Goal: Task Accomplishment & Management: Use online tool/utility

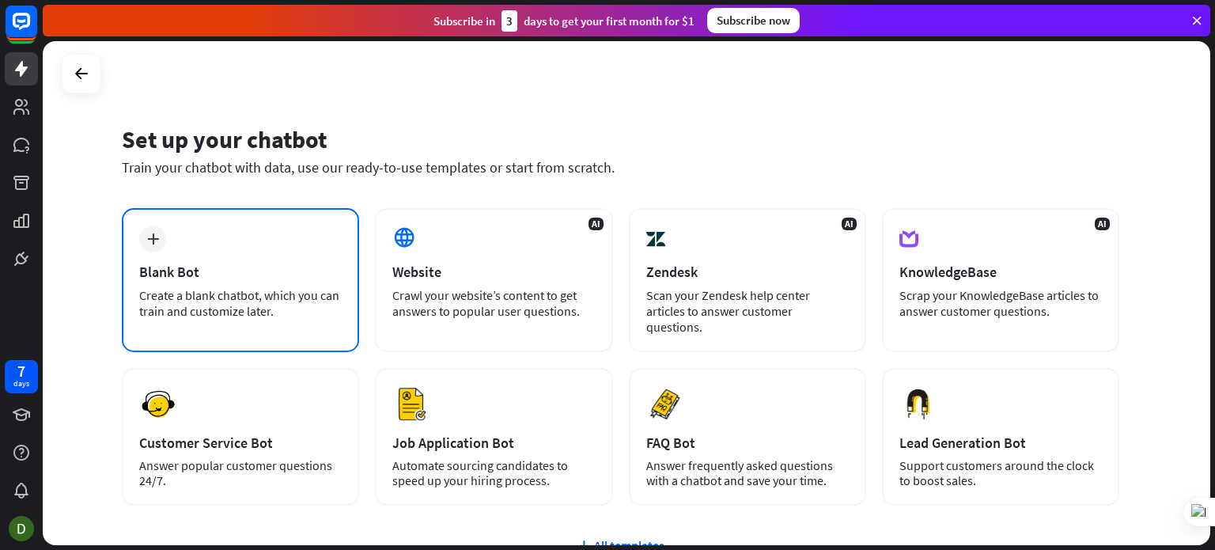
click at [241, 296] on div "Create a blank chatbot, which you can train and customize later." at bounding box center [240, 303] width 203 height 32
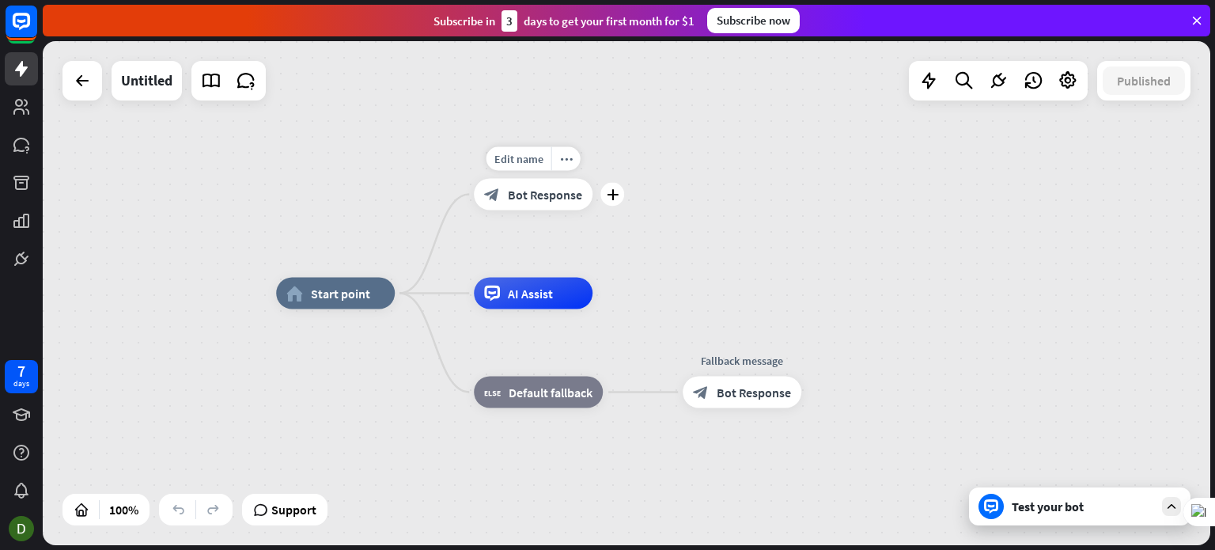
click at [532, 201] on span "Bot Response" at bounding box center [545, 195] width 74 height 16
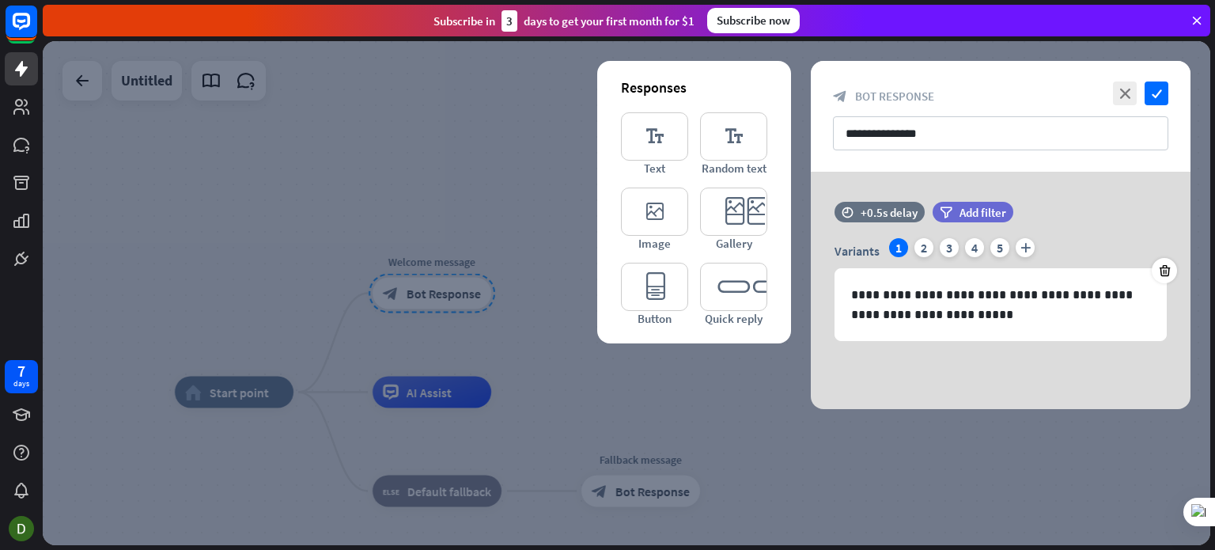
click at [473, 312] on div at bounding box center [627, 293] width 1168 height 504
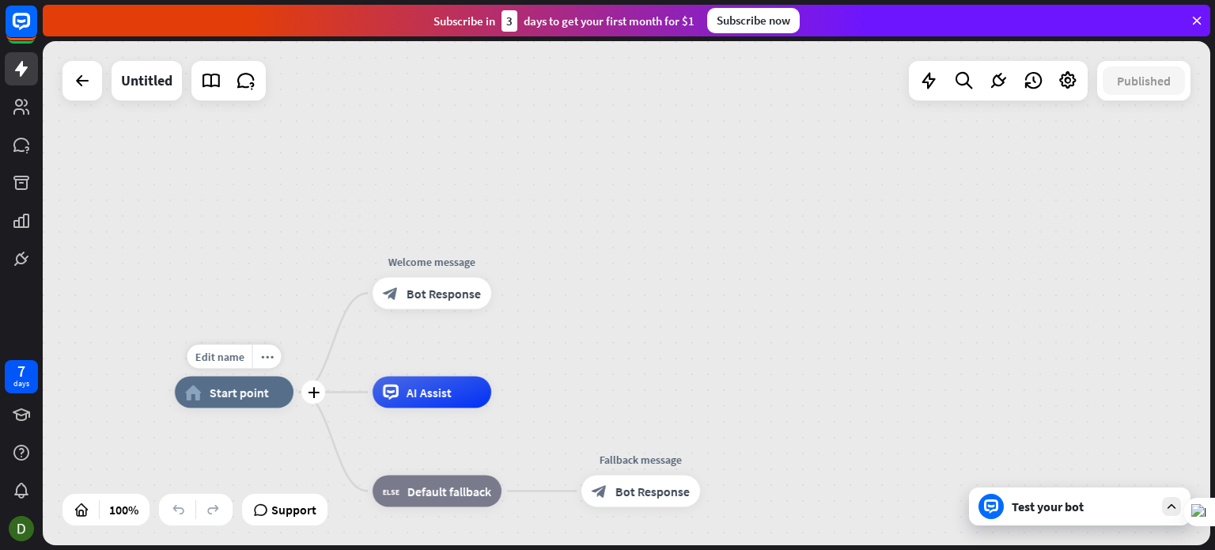
click at [244, 388] on span "Start point" at bounding box center [239, 392] width 59 height 16
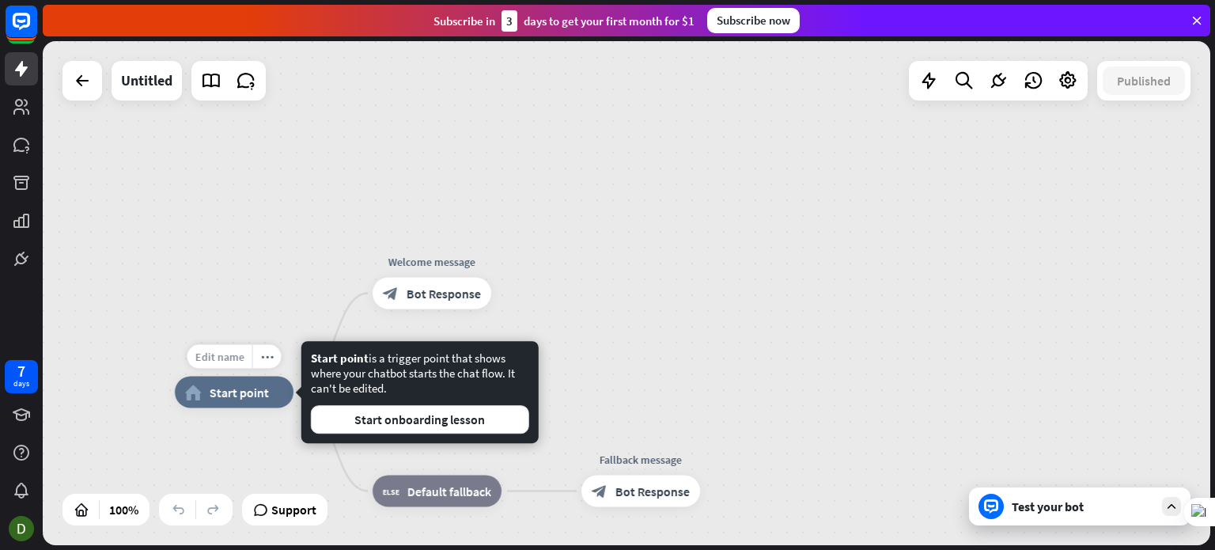
click at [229, 356] on span "Edit name" at bounding box center [219, 357] width 49 height 14
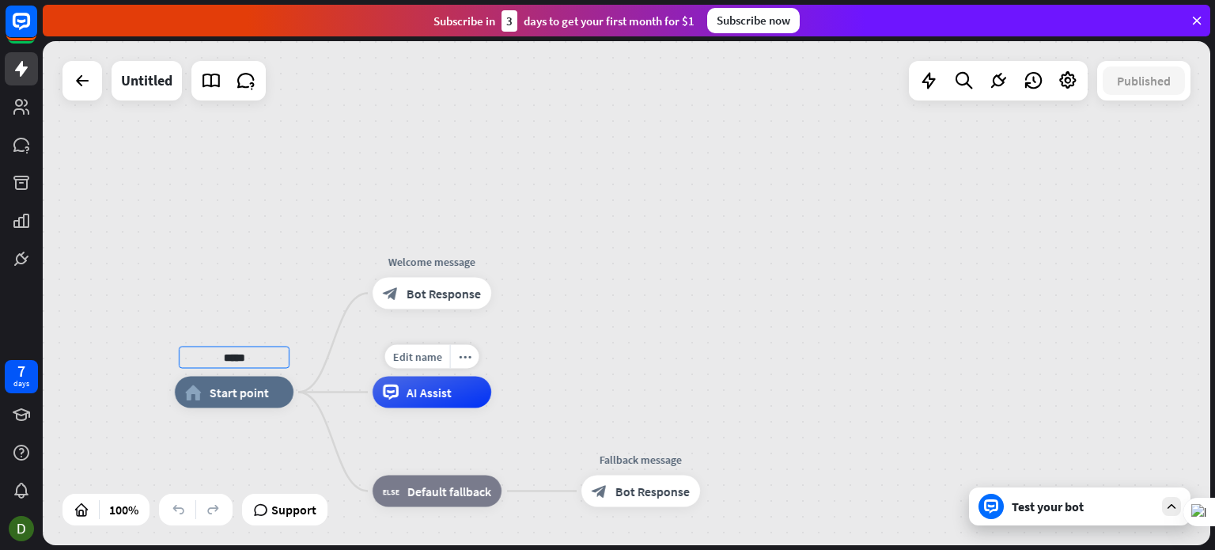
type input "*****"
click at [465, 343] on div "***** home_2 Start point Welcome message block_bot_response Bot Response Edit n…" at bounding box center [627, 293] width 1168 height 504
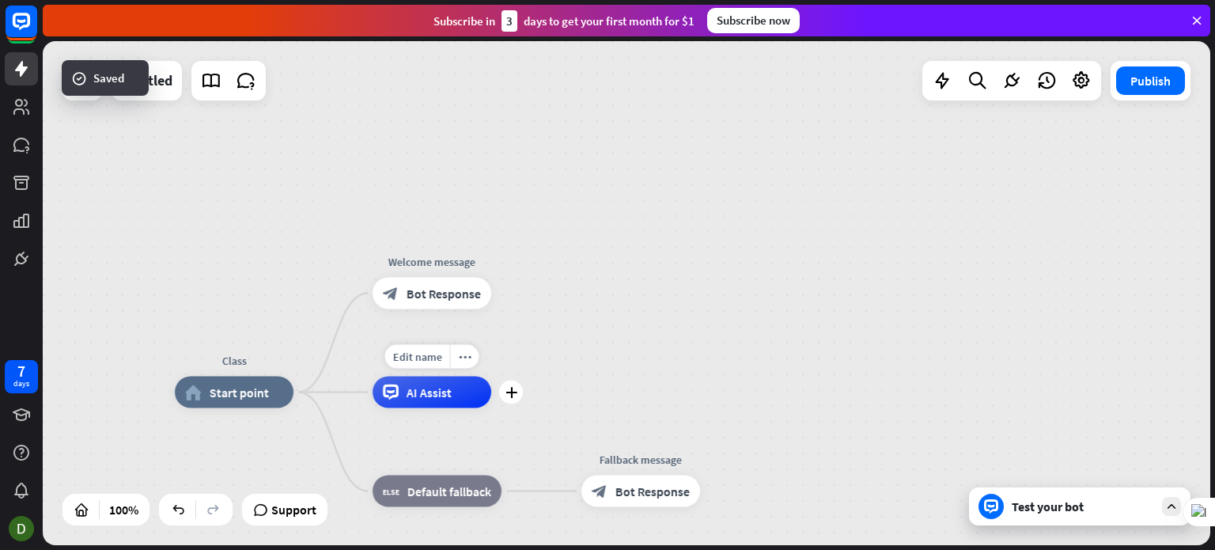
click at [424, 388] on span "AI Assist" at bounding box center [429, 392] width 45 height 16
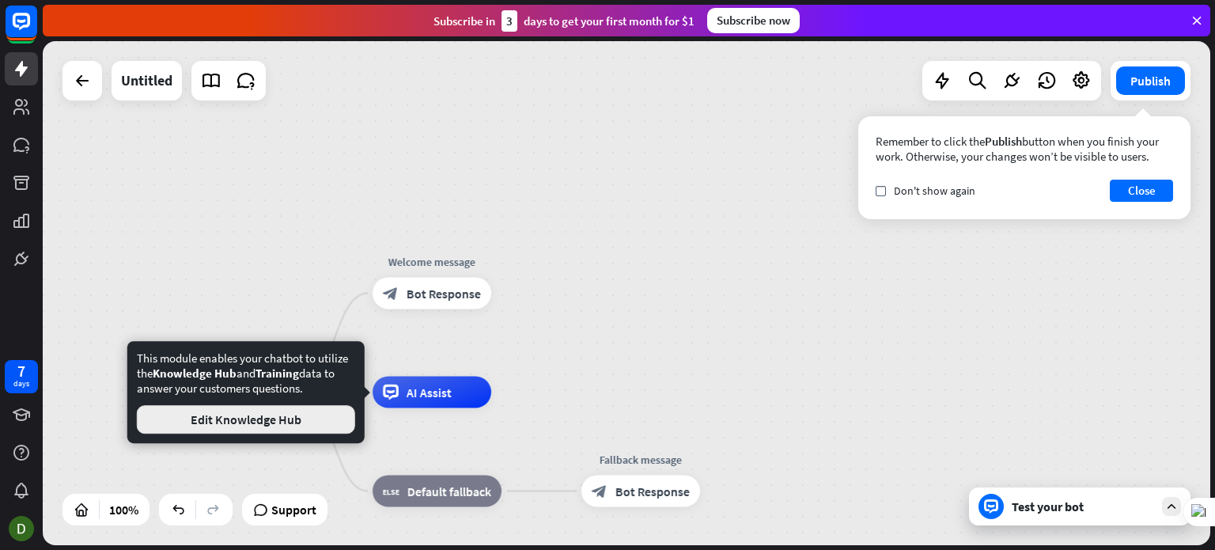
click at [296, 426] on button "Edit Knowledge Hub" at bounding box center [246, 419] width 218 height 28
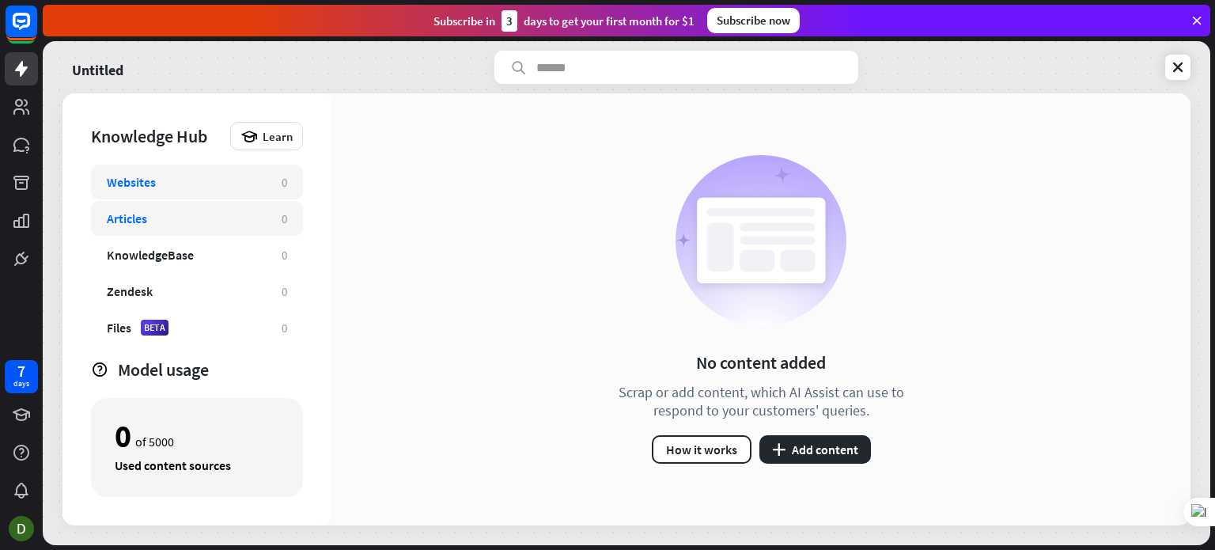
click at [164, 208] on div "Articles 0" at bounding box center [197, 218] width 212 height 35
click at [211, 247] on div "KnowledgeBase" at bounding box center [186, 255] width 159 height 16
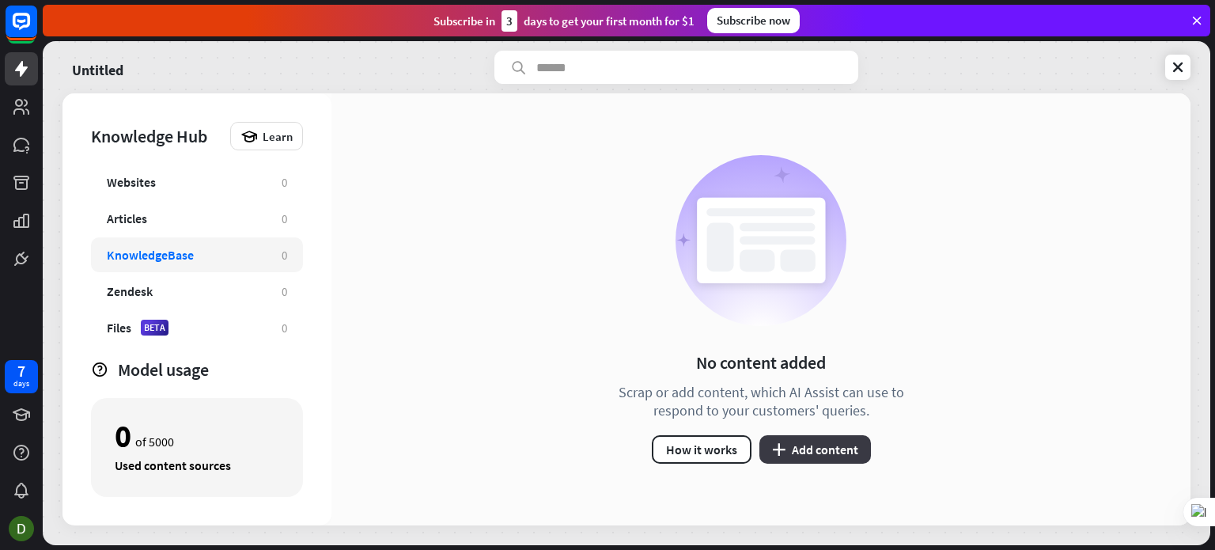
click at [774, 449] on icon "plus" at bounding box center [778, 449] width 13 height 13
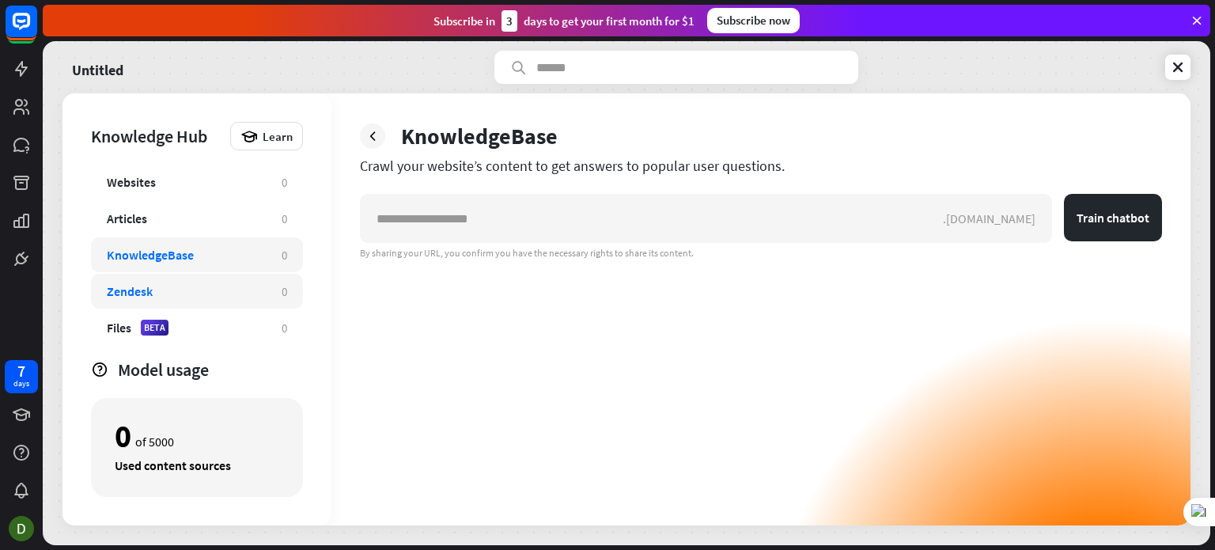
click at [188, 290] on div "Zendesk" at bounding box center [186, 291] width 159 height 16
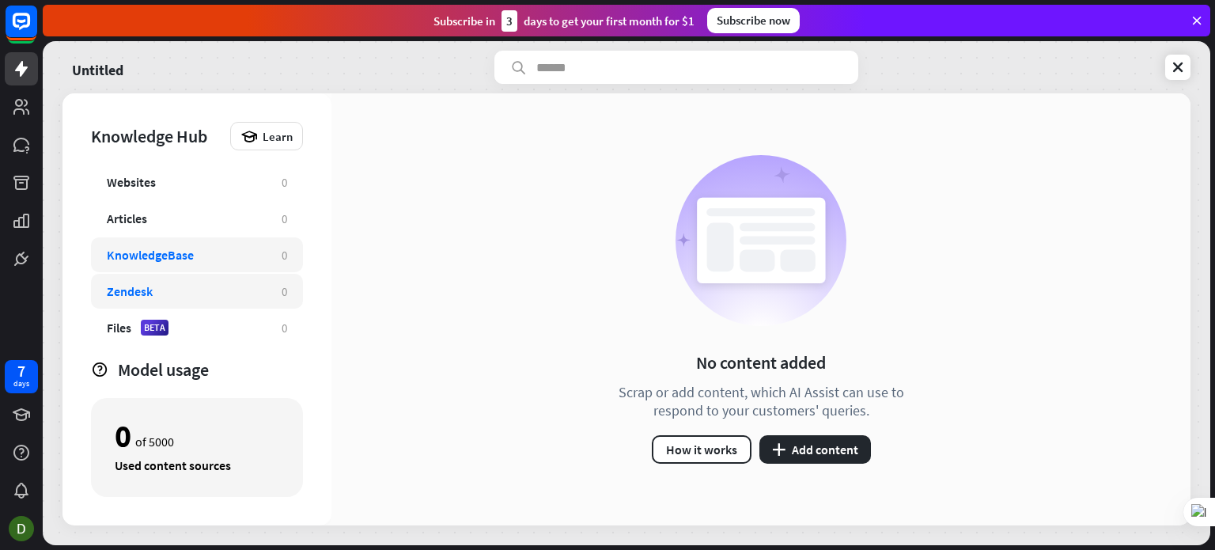
click at [191, 240] on div "KnowledgeBase 0" at bounding box center [197, 254] width 212 height 35
click at [193, 211] on div "Articles" at bounding box center [186, 218] width 159 height 16
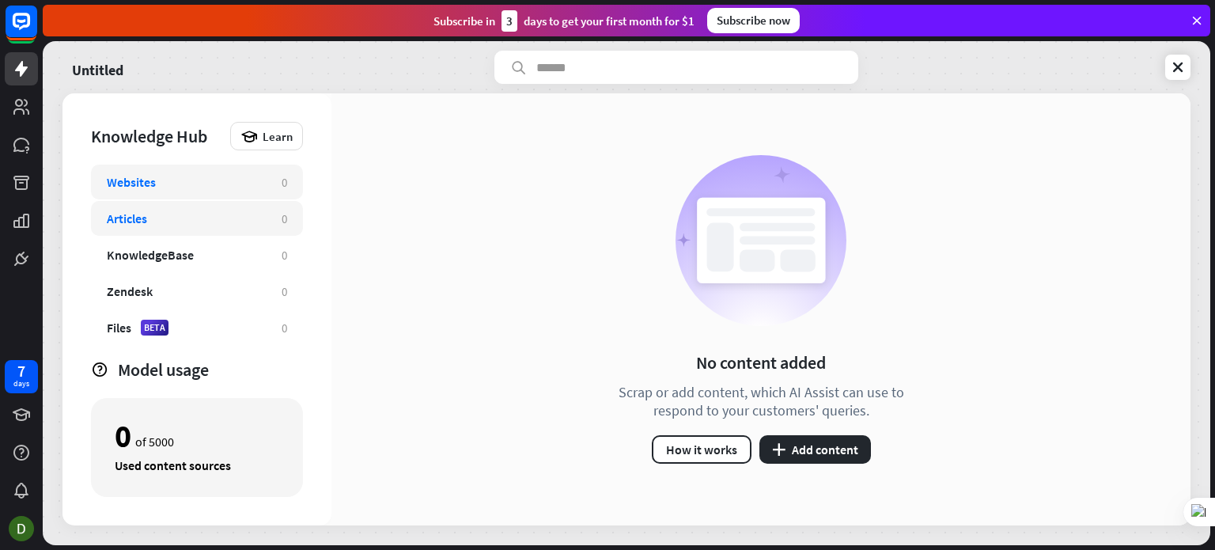
click at [195, 182] on div "Websites" at bounding box center [186, 182] width 159 height 16
click at [210, 214] on div "Articles" at bounding box center [186, 218] width 159 height 16
click at [790, 440] on button "plus Add content" at bounding box center [815, 449] width 112 height 28
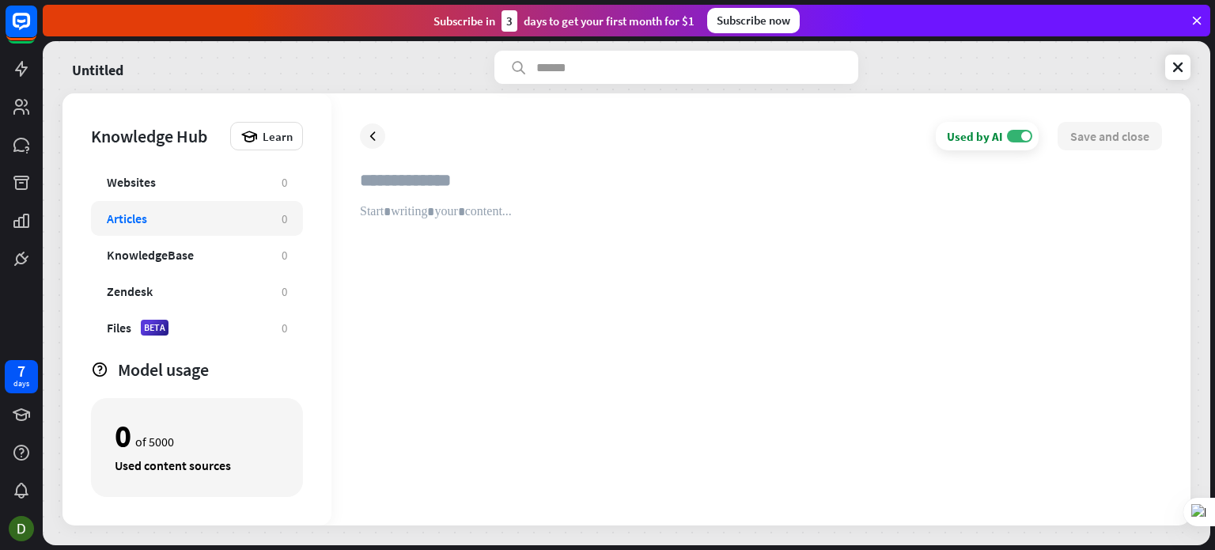
click at [478, 199] on input "text" at bounding box center [761, 186] width 802 height 35
click at [716, 292] on div at bounding box center [761, 350] width 802 height 293
paste div
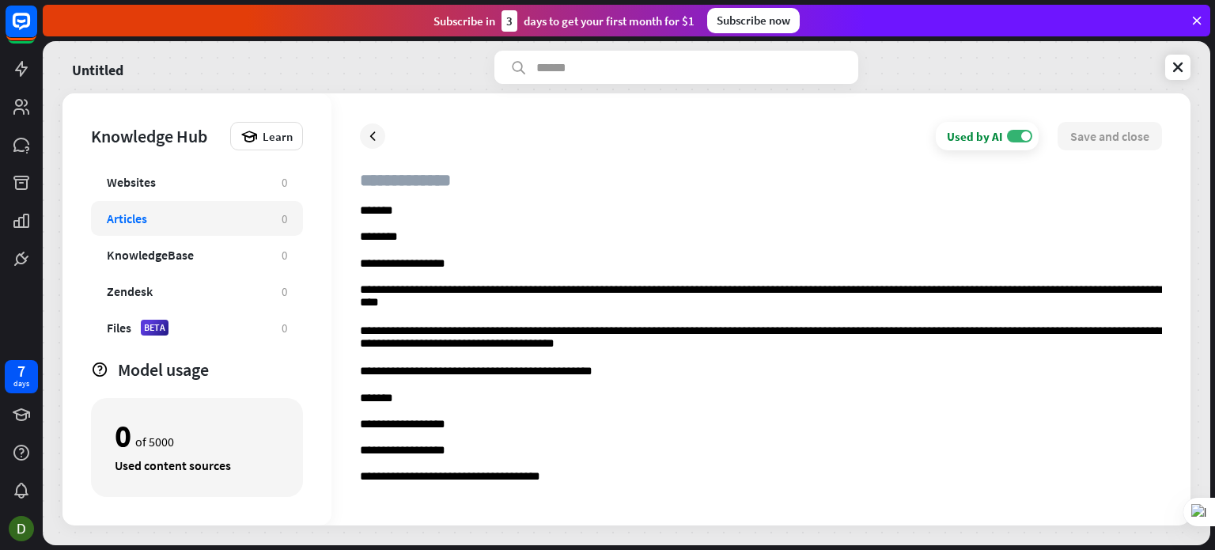
click at [478, 190] on input "text" at bounding box center [761, 186] width 802 height 35
type input "**********"
click at [1108, 134] on button "Save and close" at bounding box center [1110, 136] width 104 height 28
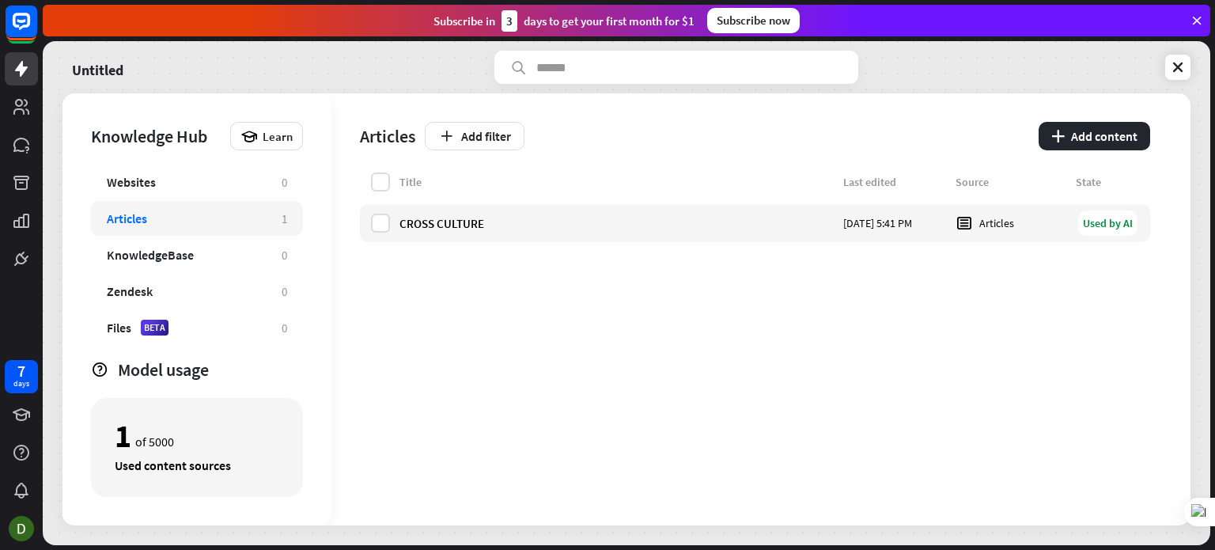
click at [797, 294] on div "Title Last edited Source State CROSS CULTURE [DATE] 5:41 PM Articles Used by AI" at bounding box center [755, 348] width 790 height 353
click at [517, 176] on div "Title" at bounding box center [616, 182] width 434 height 14
click at [387, 181] on label at bounding box center [380, 181] width 19 height 19
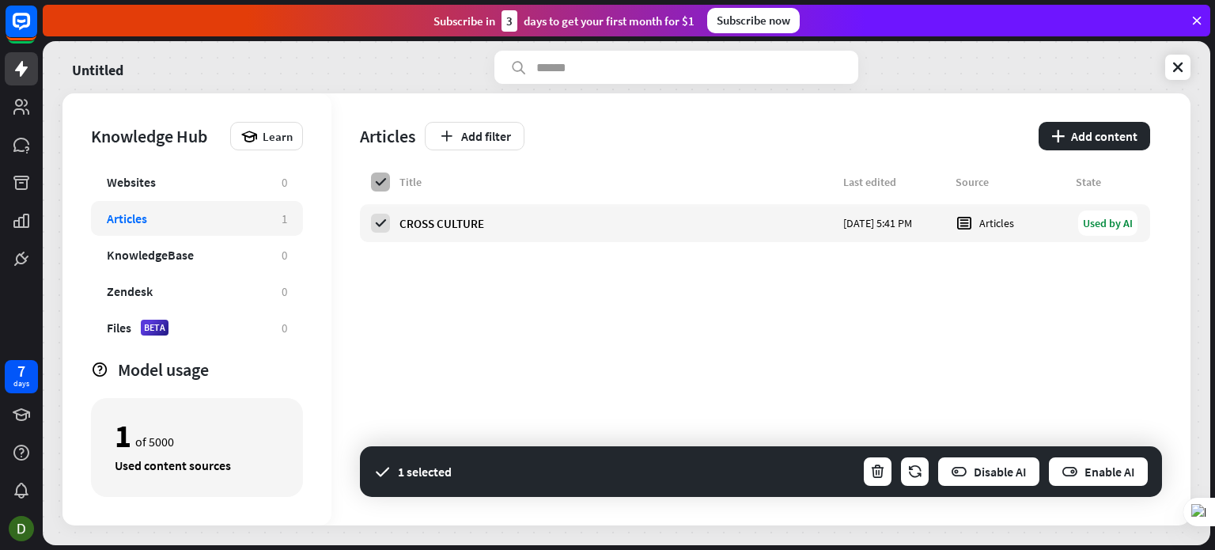
click at [389, 184] on label at bounding box center [380, 181] width 19 height 19
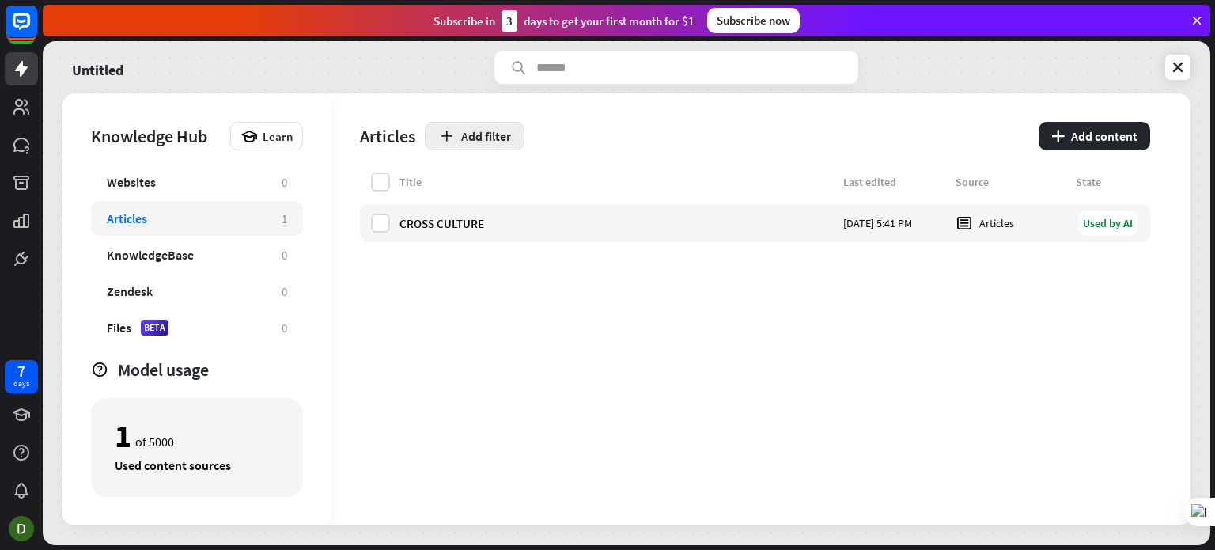
click at [492, 131] on button "Add filter" at bounding box center [475, 136] width 100 height 28
click at [498, 134] on button "Add filter" at bounding box center [475, 136] width 100 height 28
click at [1127, 127] on button "plus Add content" at bounding box center [1095, 136] width 112 height 28
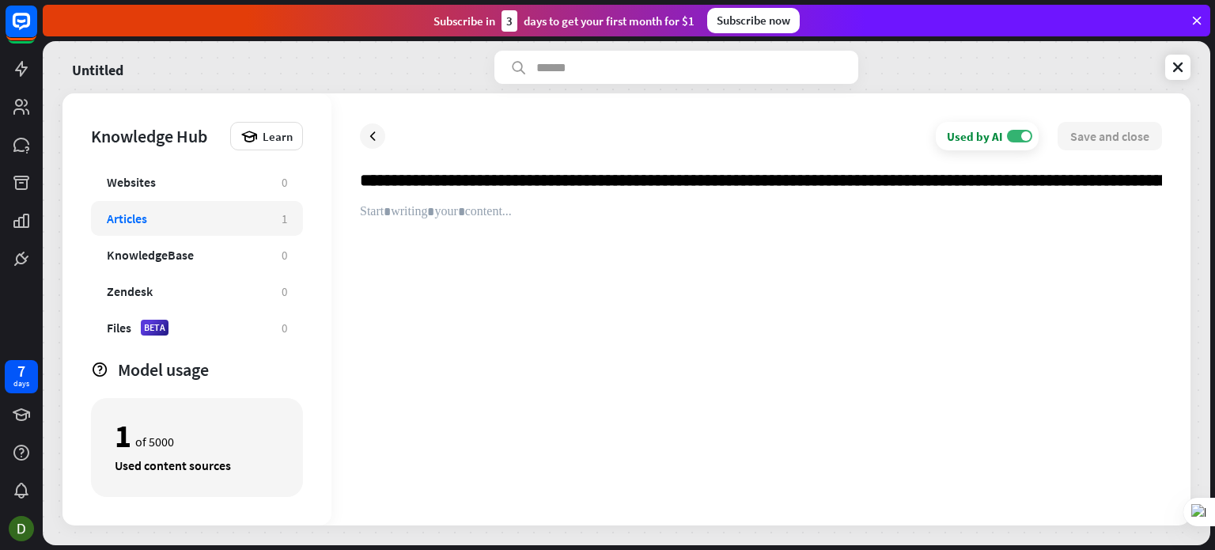
scroll to position [0, 11335]
type input "**********"
click at [832, 244] on div at bounding box center [761, 350] width 802 height 293
click at [578, 175] on input "text" at bounding box center [761, 186] width 802 height 35
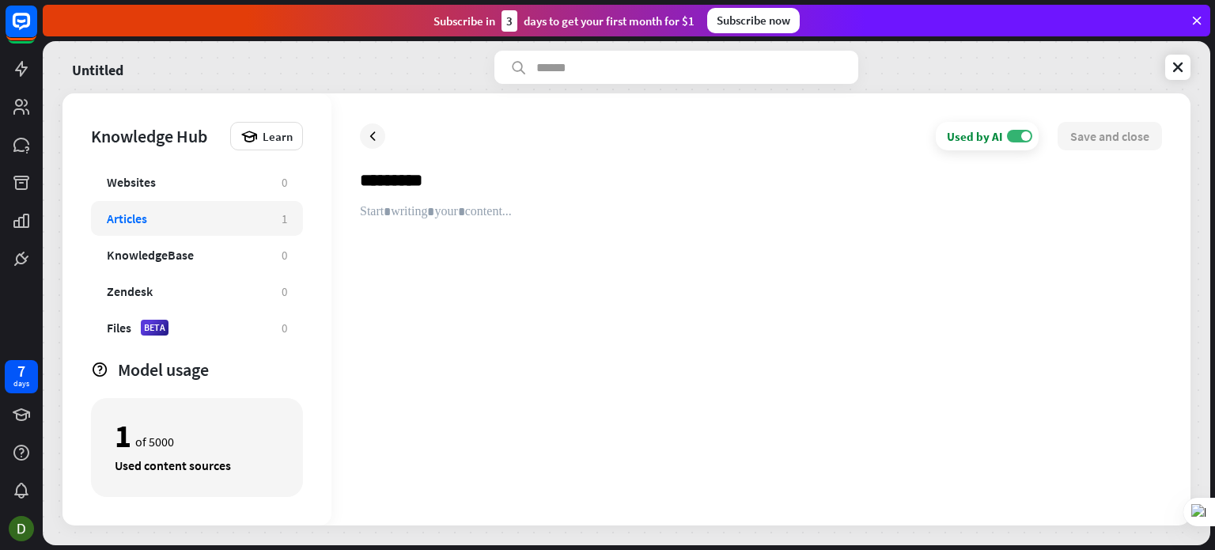
type input "*********"
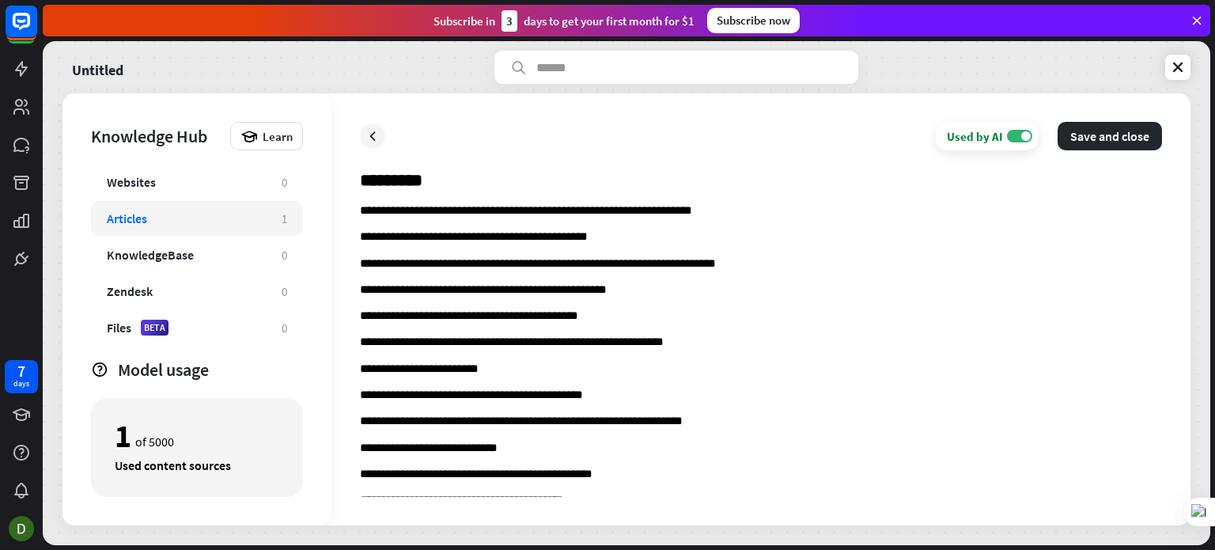
click at [1099, 151] on div "**********" at bounding box center [760, 309] width 859 height 432
click at [1100, 142] on button "Save and close" at bounding box center [1110, 136] width 104 height 28
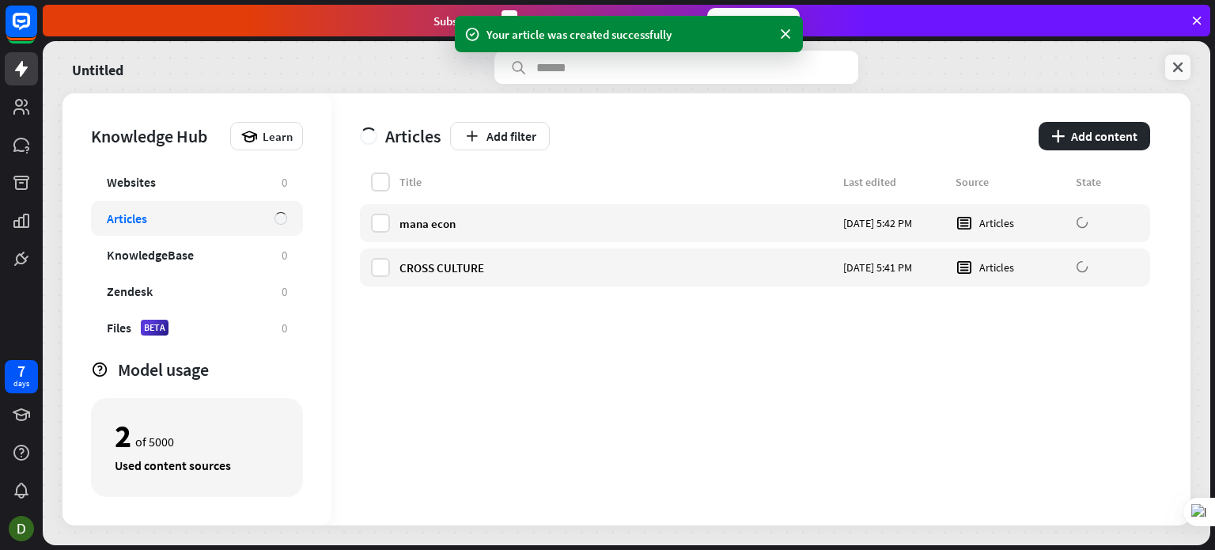
click at [1180, 62] on icon at bounding box center [1178, 67] width 16 height 16
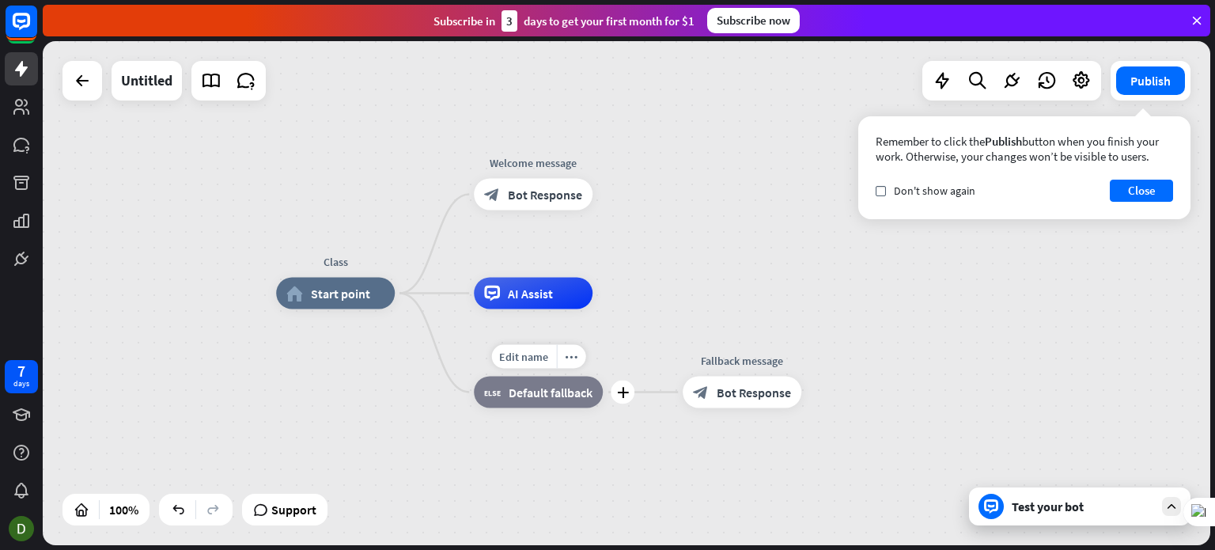
click at [535, 388] on span "Default fallback" at bounding box center [551, 392] width 84 height 16
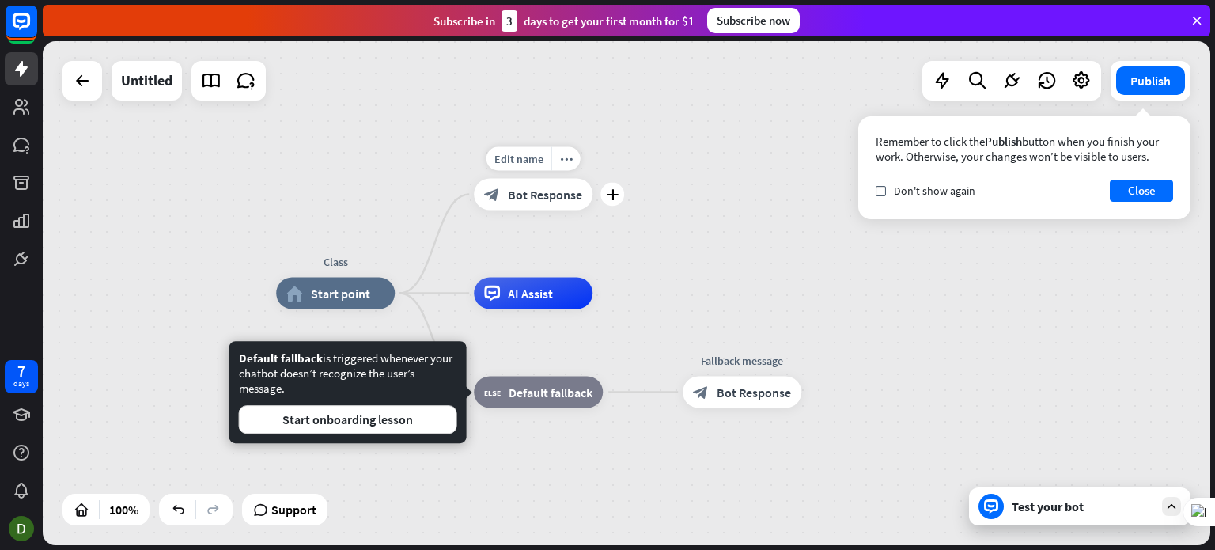
click at [550, 179] on div "Edit name more_horiz plus Welcome message block_bot_response Bot Response" at bounding box center [533, 195] width 119 height 32
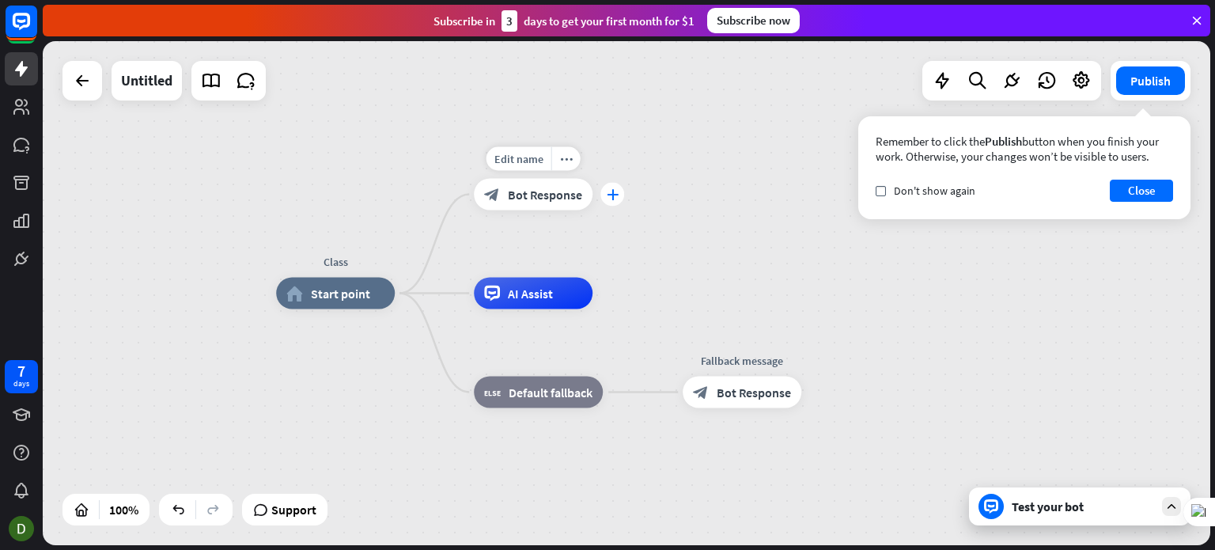
click at [604, 187] on div "plus" at bounding box center [612, 195] width 24 height 24
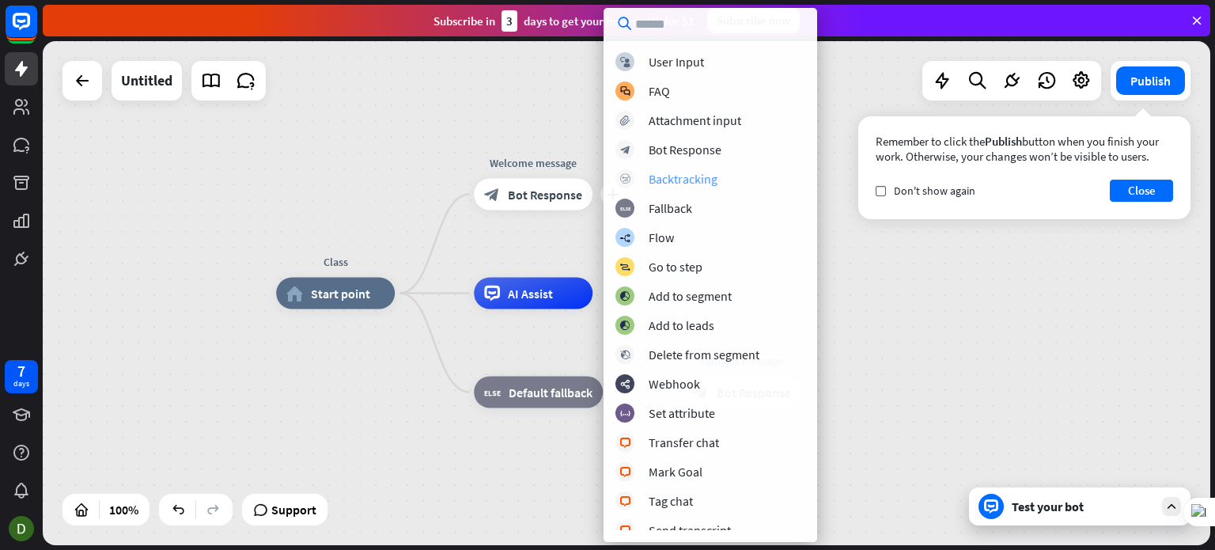
scroll to position [79, 0]
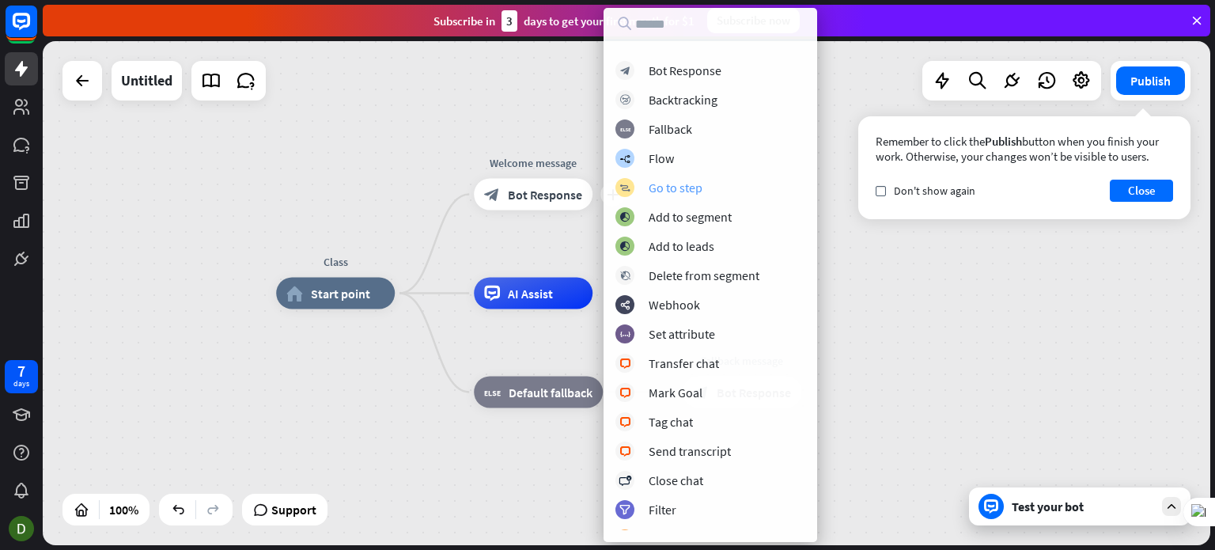
click at [677, 186] on div "Go to step" at bounding box center [676, 188] width 54 height 16
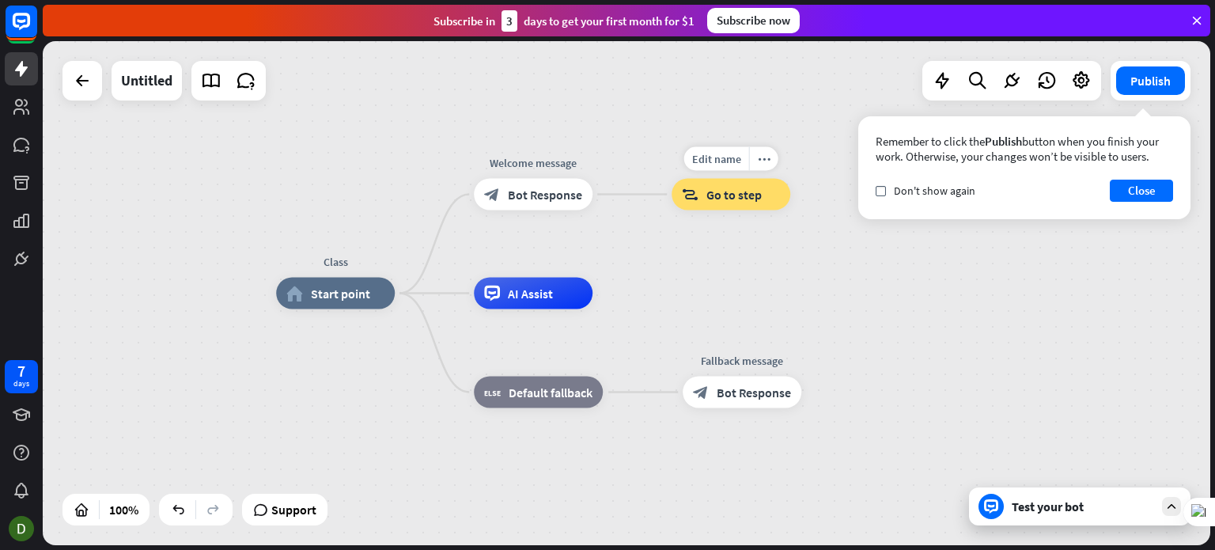
click at [724, 199] on span "Go to step" at bounding box center [733, 195] width 55 height 16
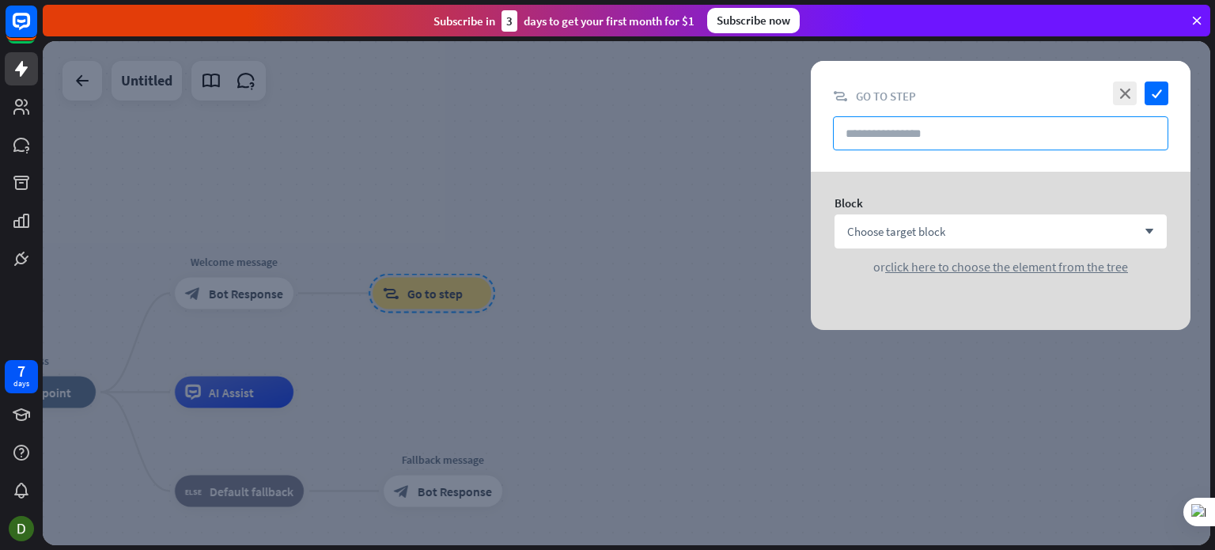
click at [944, 137] on input "text" at bounding box center [1000, 133] width 335 height 34
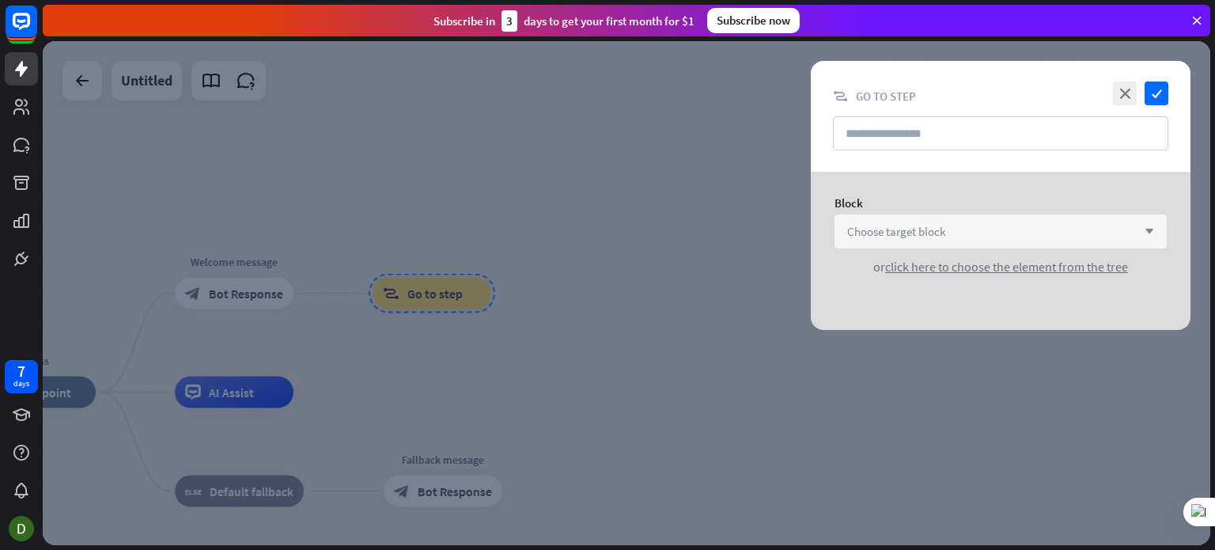
click at [937, 234] on span "Choose target block" at bounding box center [896, 231] width 98 height 15
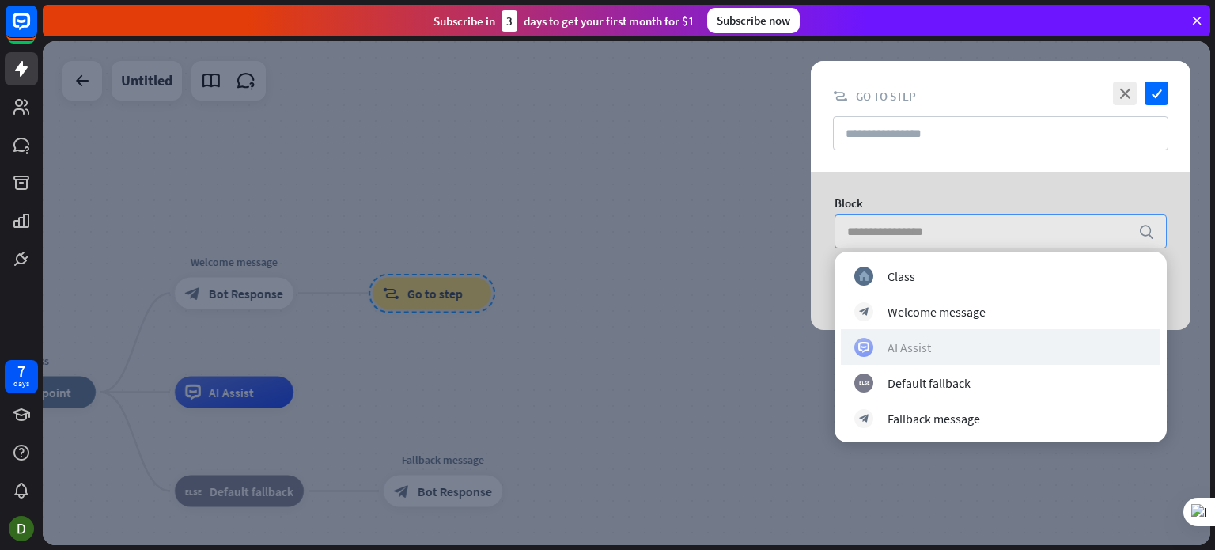
click at [955, 345] on div "AI Assist" at bounding box center [1000, 347] width 293 height 19
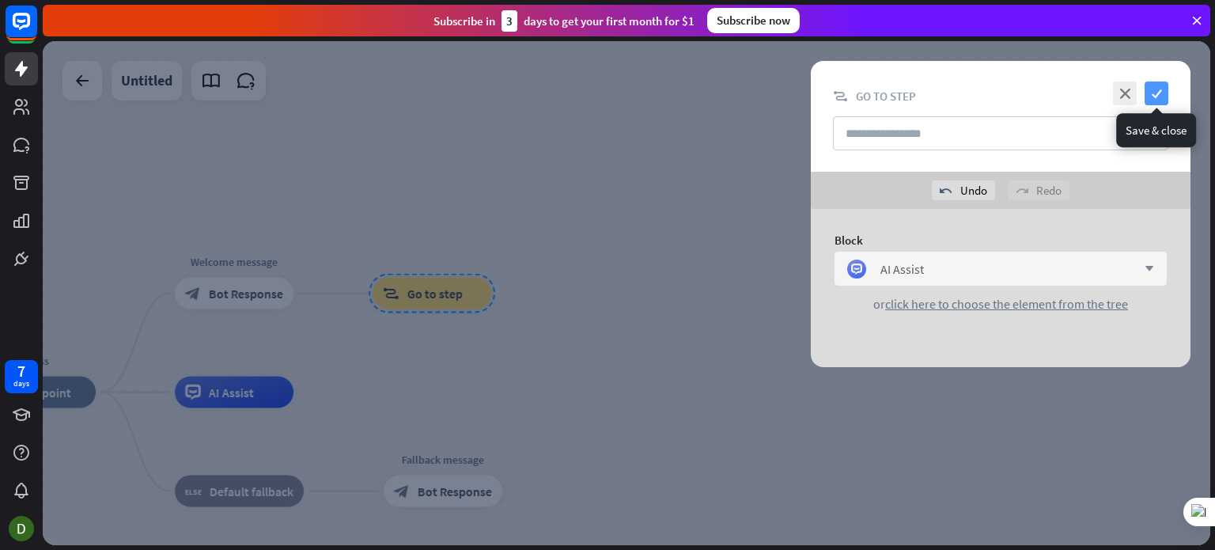
click at [1160, 93] on icon "check" at bounding box center [1157, 93] width 24 height 24
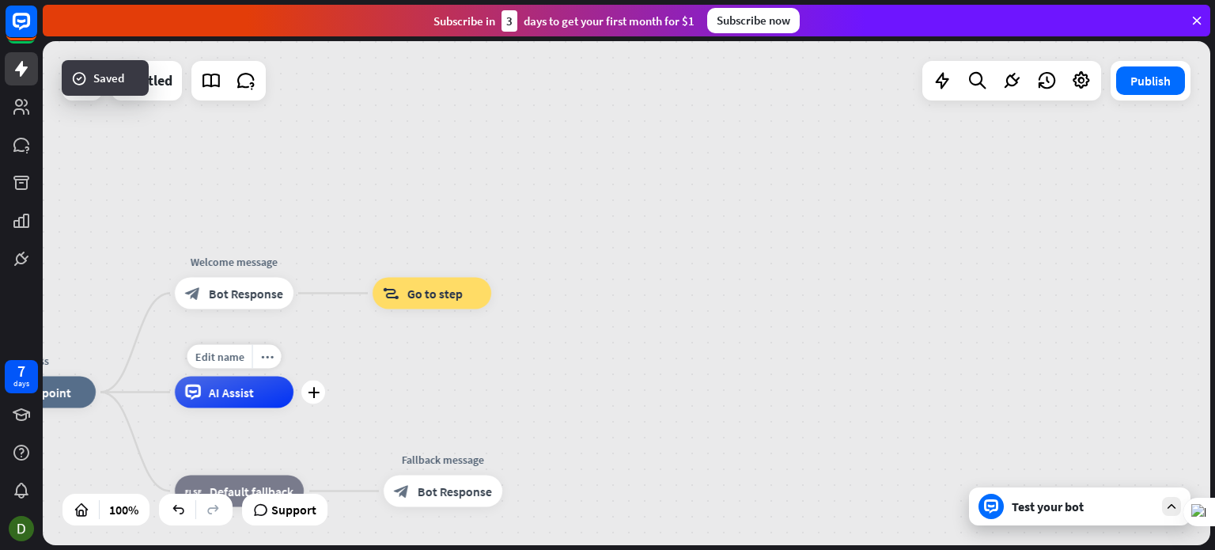
click at [276, 388] on div "AI Assist" at bounding box center [234, 393] width 119 height 32
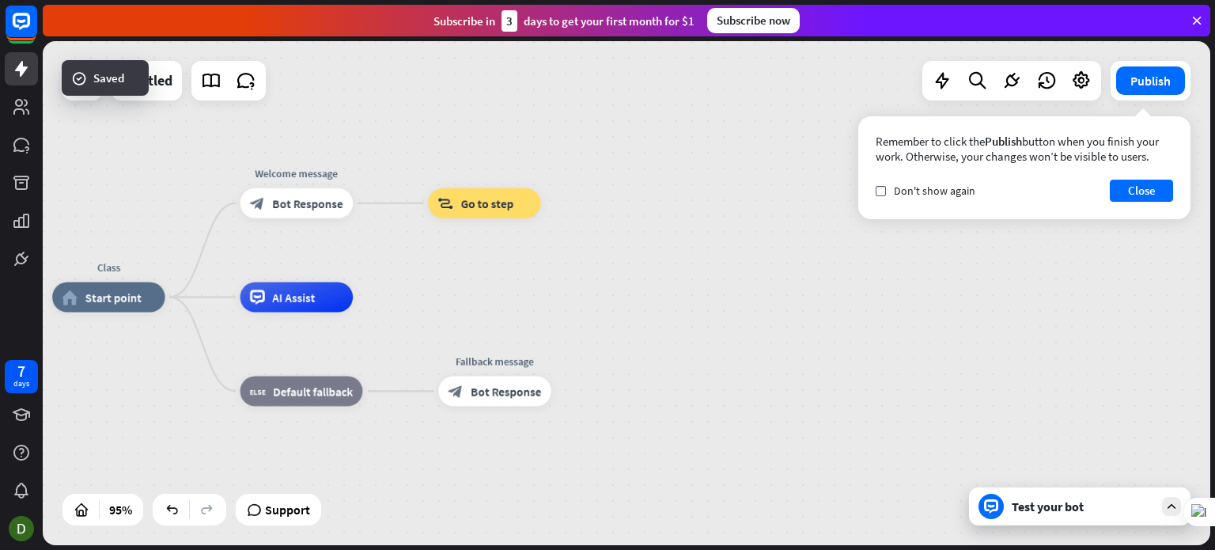
drag, startPoint x: 668, startPoint y: 423, endPoint x: 737, endPoint y: 315, distance: 128.4
click at [740, 315] on div "Class home_2 Start point Welcome message block_bot_response Bot Response block_…" at bounding box center [606, 536] width 1109 height 479
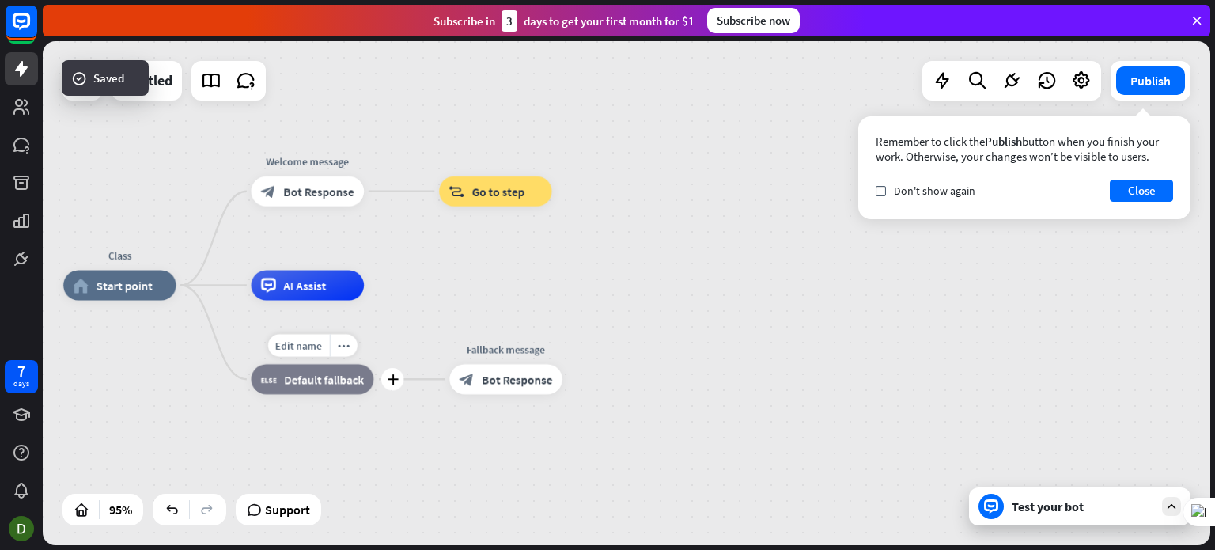
click at [310, 392] on div "block_fallback Default fallback" at bounding box center [313, 379] width 123 height 30
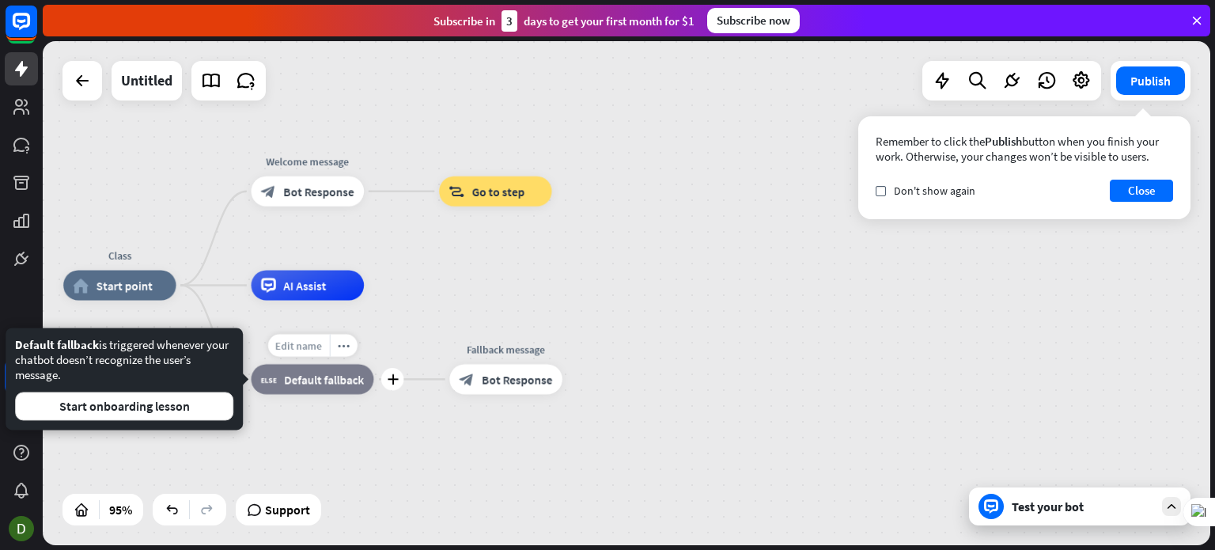
click at [305, 350] on span "Edit name" at bounding box center [298, 345] width 47 height 13
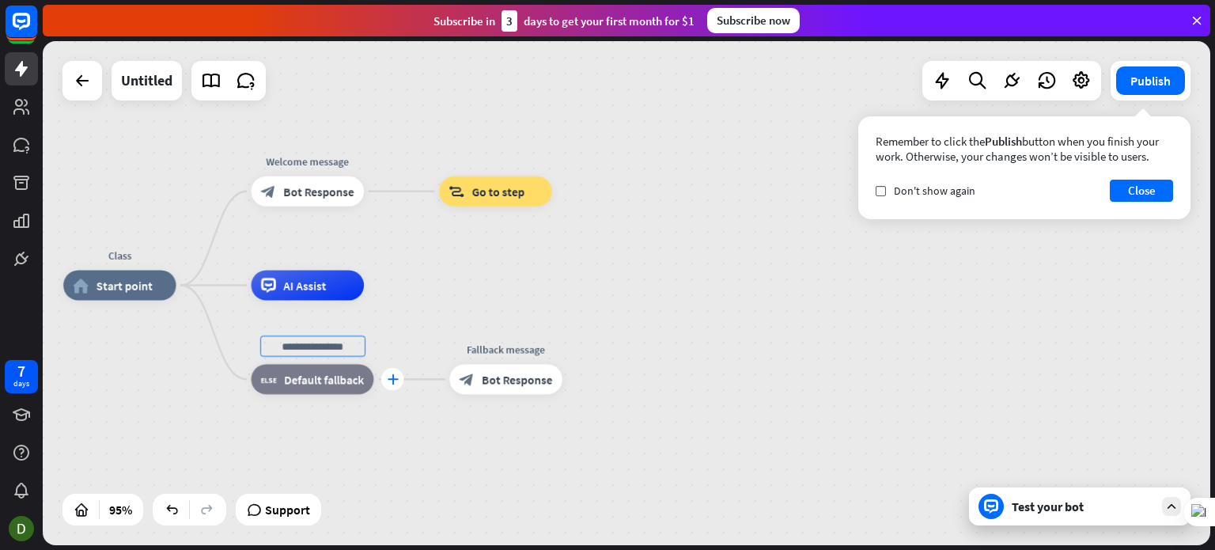
click at [396, 384] on icon "plus" at bounding box center [392, 379] width 11 height 10
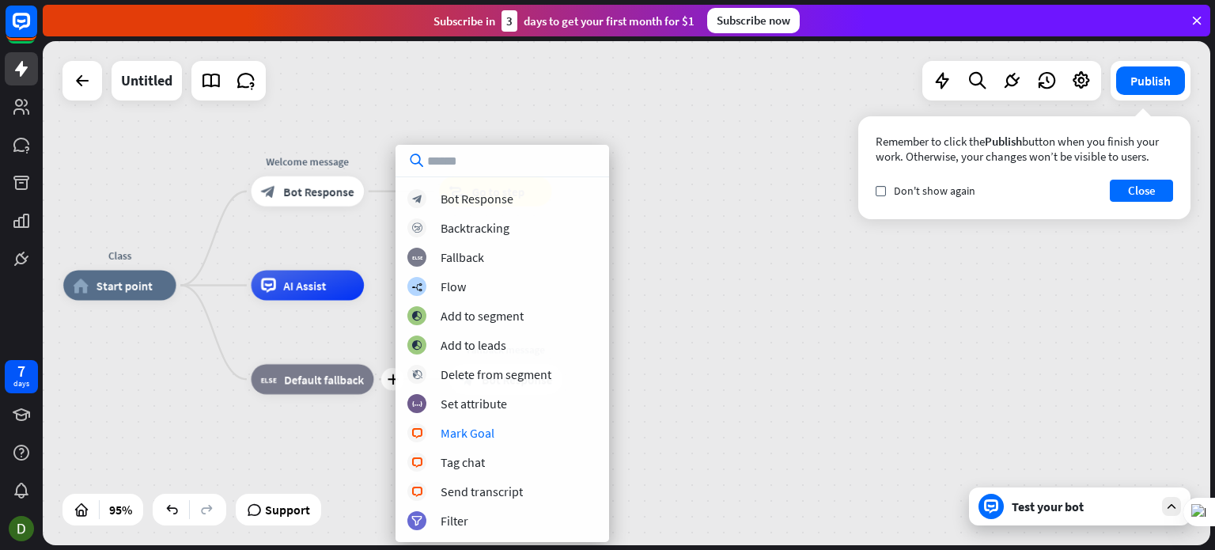
click at [695, 421] on div "Class home_2 Start point Welcome message block_bot_response Bot Response block_…" at bounding box center [617, 525] width 1109 height 479
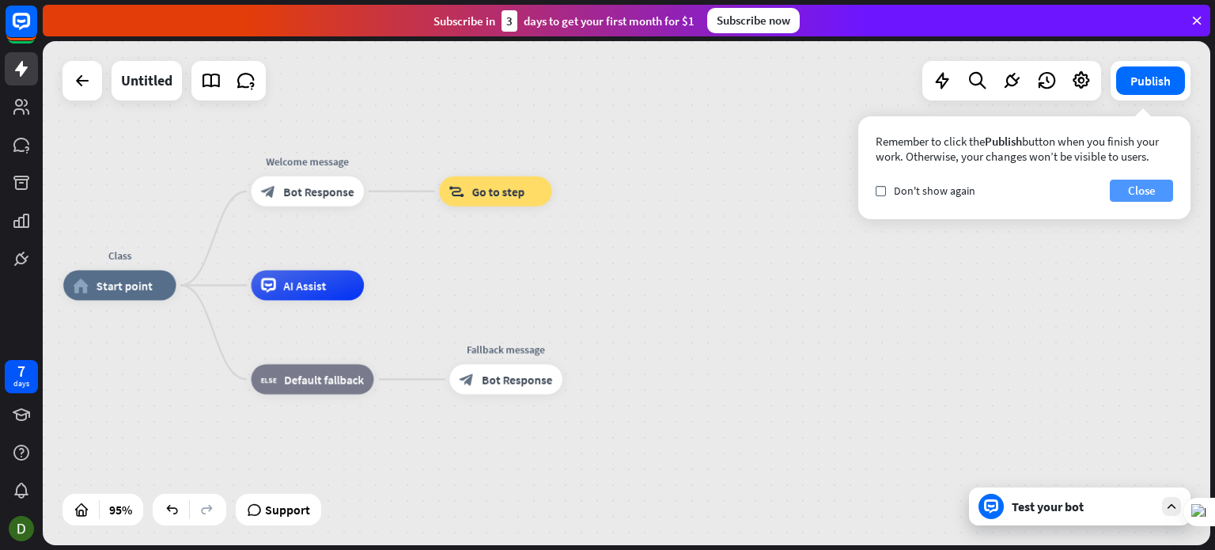
click at [1140, 192] on button "Close" at bounding box center [1141, 191] width 63 height 22
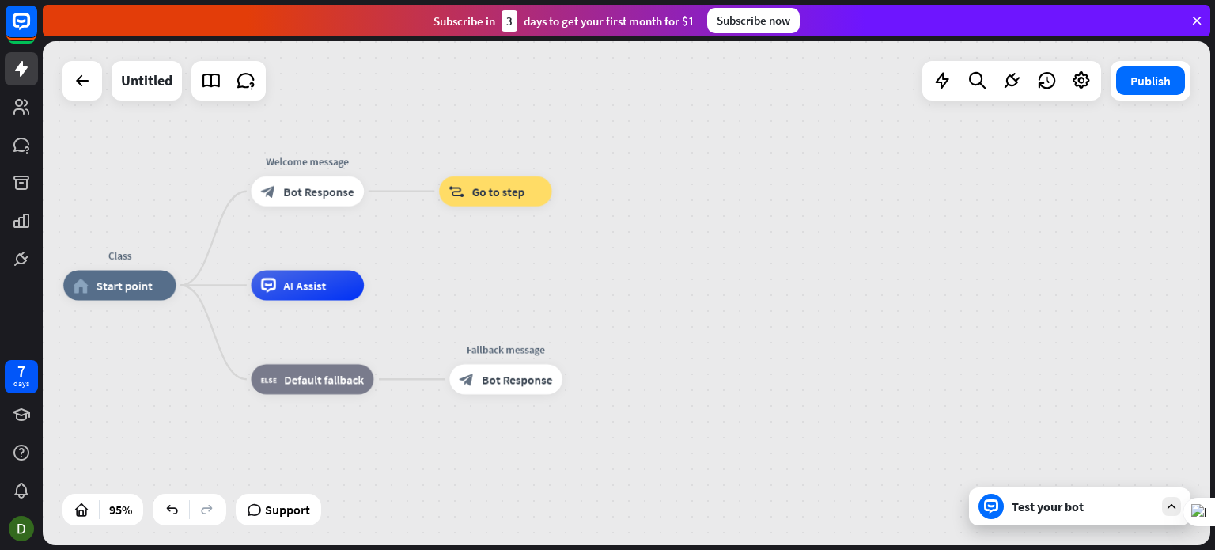
click at [1111, 515] on div "Test your bot" at bounding box center [1079, 506] width 221 height 38
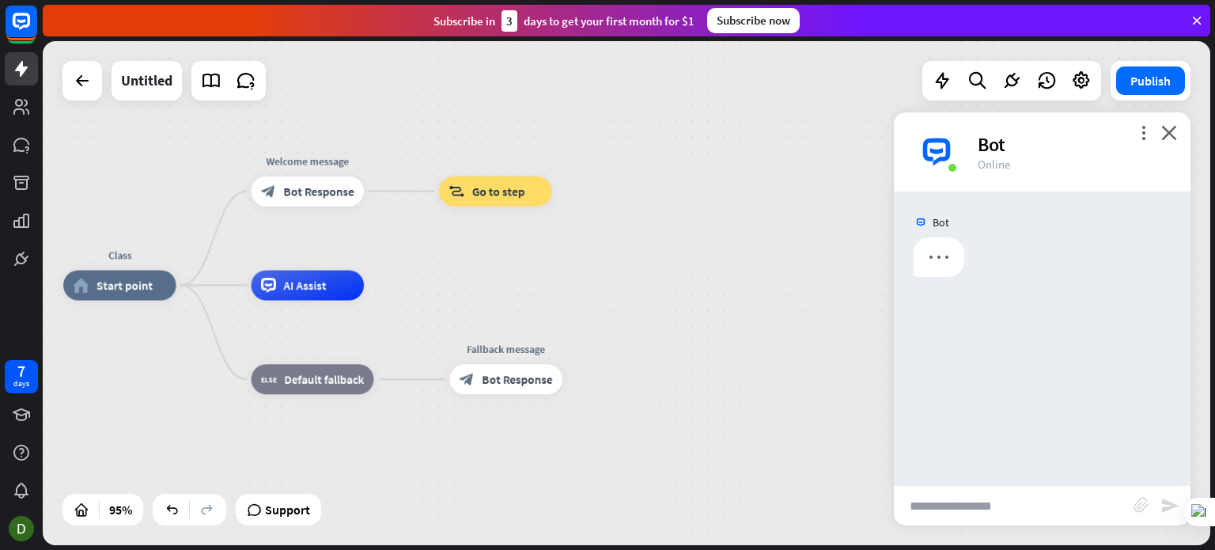
click at [1001, 498] on input "text" at bounding box center [1014, 506] width 240 height 40
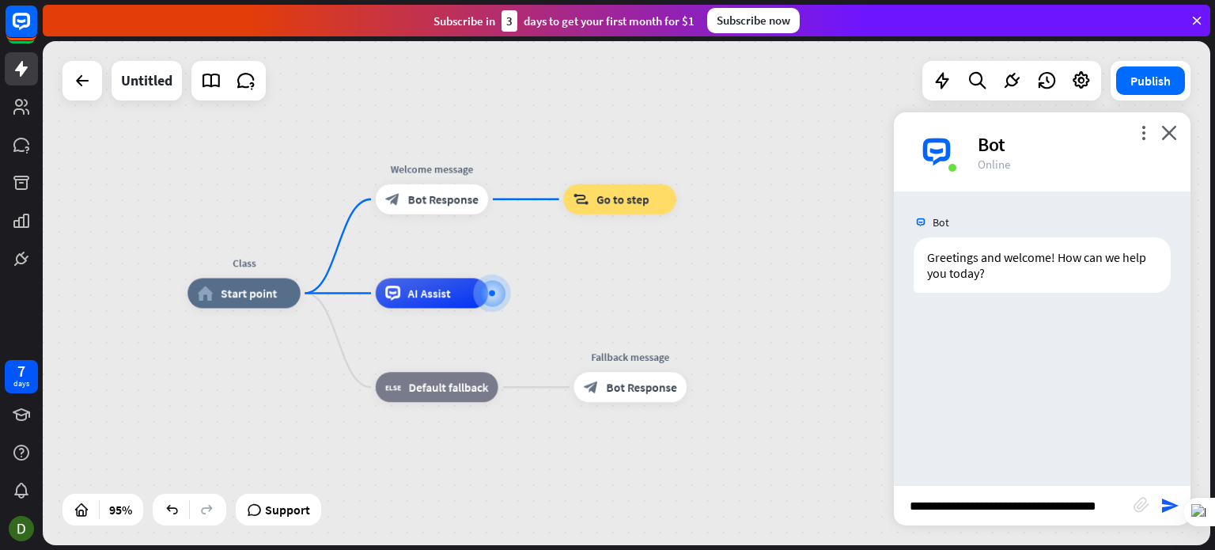
scroll to position [0, 10]
type input "**********"
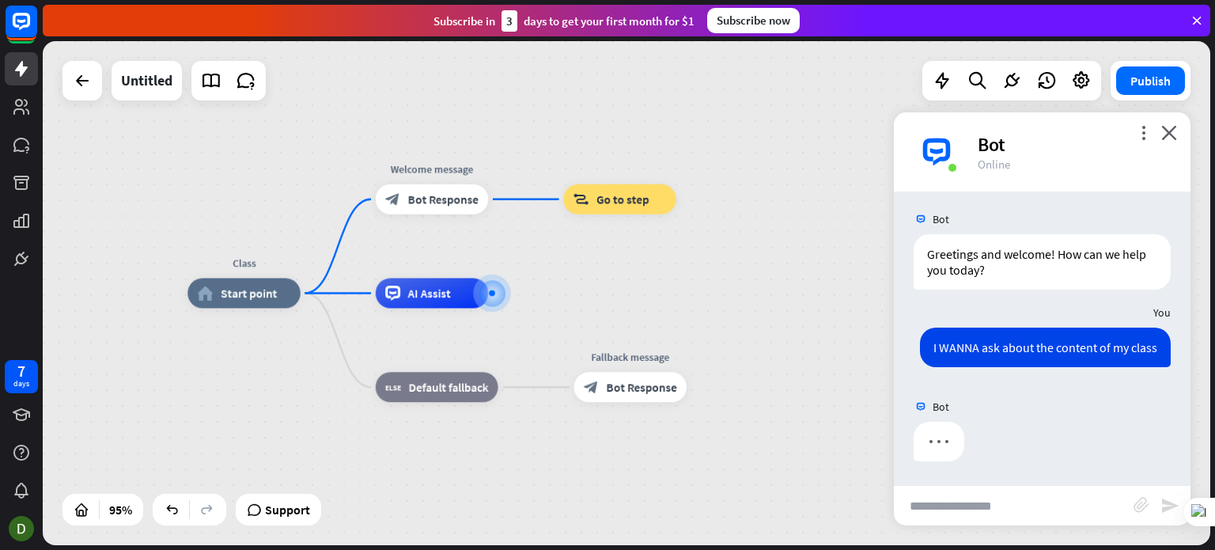
scroll to position [19, 0]
click at [626, 164] on span "Edit name" at bounding box center [605, 164] width 47 height 13
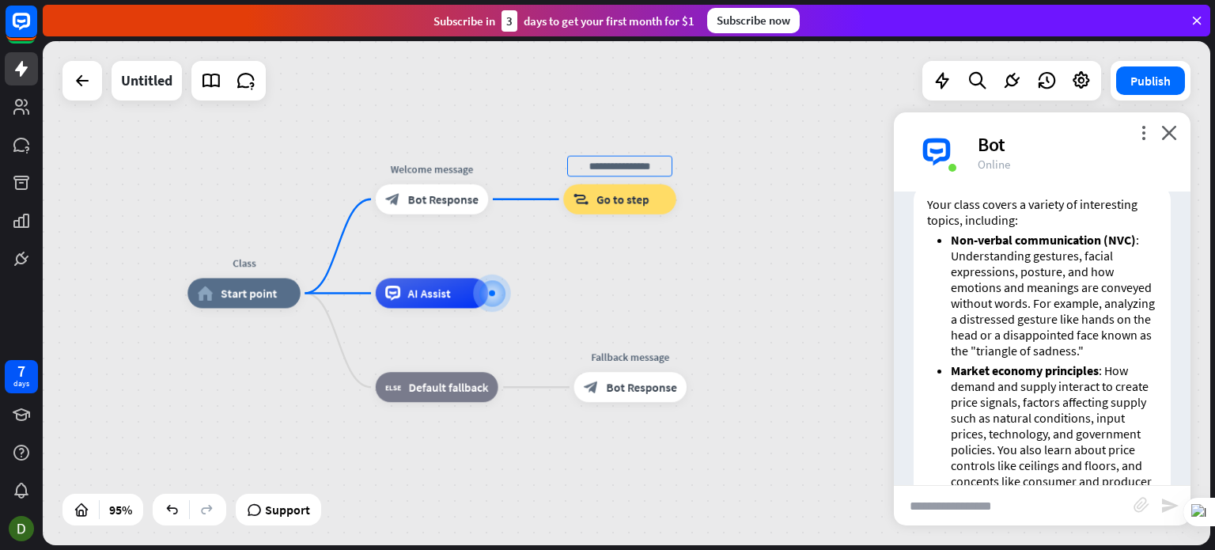
scroll to position [145, 0]
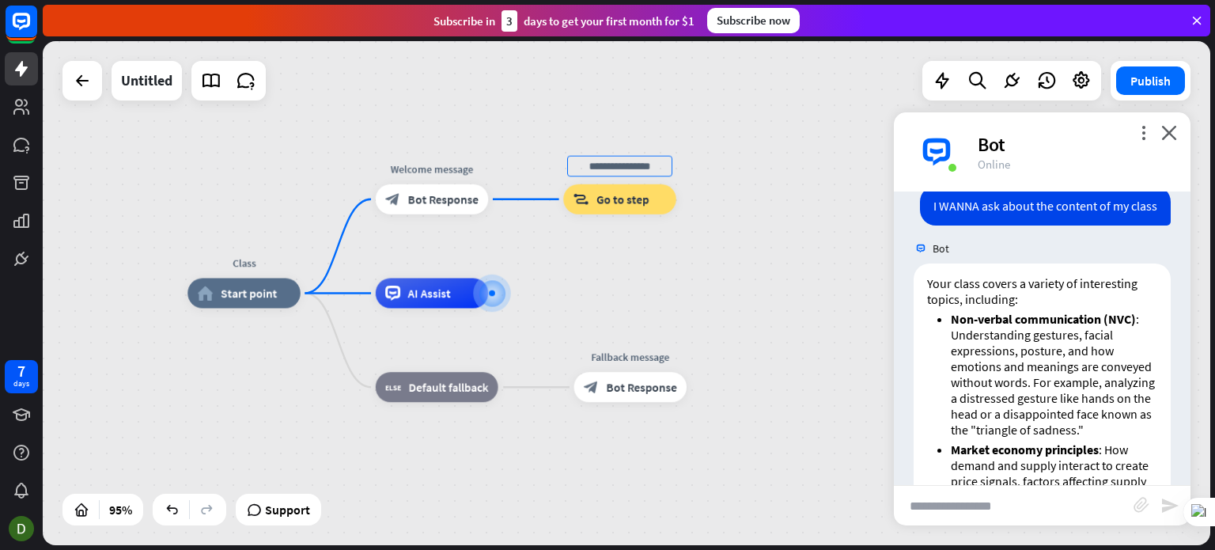
click at [615, 193] on span "Go to step" at bounding box center [622, 198] width 53 height 15
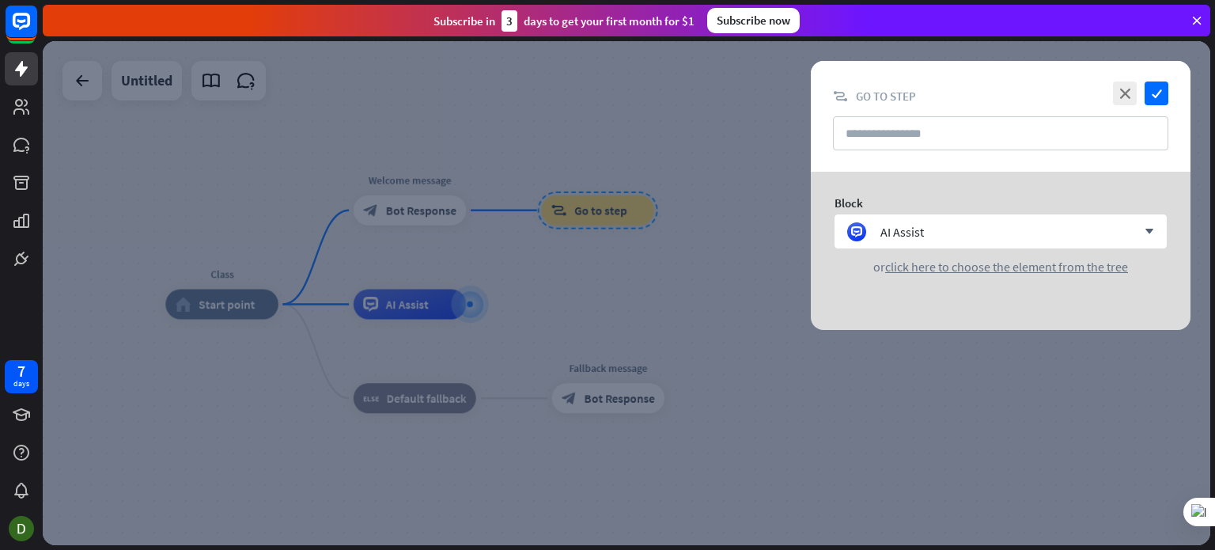
click at [437, 187] on div at bounding box center [627, 293] width 1168 height 504
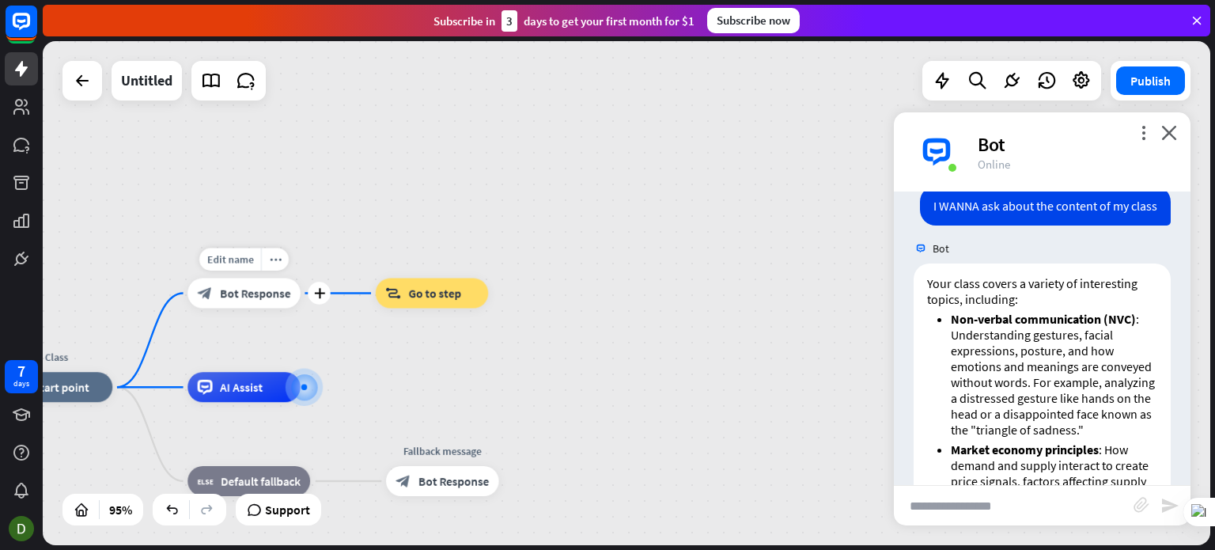
click at [293, 297] on div "block_bot_response Bot Response" at bounding box center [243, 293] width 113 height 30
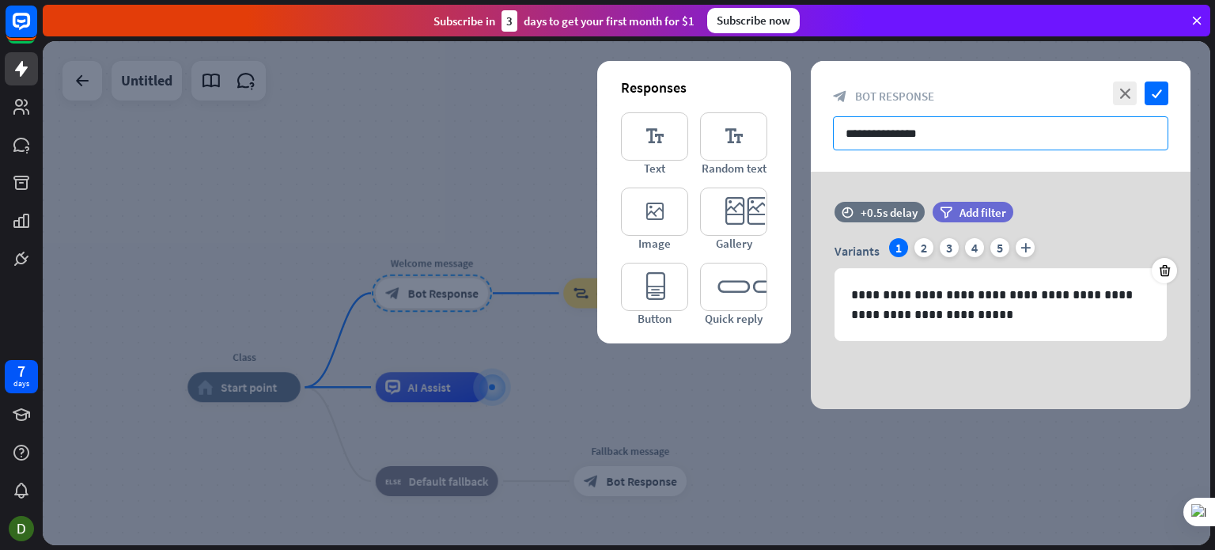
click at [905, 135] on input "**********" at bounding box center [1000, 133] width 335 height 34
click at [674, 155] on icon "editor_text" at bounding box center [654, 136] width 67 height 48
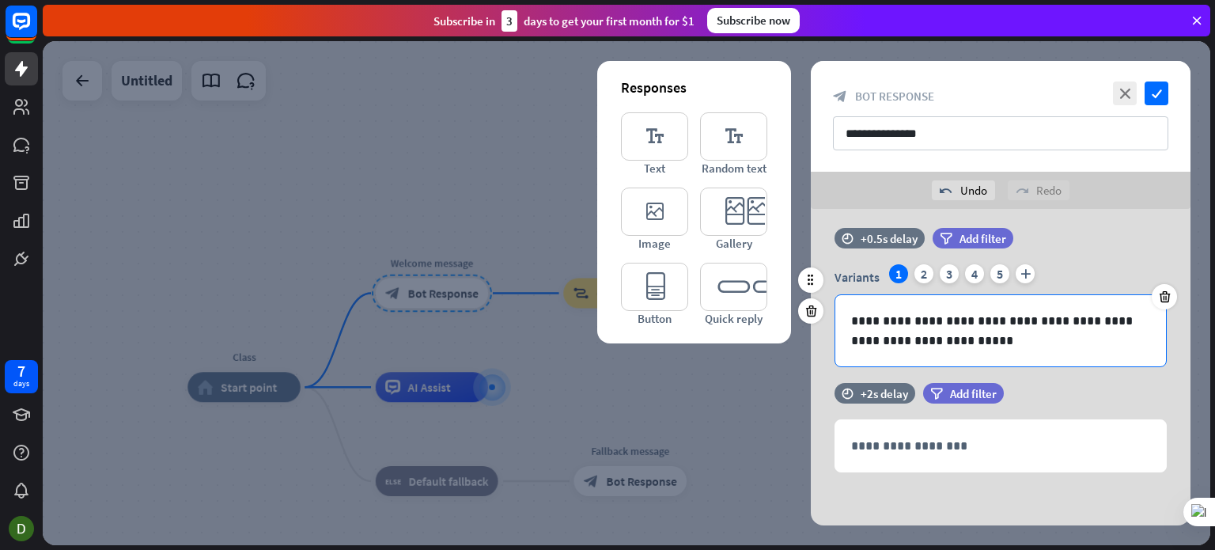
scroll to position [13, 0]
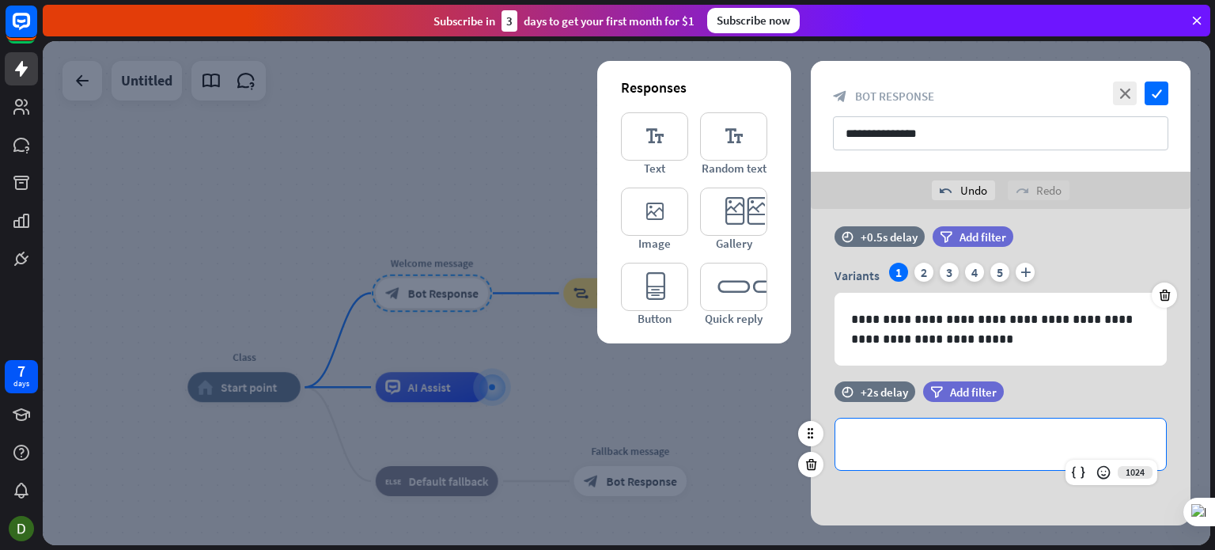
click at [978, 433] on div "**********" at bounding box center [1000, 443] width 331 height 51
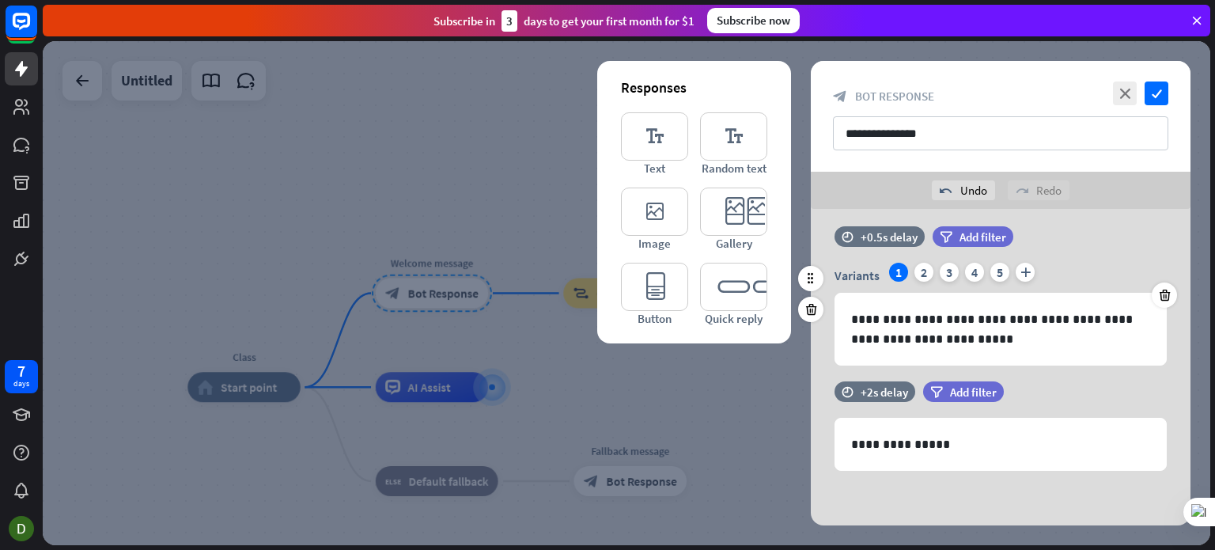
click at [1189, 350] on div "**********" at bounding box center [1001, 314] width 380 height 103
click at [960, 398] on span "Add filter" at bounding box center [973, 391] width 47 height 15
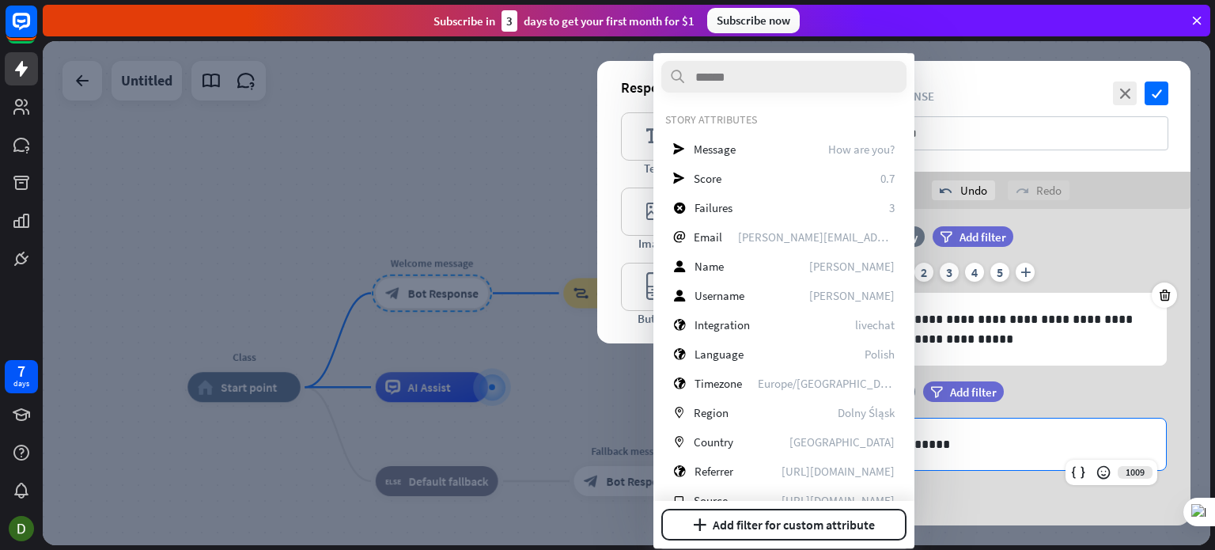
click at [1059, 455] on div "**********" at bounding box center [1000, 443] width 331 height 51
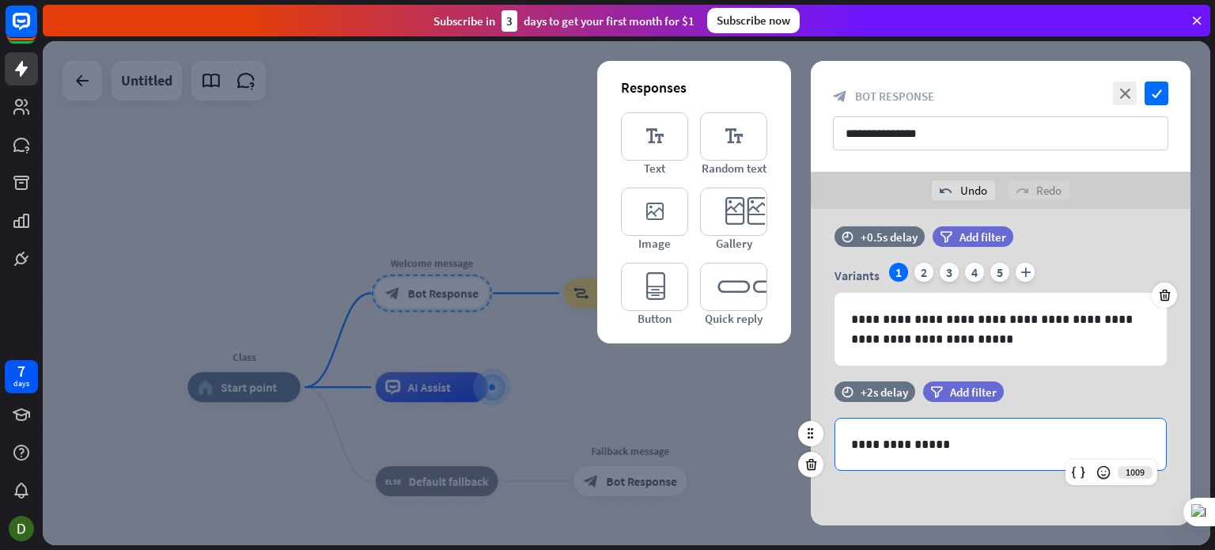
click at [961, 481] on div "**********" at bounding box center [1001, 433] width 380 height 105
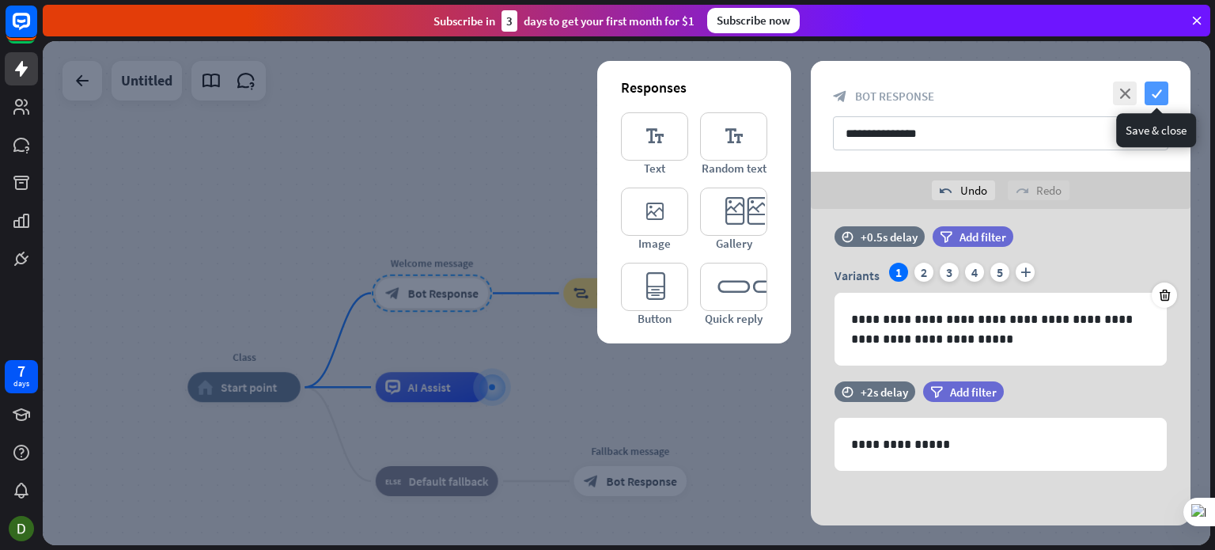
click at [1155, 104] on icon "check" at bounding box center [1157, 93] width 24 height 24
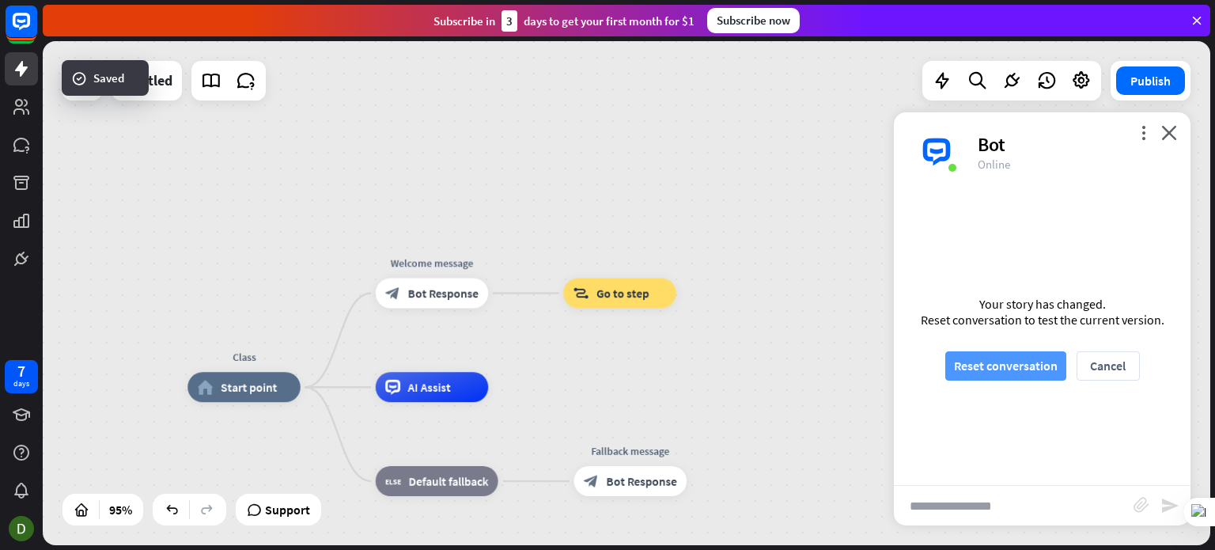
click at [1022, 368] on button "Reset conversation" at bounding box center [1005, 365] width 121 height 29
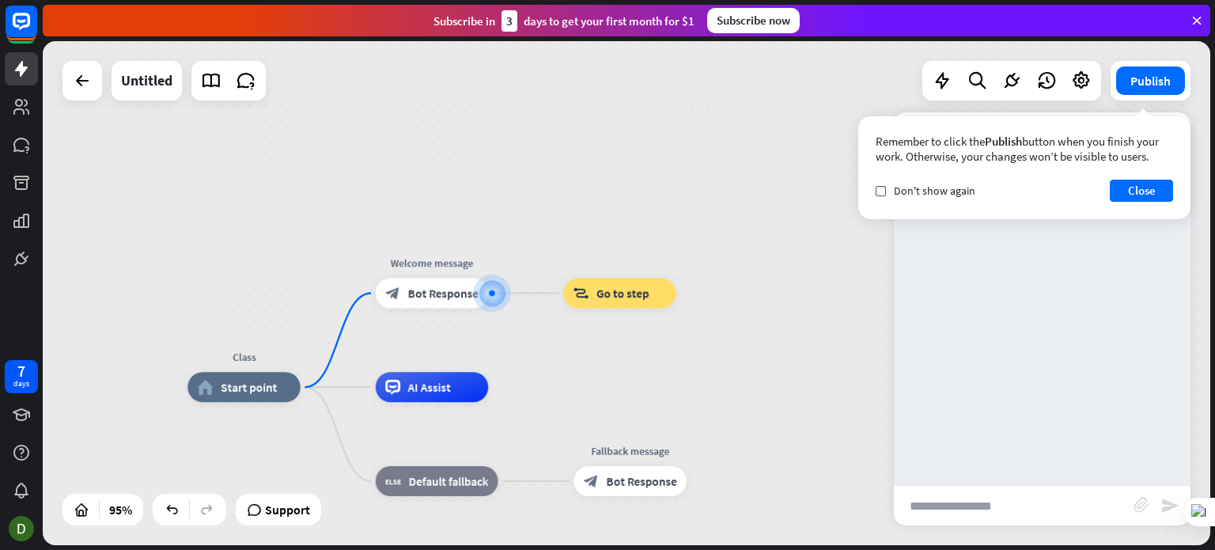
click at [990, 513] on input "text" at bounding box center [1014, 506] width 240 height 40
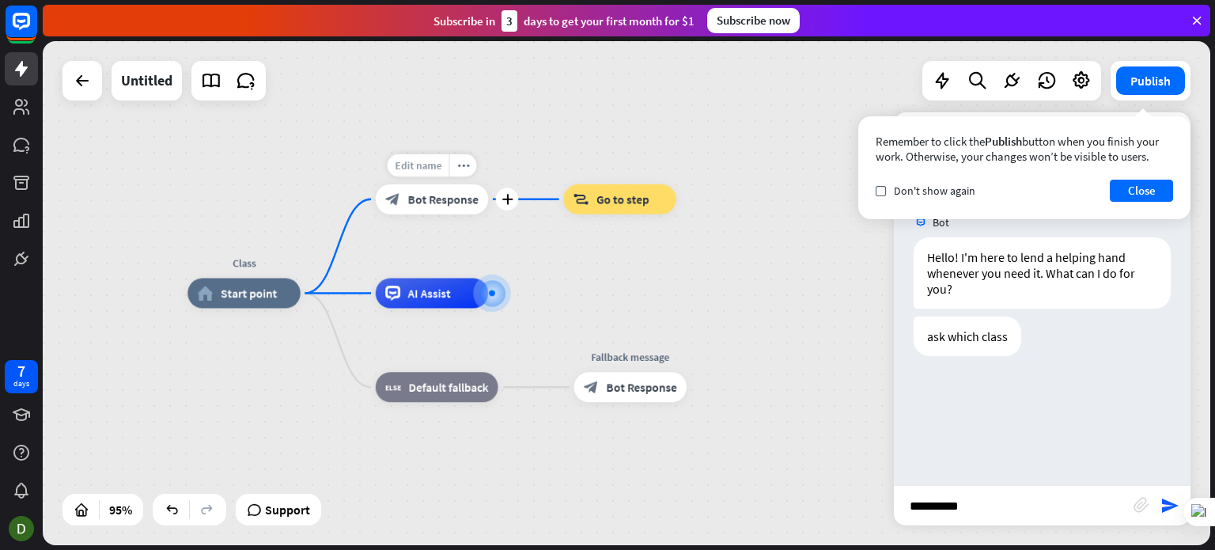
type input "**********"
click at [433, 172] on div "Edit name" at bounding box center [418, 165] width 62 height 23
click at [503, 202] on icon "plus" at bounding box center [507, 199] width 11 height 10
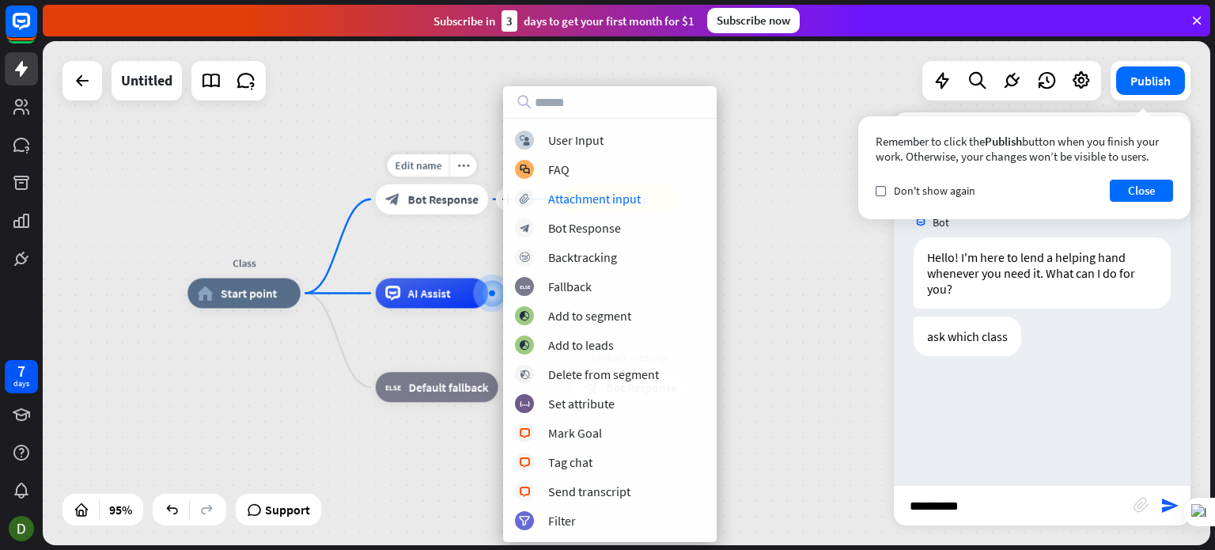
click at [448, 195] on span "Bot Response" at bounding box center [443, 198] width 70 height 15
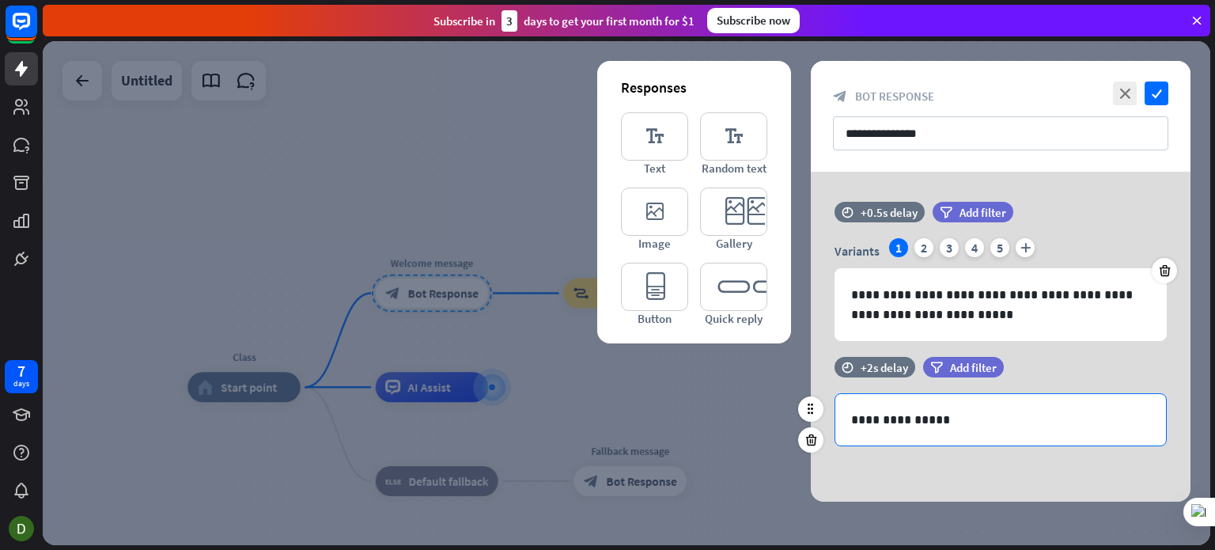
click at [891, 426] on p "**********" at bounding box center [1000, 420] width 299 height 20
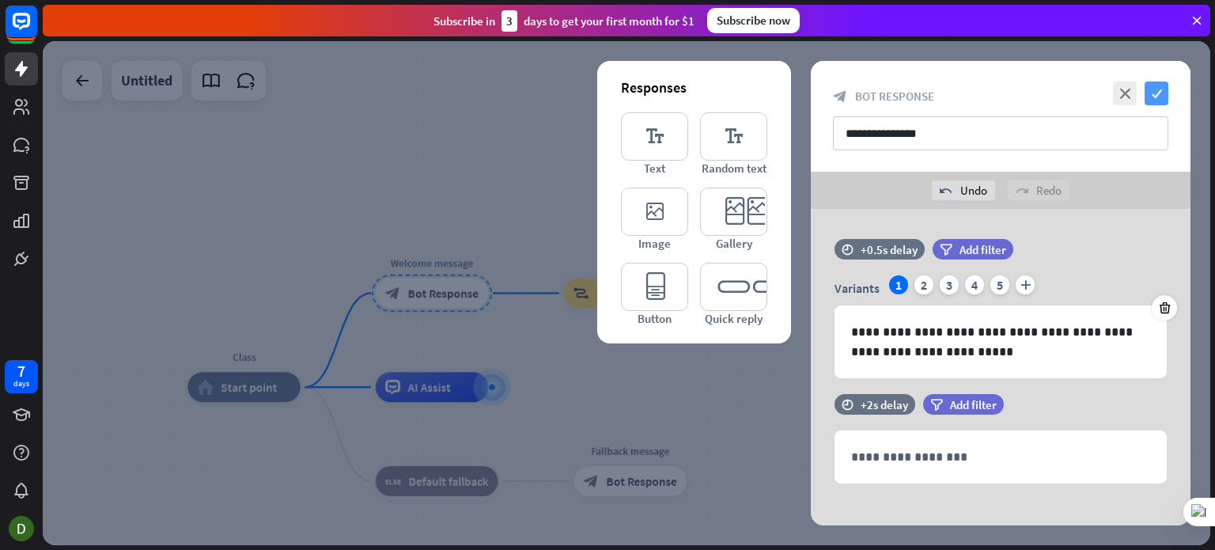
click at [1156, 102] on icon "check" at bounding box center [1157, 93] width 24 height 24
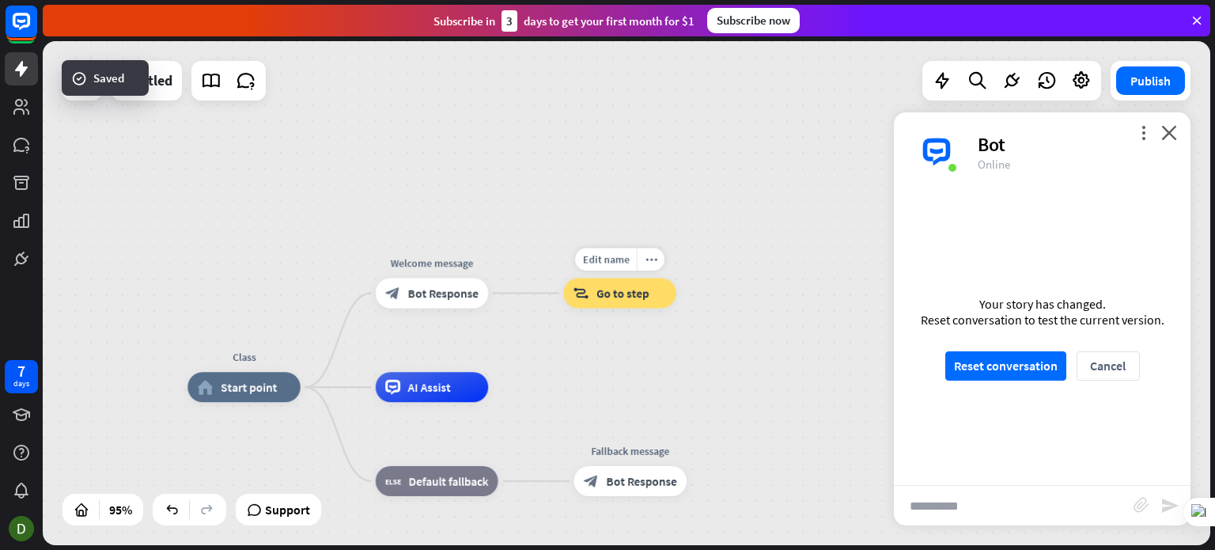
click at [635, 307] on div "block_goto Go to step" at bounding box center [619, 293] width 113 height 30
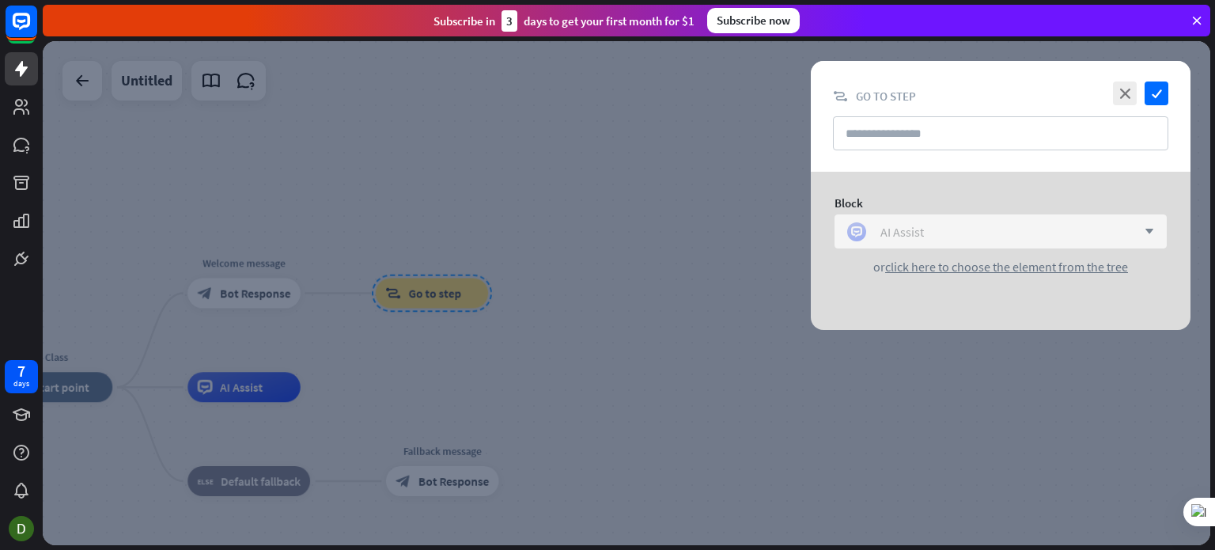
click at [922, 227] on div "AI Assist" at bounding box center [902, 232] width 44 height 16
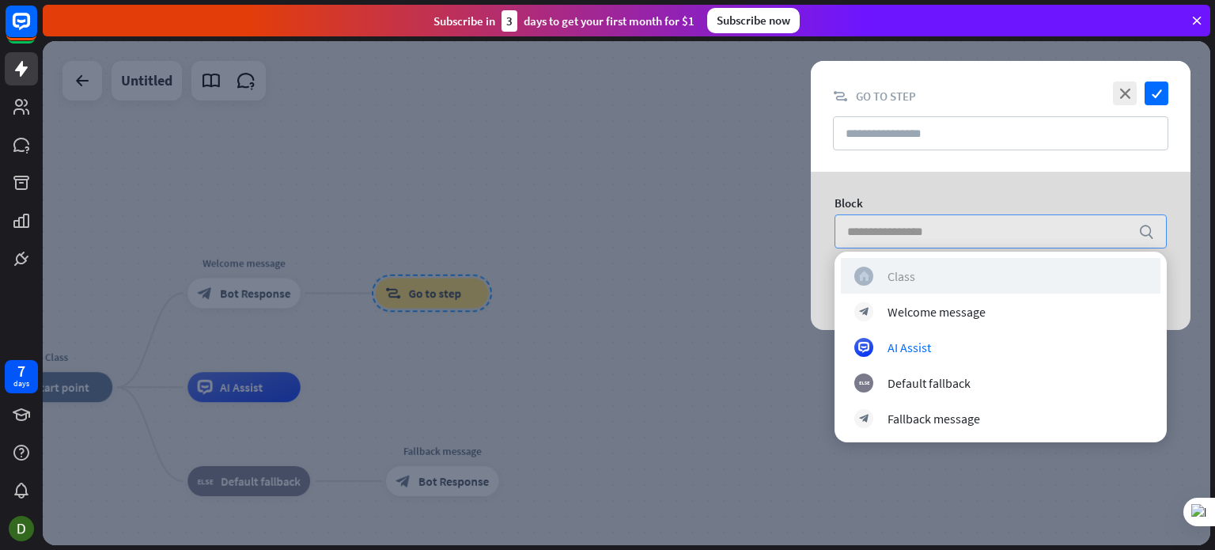
click at [933, 274] on div "home_2 Class" at bounding box center [1000, 276] width 293 height 19
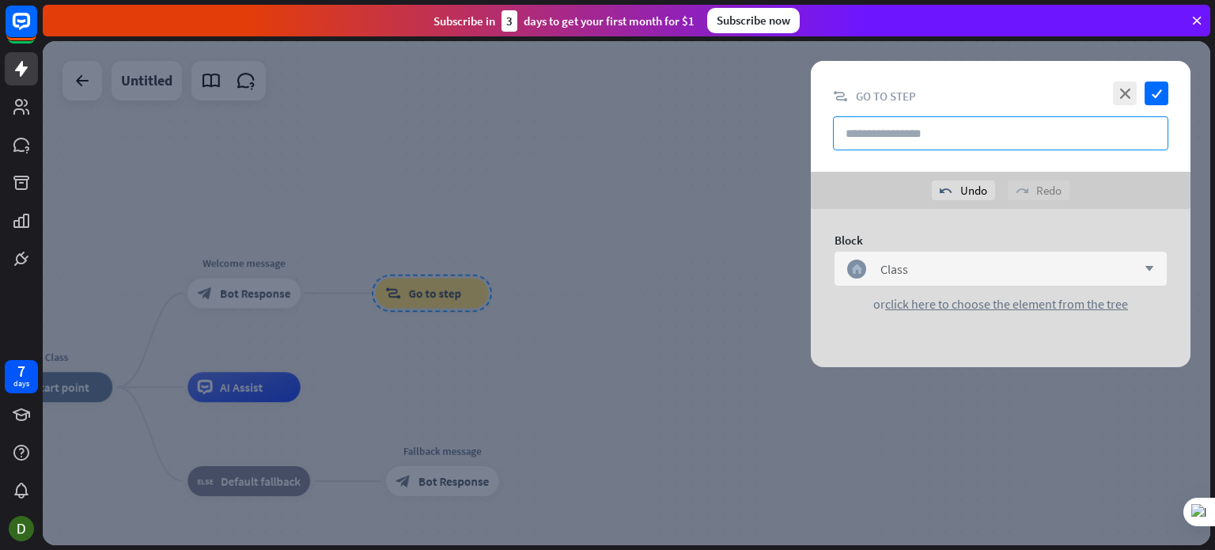
click at [972, 132] on input "text" at bounding box center [1000, 133] width 335 height 34
click at [1016, 259] on div "home_2 Class" at bounding box center [992, 268] width 290 height 19
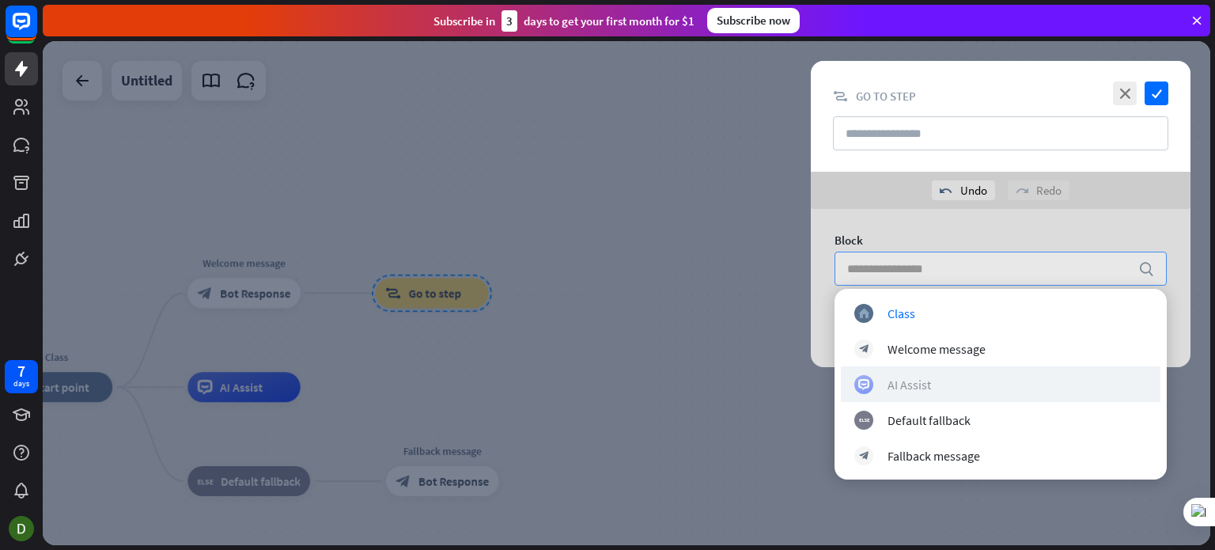
click at [971, 380] on div "AI Assist" at bounding box center [1000, 384] width 293 height 19
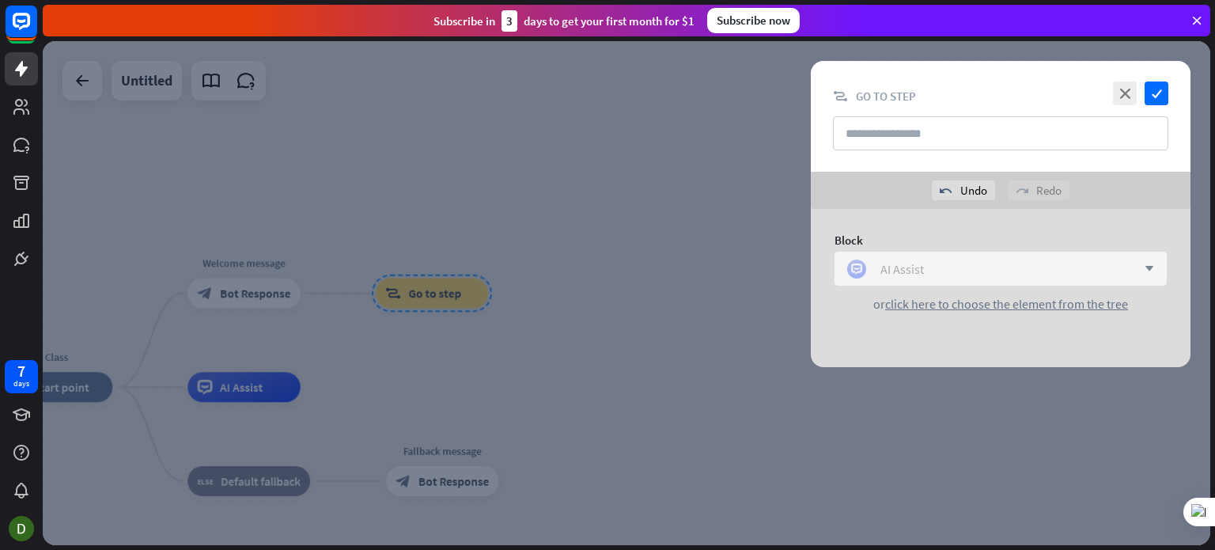
click at [984, 262] on div "AI Assist" at bounding box center [992, 268] width 290 height 19
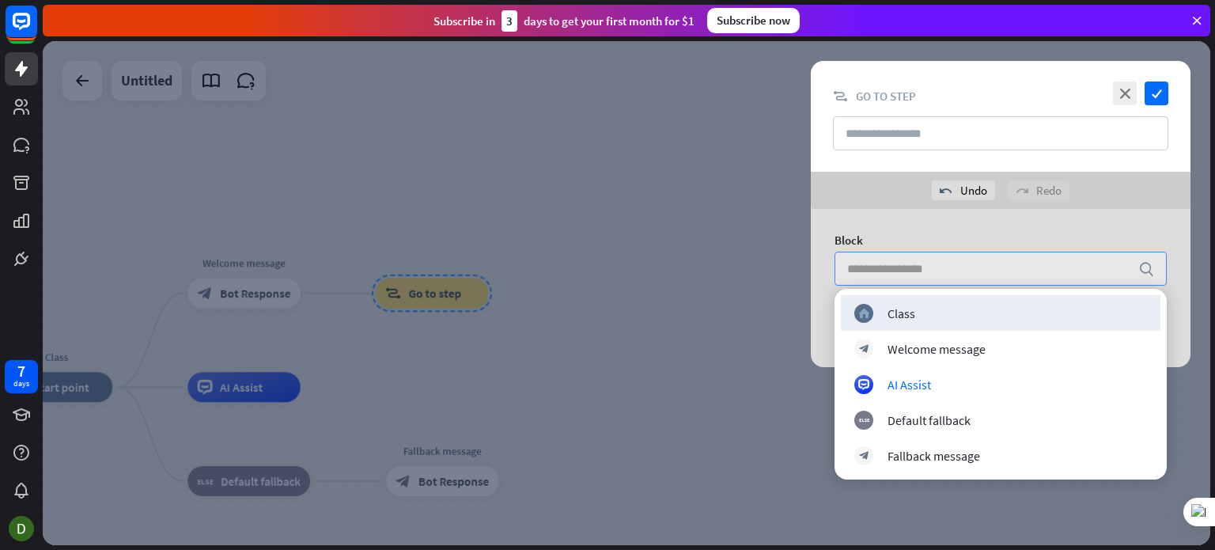
click at [992, 110] on div "close check block_goto Go to step" at bounding box center [1001, 116] width 380 height 111
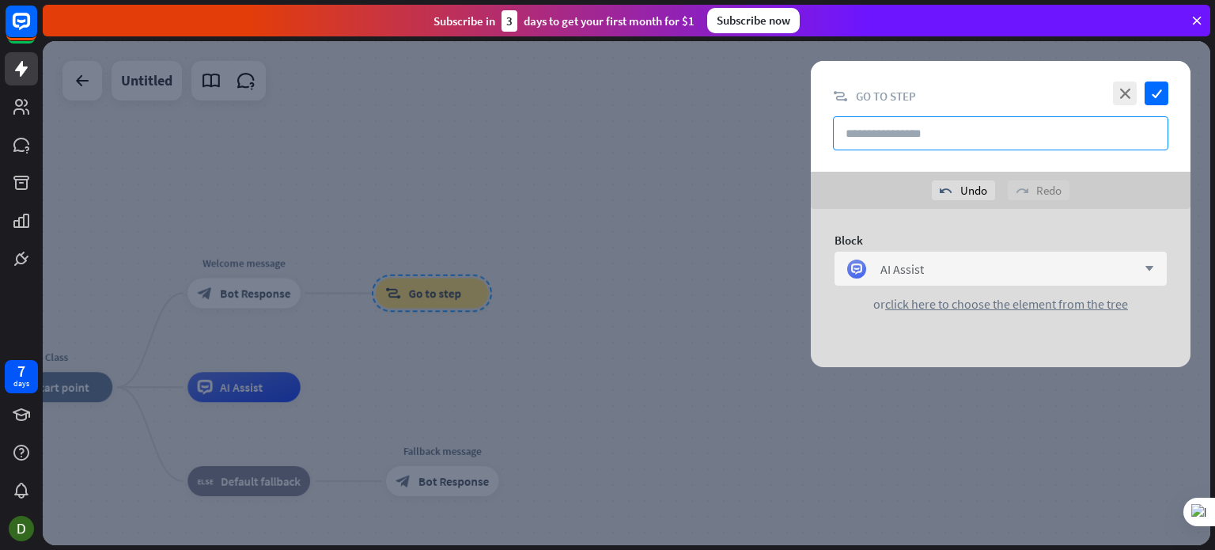
click at [994, 126] on input "text" at bounding box center [1000, 133] width 335 height 34
type input "****"
click at [1162, 100] on icon "check" at bounding box center [1157, 93] width 24 height 24
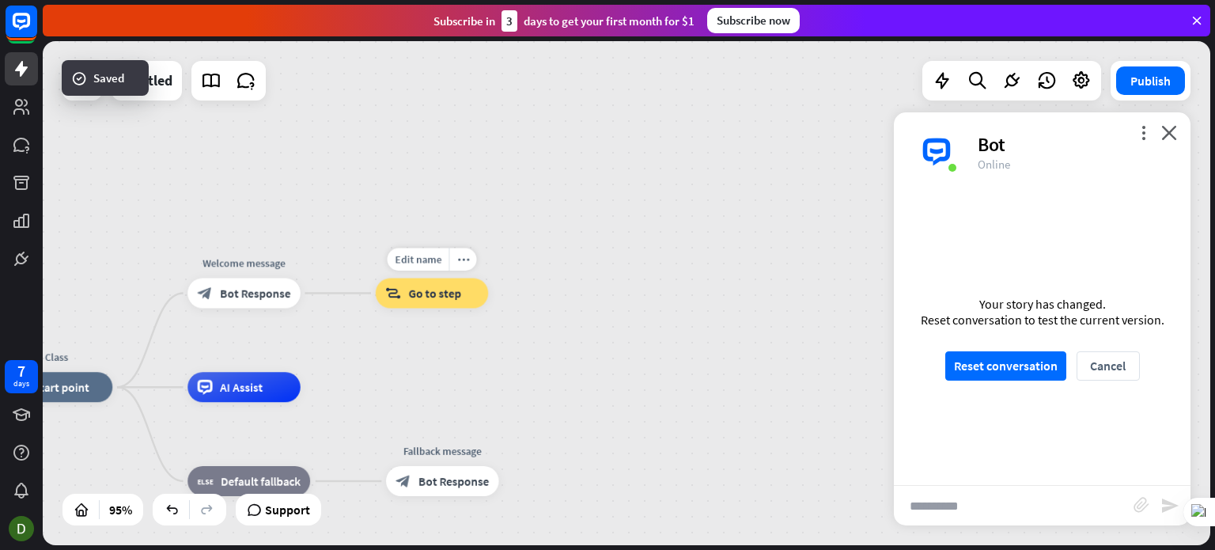
click at [450, 306] on div "block_goto Go to step" at bounding box center [432, 293] width 113 height 30
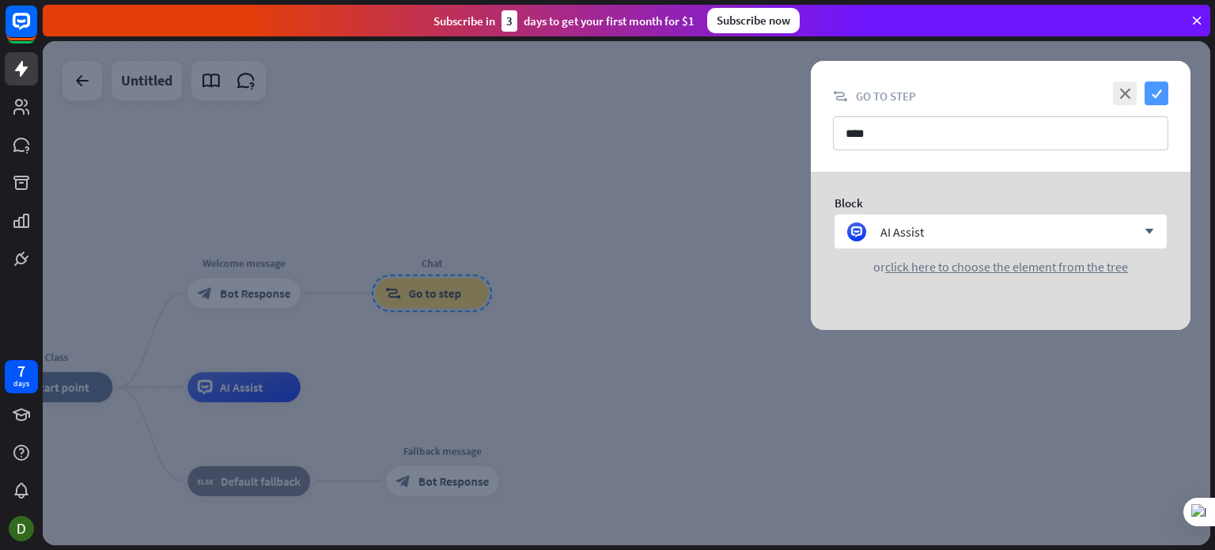
click at [1153, 101] on icon "check" at bounding box center [1157, 93] width 24 height 24
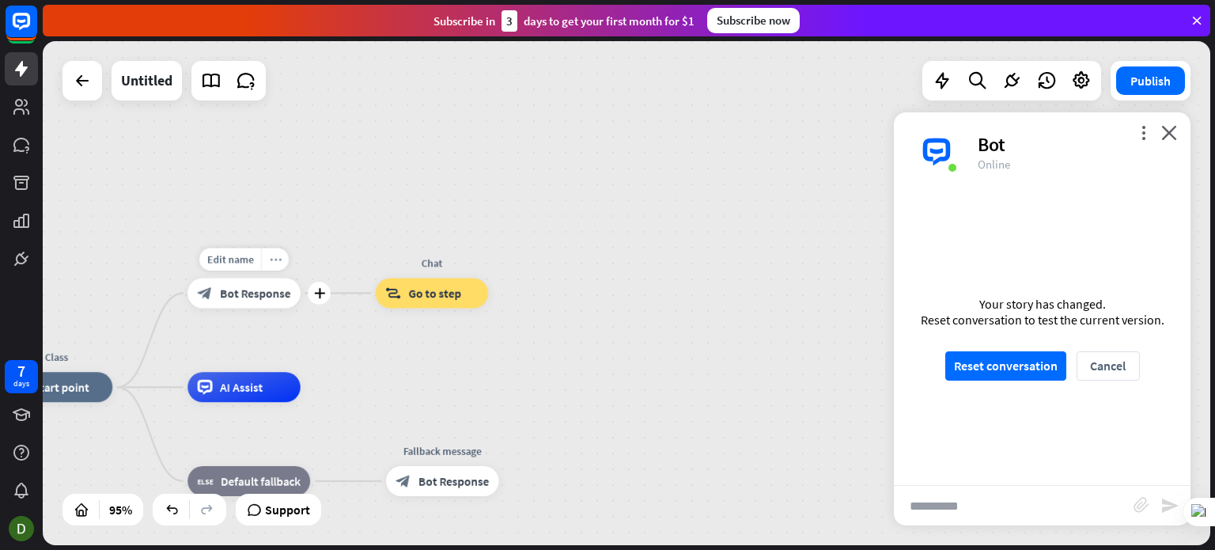
click at [272, 265] on div "more_horiz" at bounding box center [275, 259] width 28 height 23
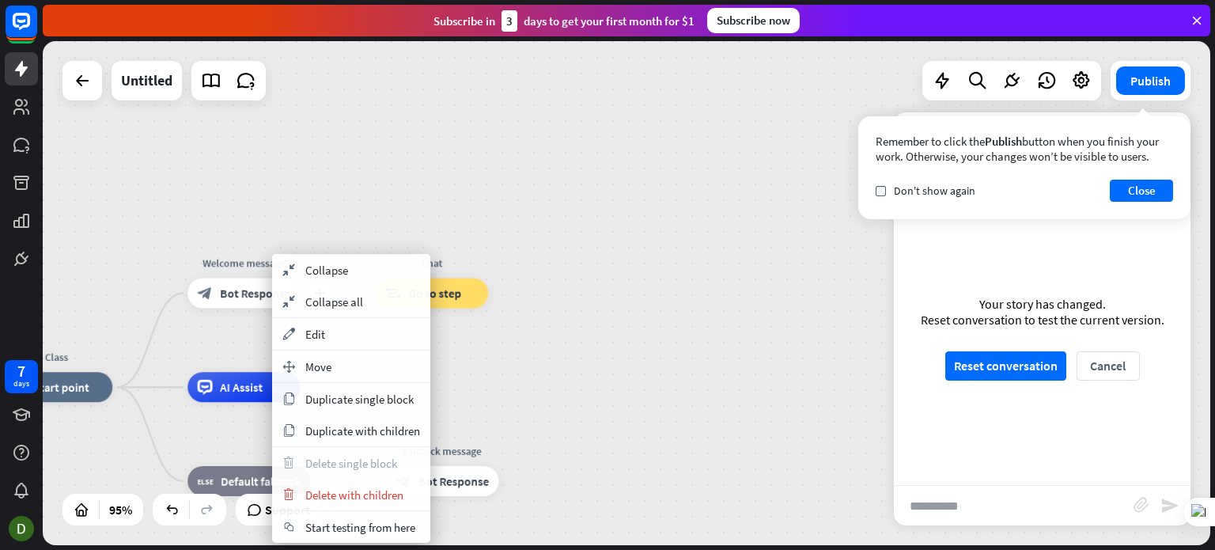
click at [240, 303] on div "block_bot_response Bot Response" at bounding box center [243, 293] width 113 height 30
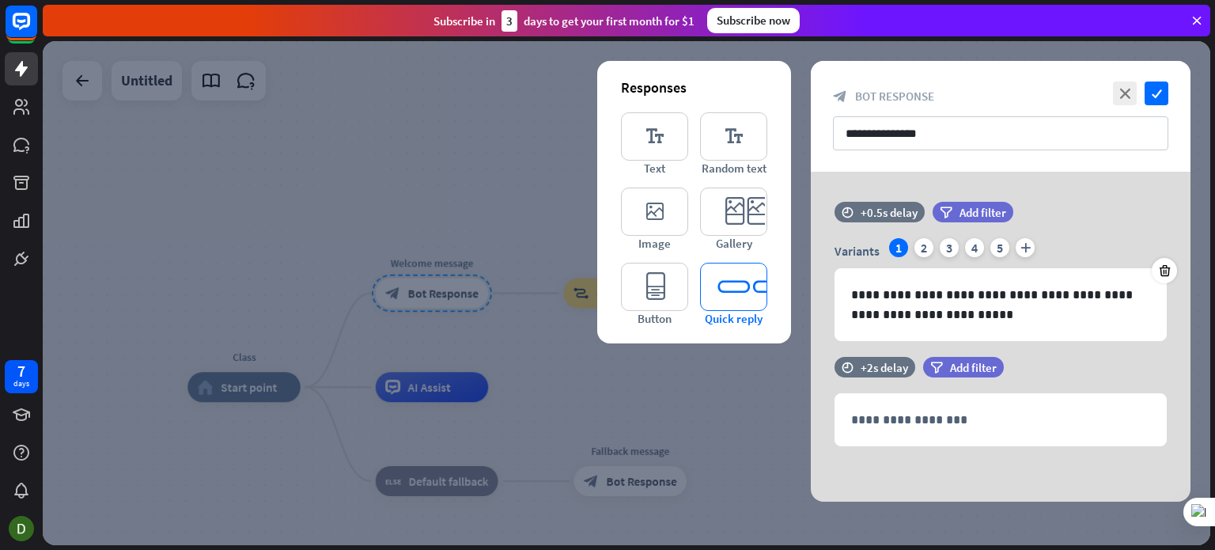
click at [741, 278] on icon "editor_quick_replies" at bounding box center [733, 287] width 67 height 48
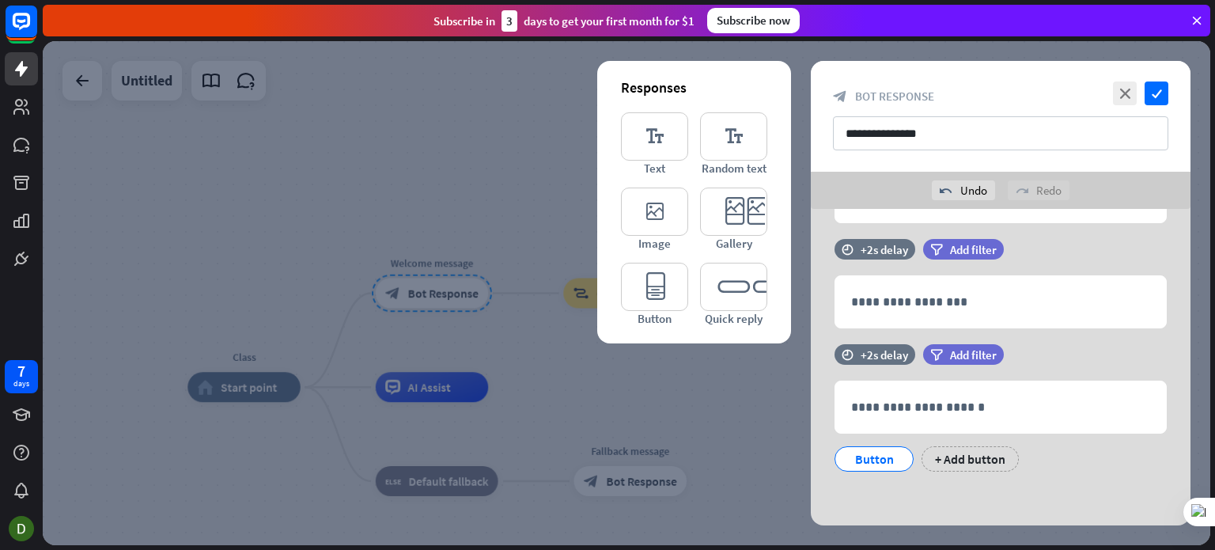
scroll to position [155, 0]
click at [813, 426] on icon at bounding box center [811, 427] width 15 height 14
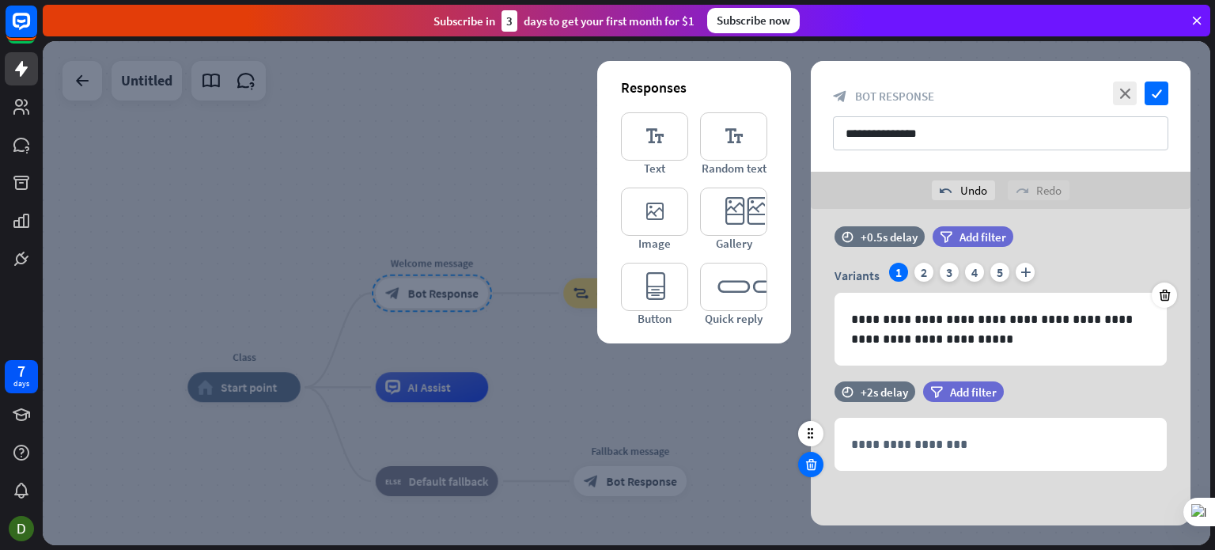
click at [811, 460] on icon at bounding box center [811, 464] width 15 height 14
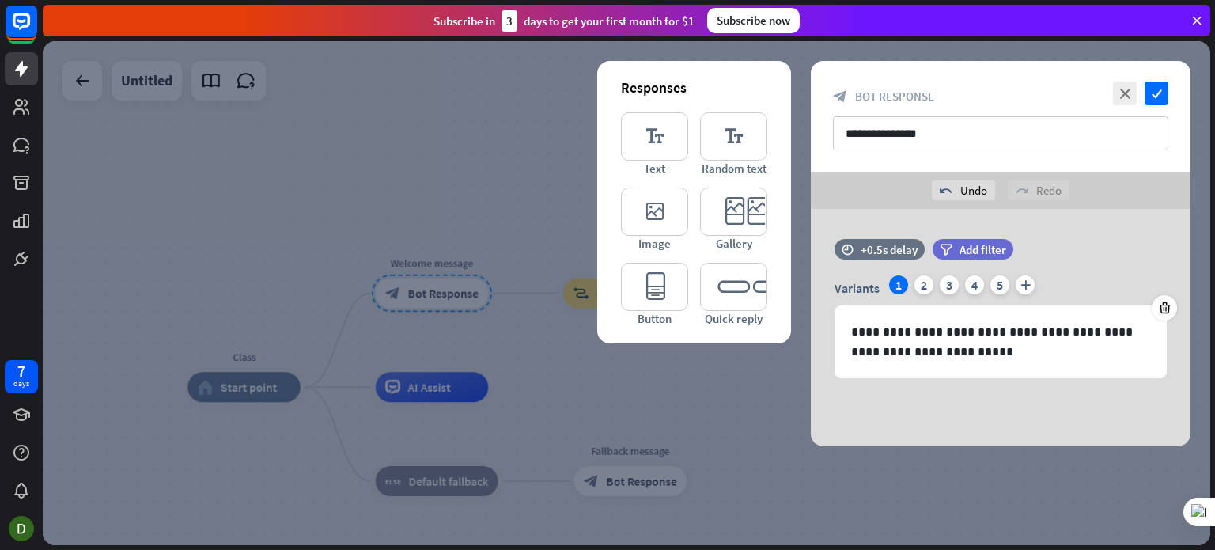
scroll to position [0, 0]
click at [740, 138] on icon "editor_text" at bounding box center [733, 136] width 67 height 48
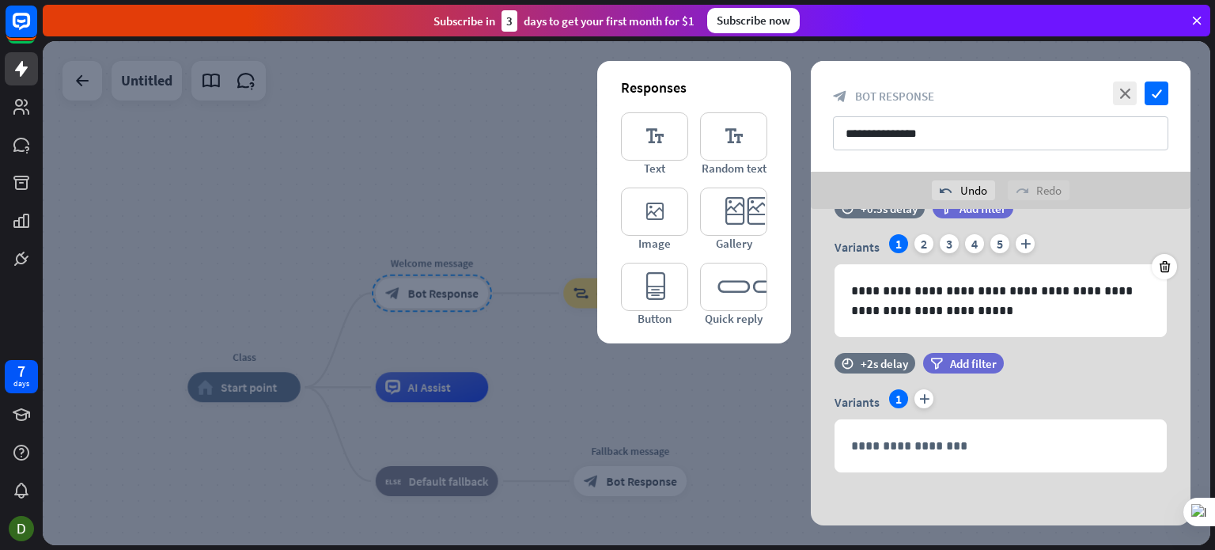
scroll to position [43, 0]
click at [1160, 97] on icon "check" at bounding box center [1157, 93] width 24 height 24
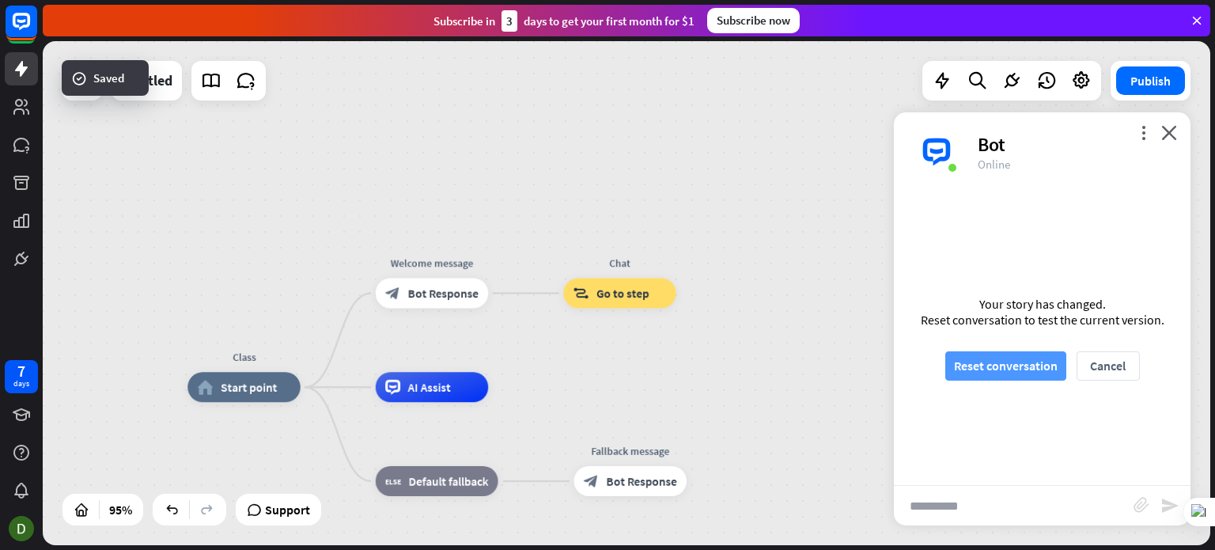
click at [1033, 361] on button "Reset conversation" at bounding box center [1005, 365] width 121 height 29
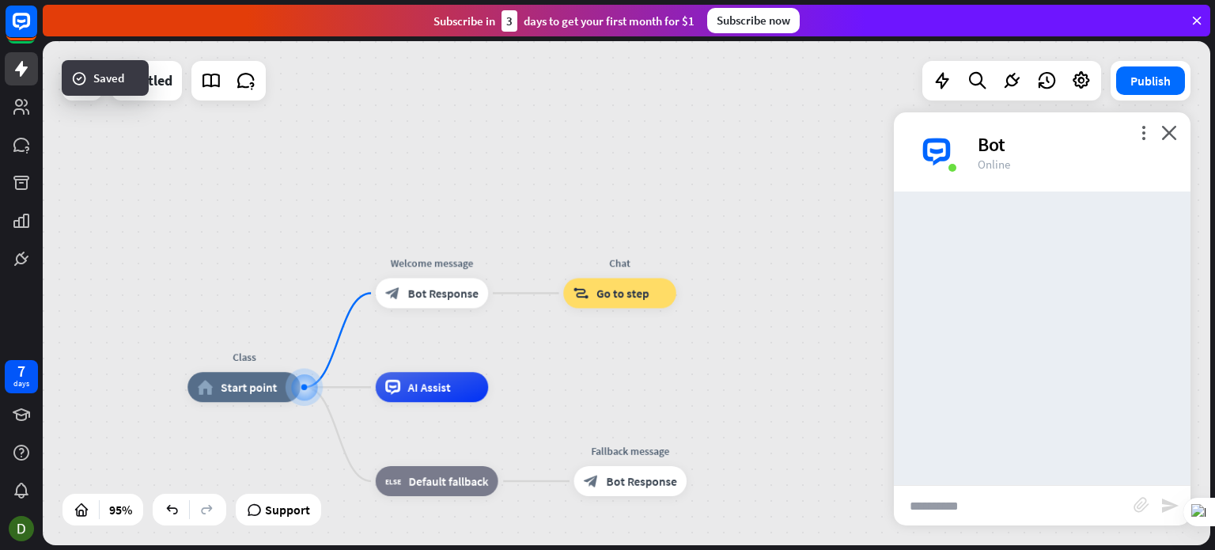
click at [990, 518] on input "**********" at bounding box center [1014, 506] width 240 height 40
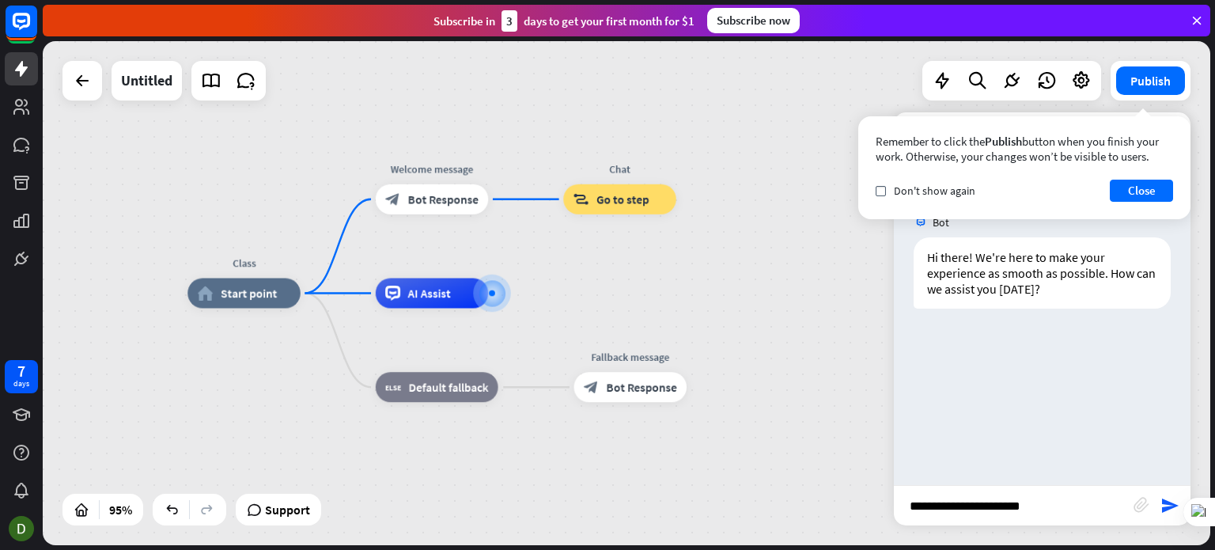
type input "**********"
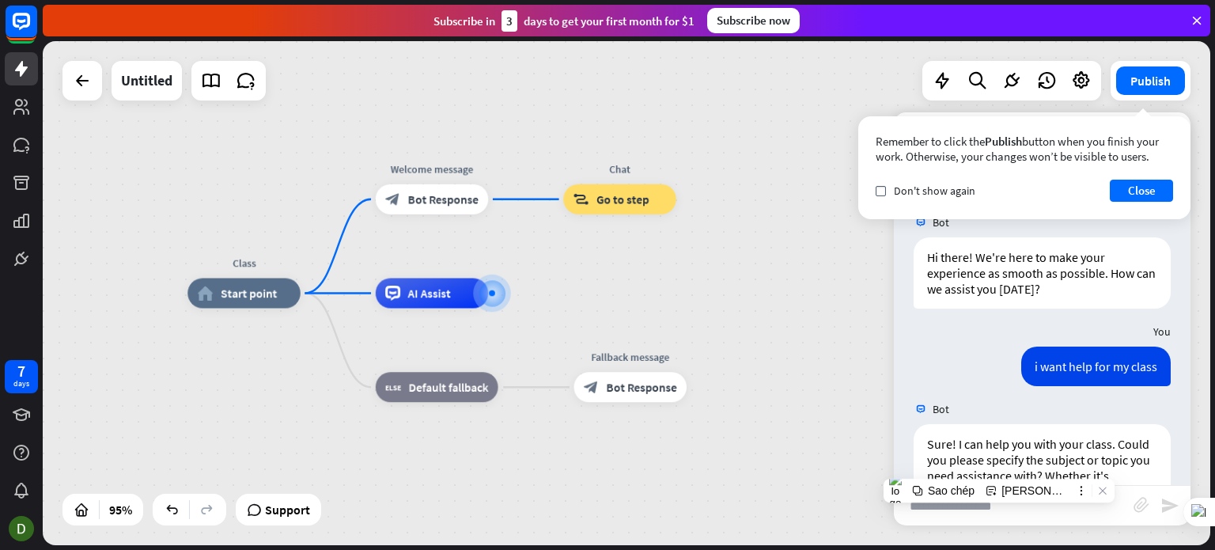
scroll to position [81, 0]
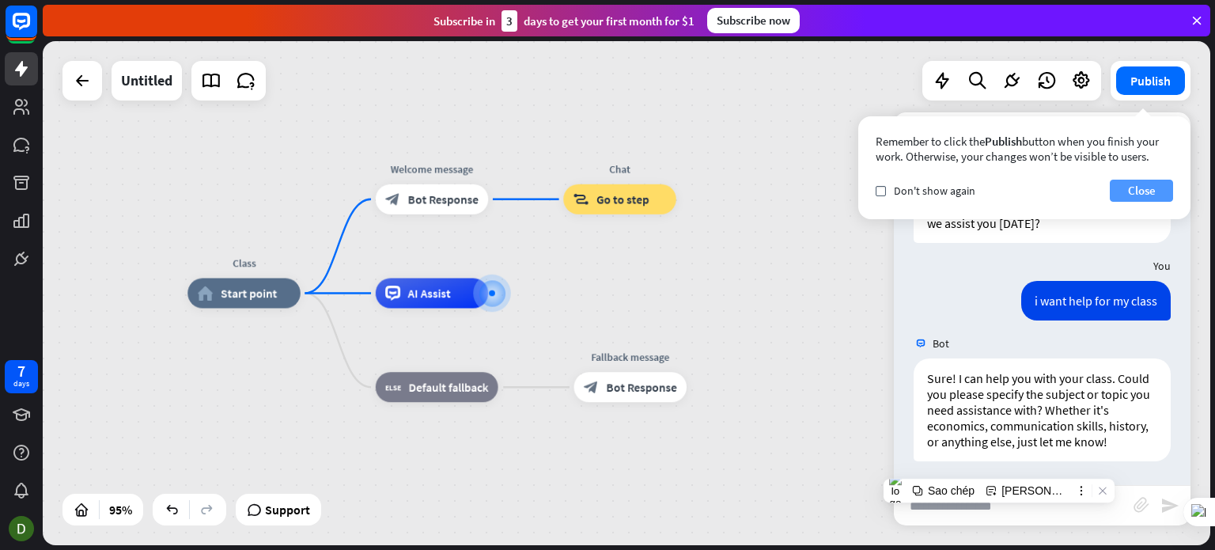
click at [1136, 194] on button "Close" at bounding box center [1141, 191] width 63 height 22
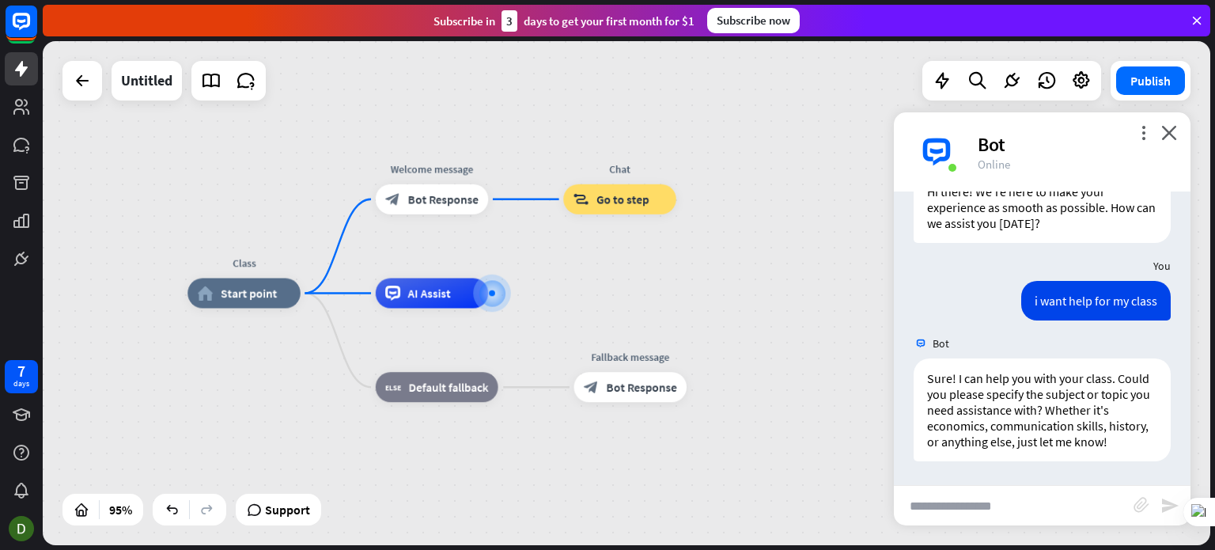
click at [1024, 517] on input "text" at bounding box center [1014, 506] width 240 height 40
type input "****"
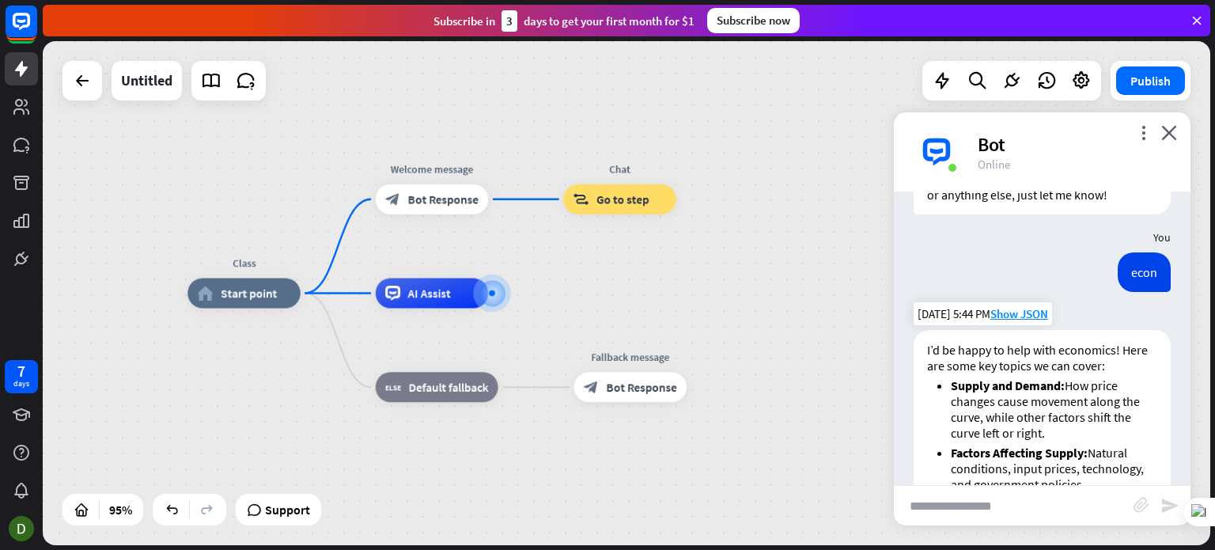
scroll to position [212, 0]
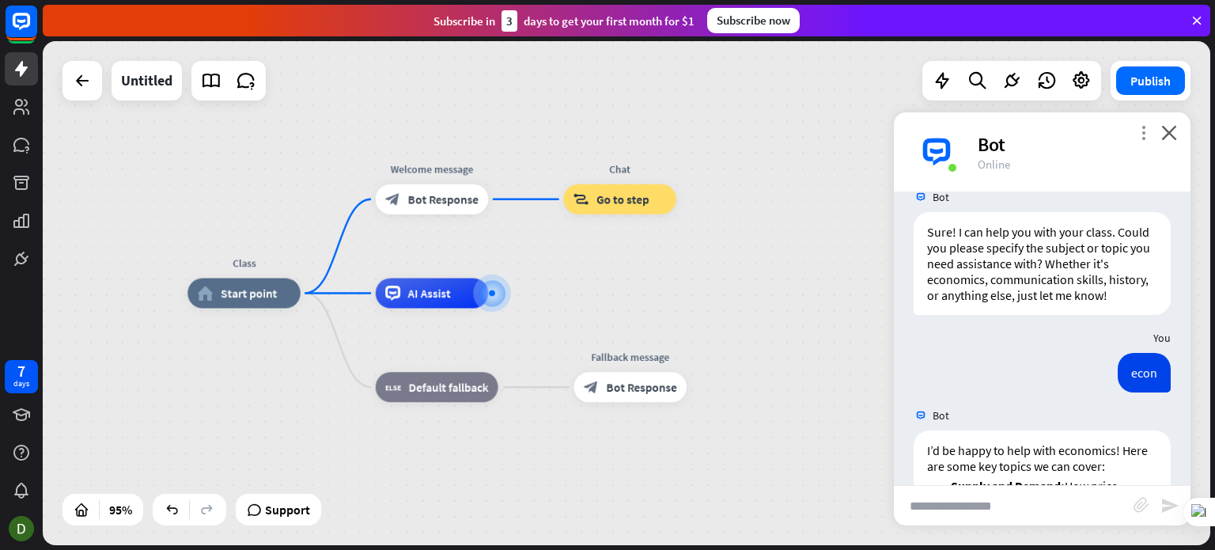
click at [1145, 135] on icon "more_vert" at bounding box center [1143, 132] width 15 height 15
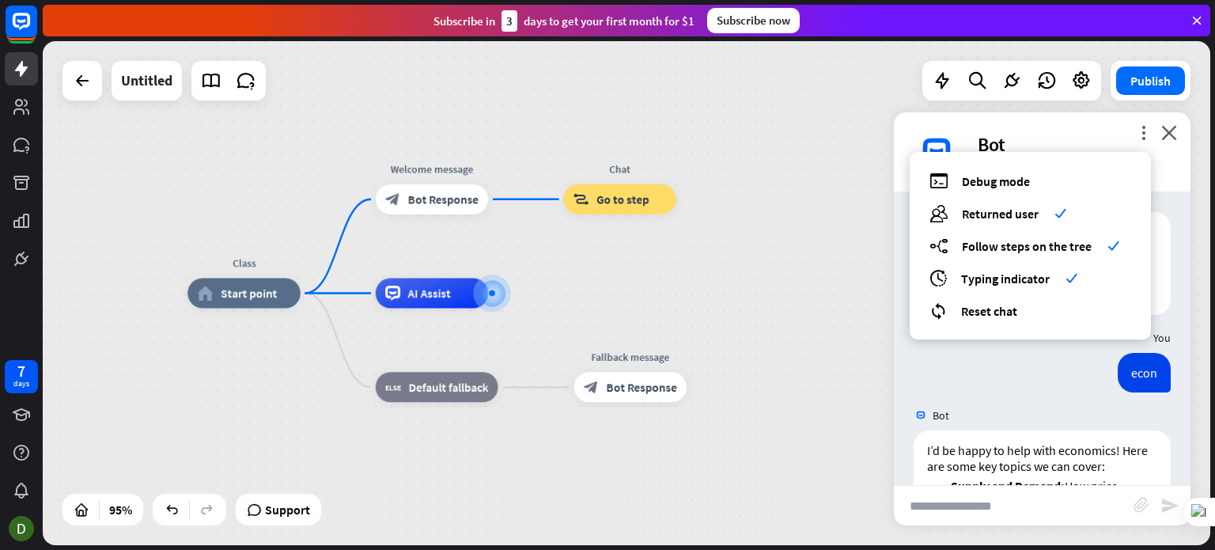
drag, startPoint x: 987, startPoint y: 395, endPoint x: 899, endPoint y: 352, distance: 98.4
click at [986, 395] on div "econ [DATE] 5:44 PM Show JSON" at bounding box center [1042, 376] width 297 height 47
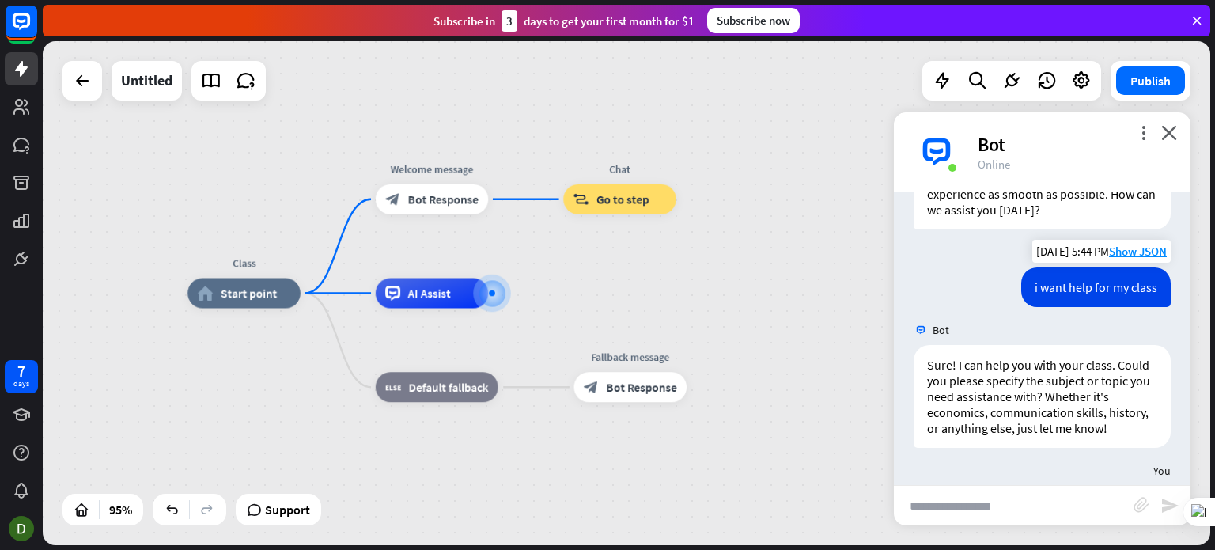
scroll to position [0, 0]
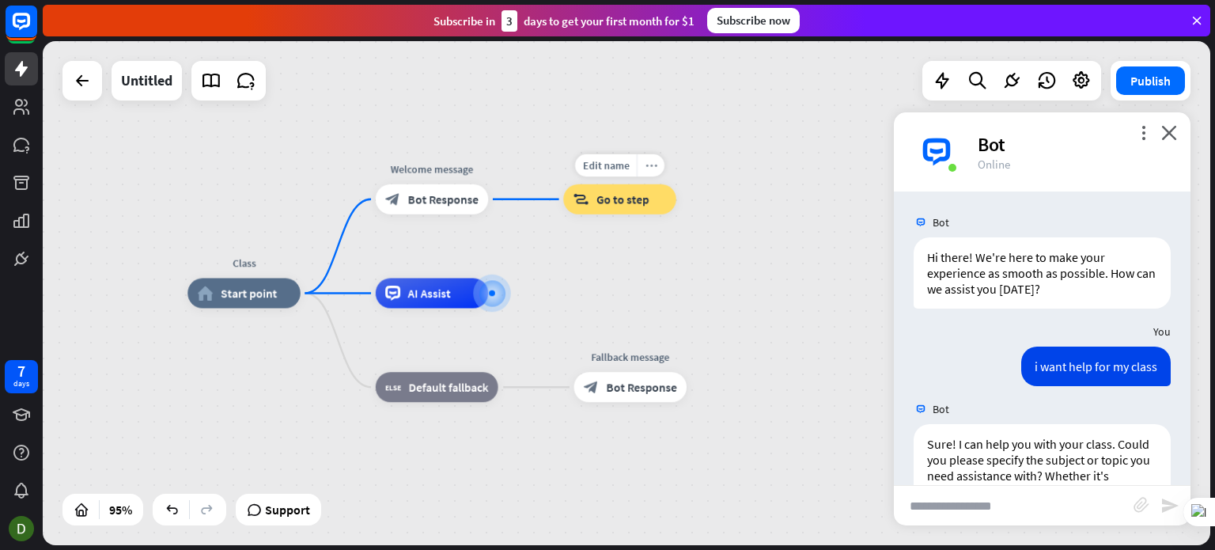
click at [642, 165] on div "more_horiz" at bounding box center [651, 165] width 28 height 23
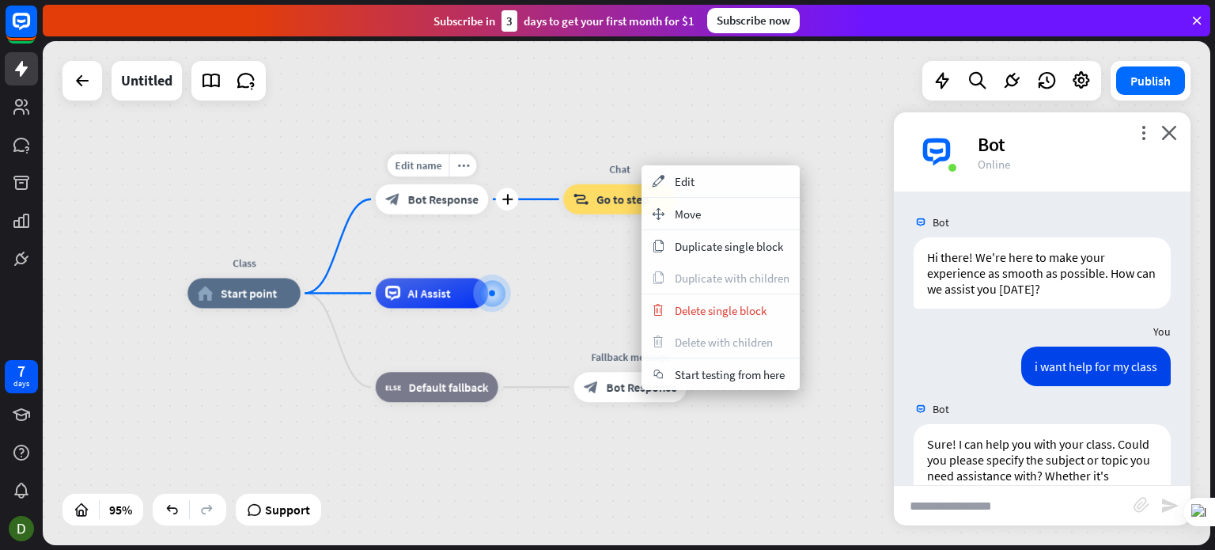
click at [467, 195] on span "Bot Response" at bounding box center [443, 198] width 70 height 15
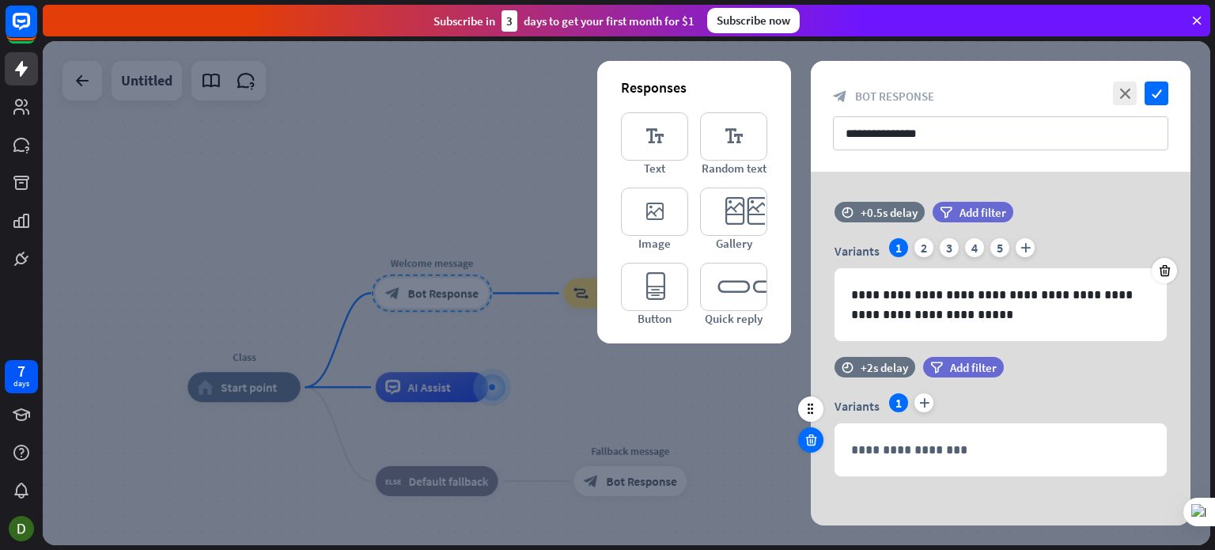
click at [808, 439] on icon at bounding box center [811, 440] width 15 height 14
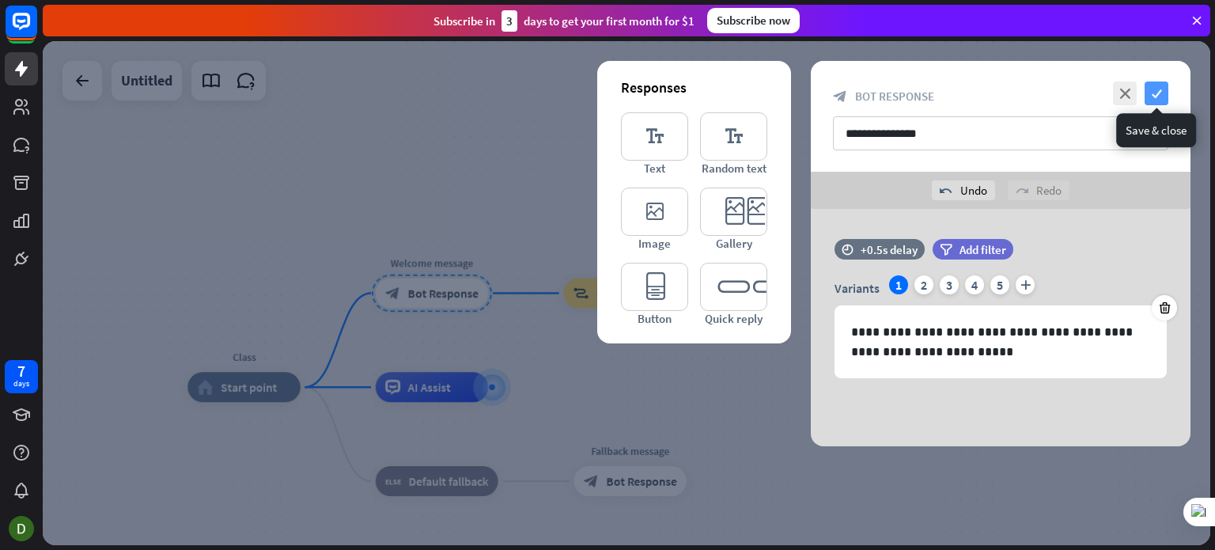
click at [1154, 93] on icon "check" at bounding box center [1157, 93] width 24 height 24
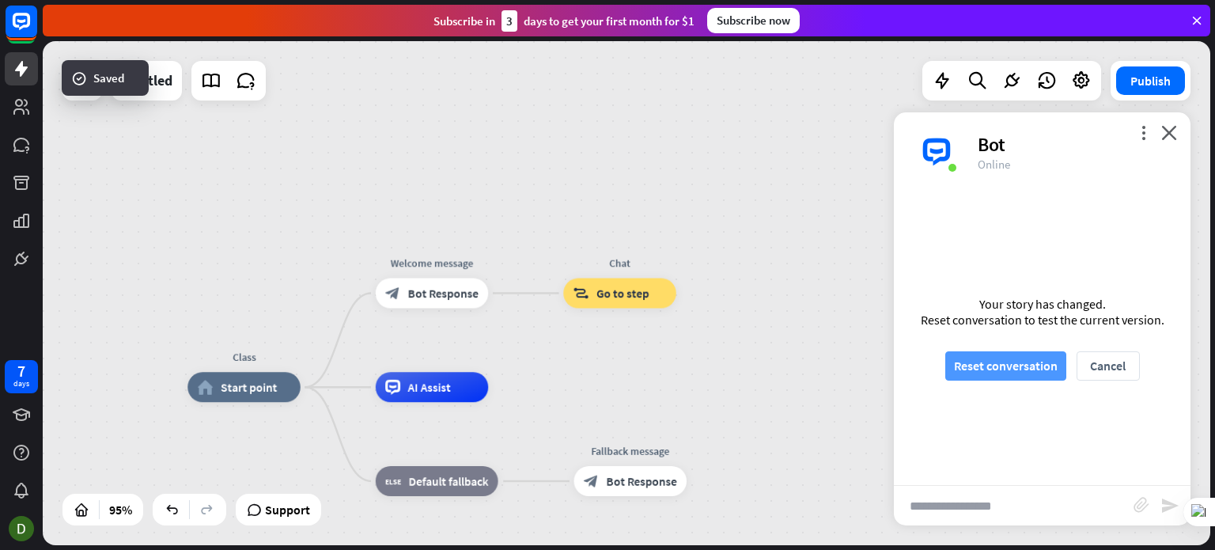
click at [998, 372] on button "Reset conversation" at bounding box center [1005, 365] width 121 height 29
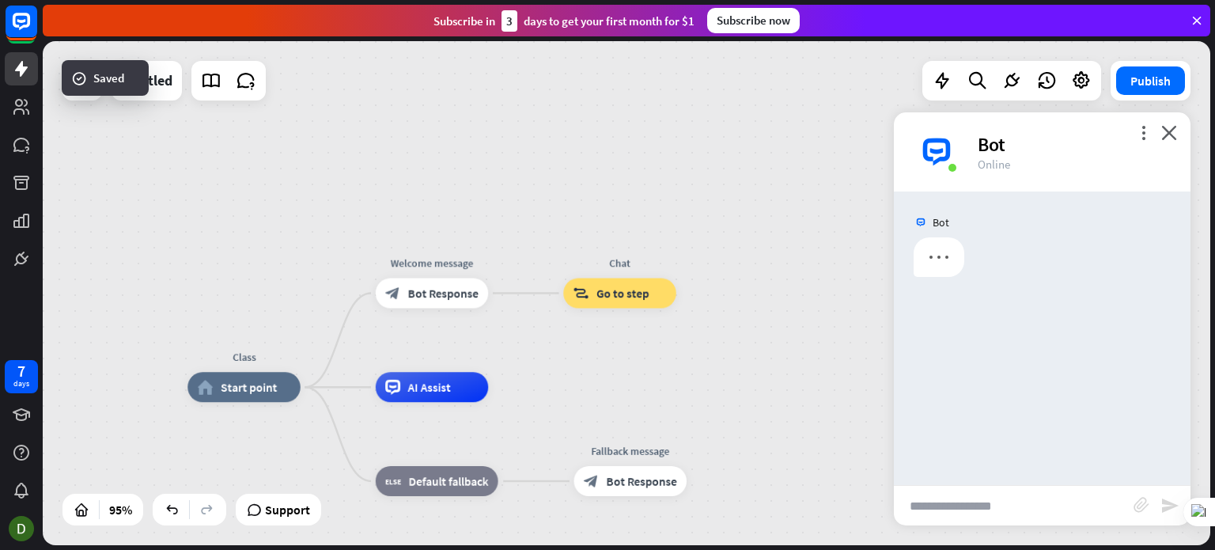
click at [977, 509] on input "text" at bounding box center [1014, 506] width 240 height 40
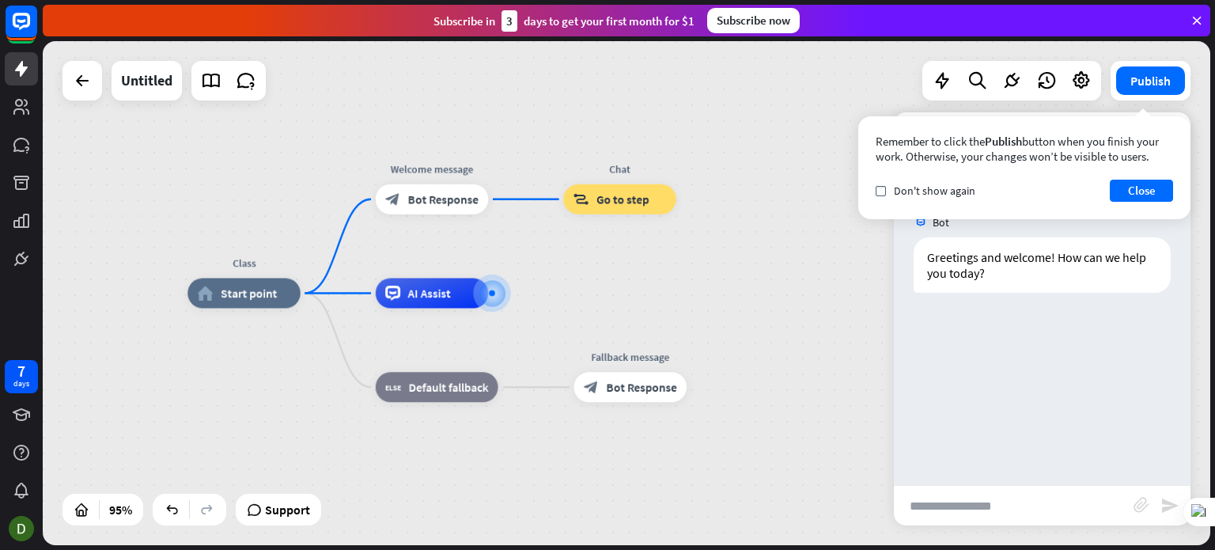
click at [977, 504] on input "text" at bounding box center [1014, 506] width 240 height 40
click at [1129, 189] on button "Close" at bounding box center [1141, 191] width 63 height 22
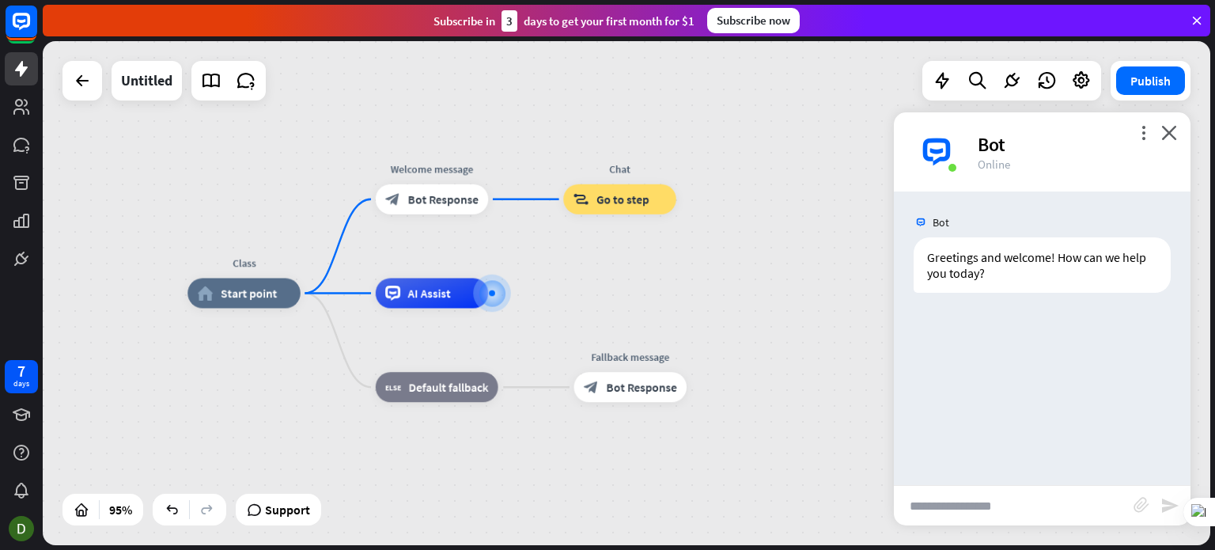
click at [986, 505] on input "text" at bounding box center [1014, 506] width 240 height 40
type input "**********"
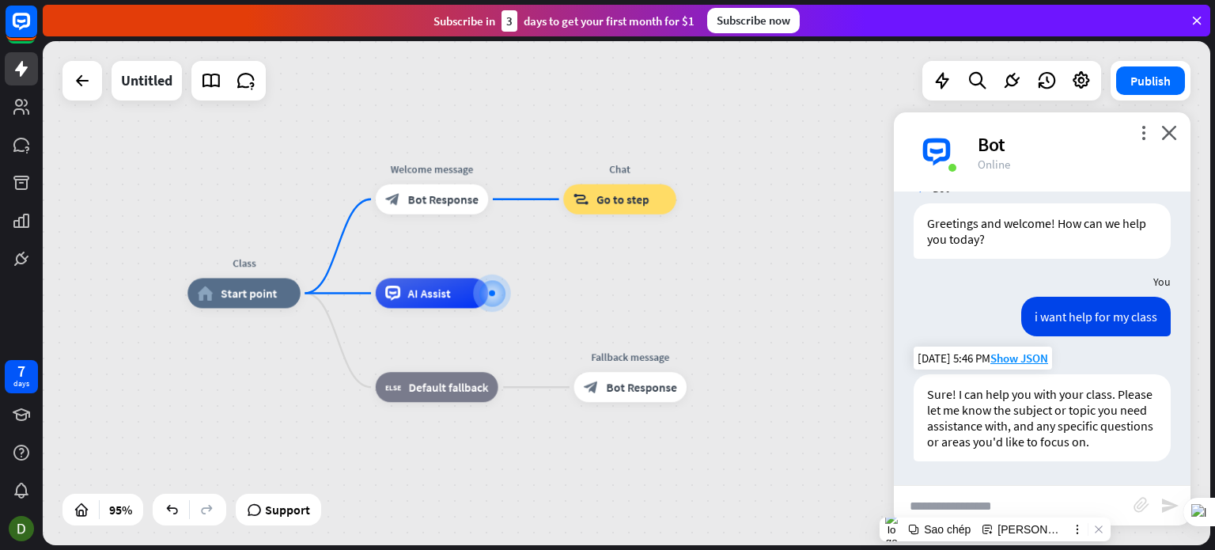
scroll to position [50, 0]
click at [630, 201] on span "Go to step" at bounding box center [622, 198] width 53 height 15
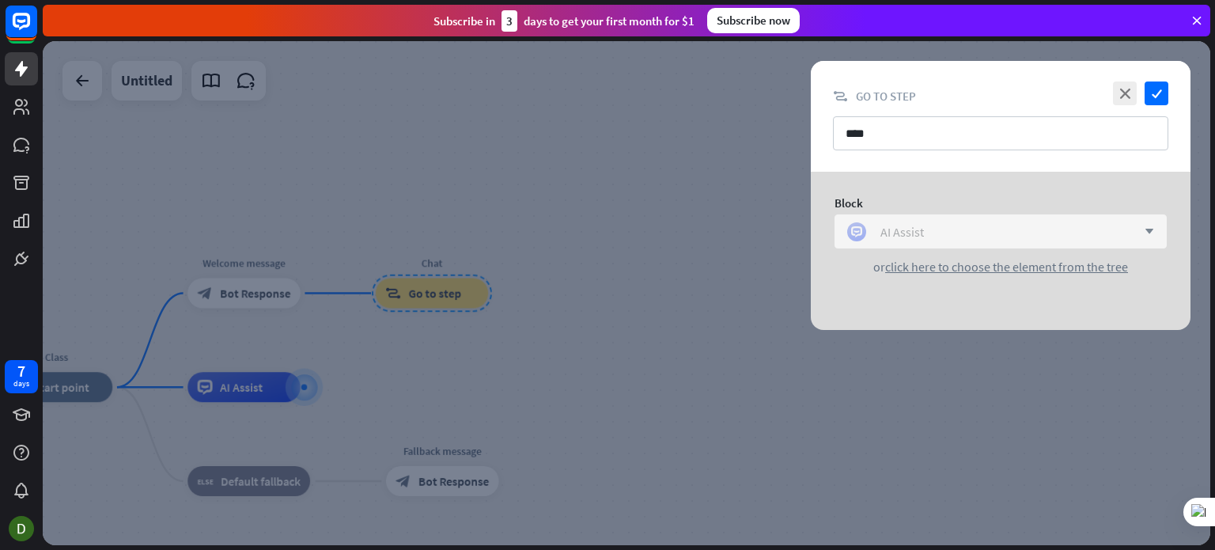
click at [1069, 226] on div "AI Assist" at bounding box center [992, 231] width 290 height 19
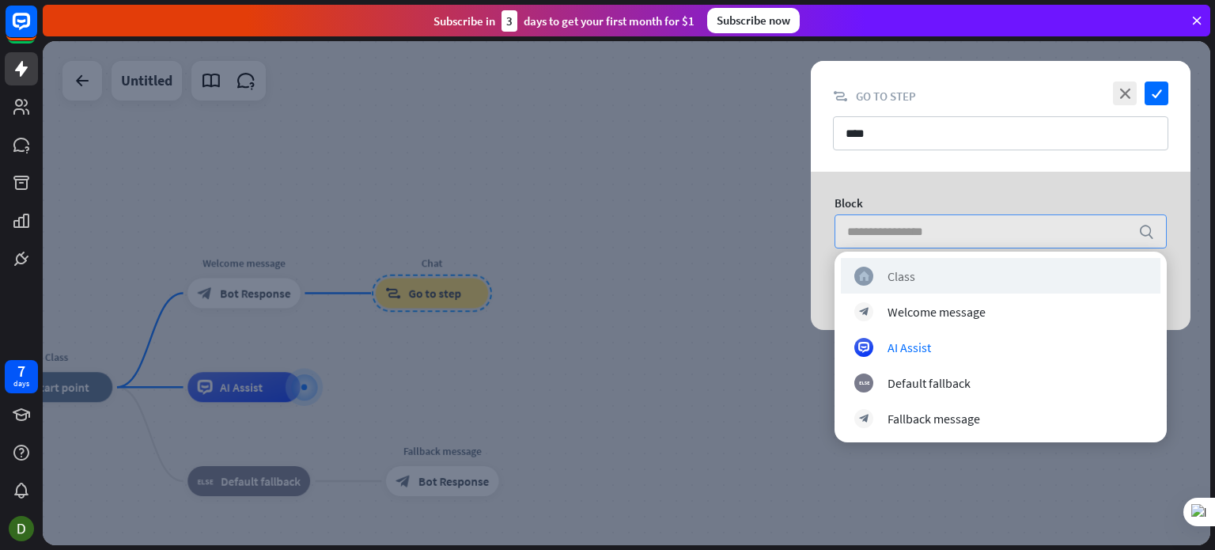
click at [990, 290] on div "home_2 Class" at bounding box center [1001, 276] width 320 height 36
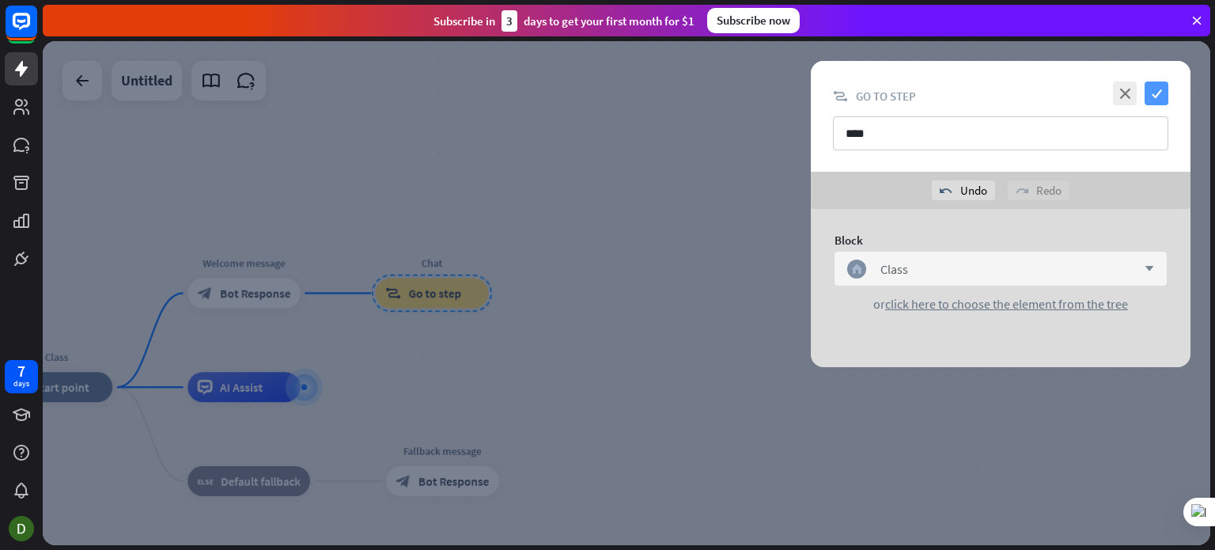
click at [1161, 91] on icon "check" at bounding box center [1157, 93] width 24 height 24
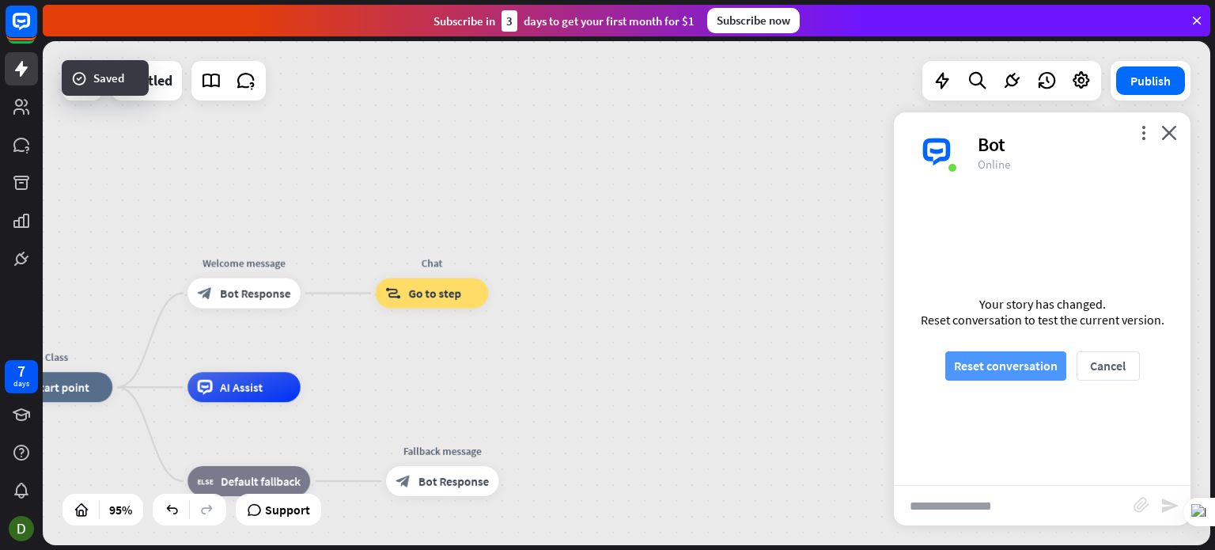
drag, startPoint x: 1026, startPoint y: 371, endPoint x: 1020, endPoint y: 380, distance: 11.0
click at [1027, 369] on button "Reset conversation" at bounding box center [1005, 365] width 121 height 29
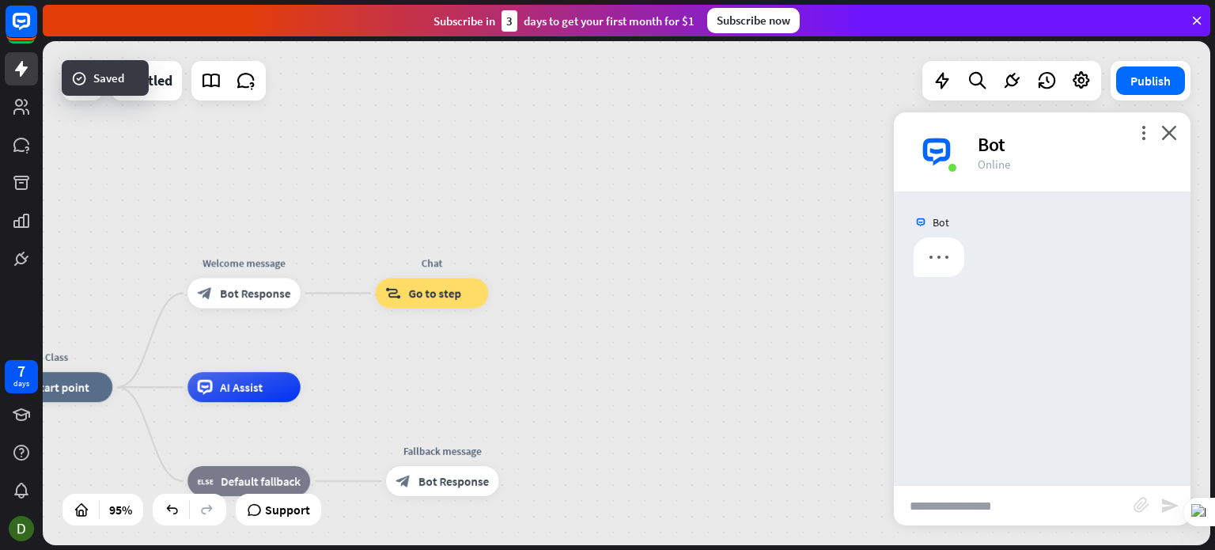
click at [968, 513] on input "text" at bounding box center [1014, 506] width 240 height 40
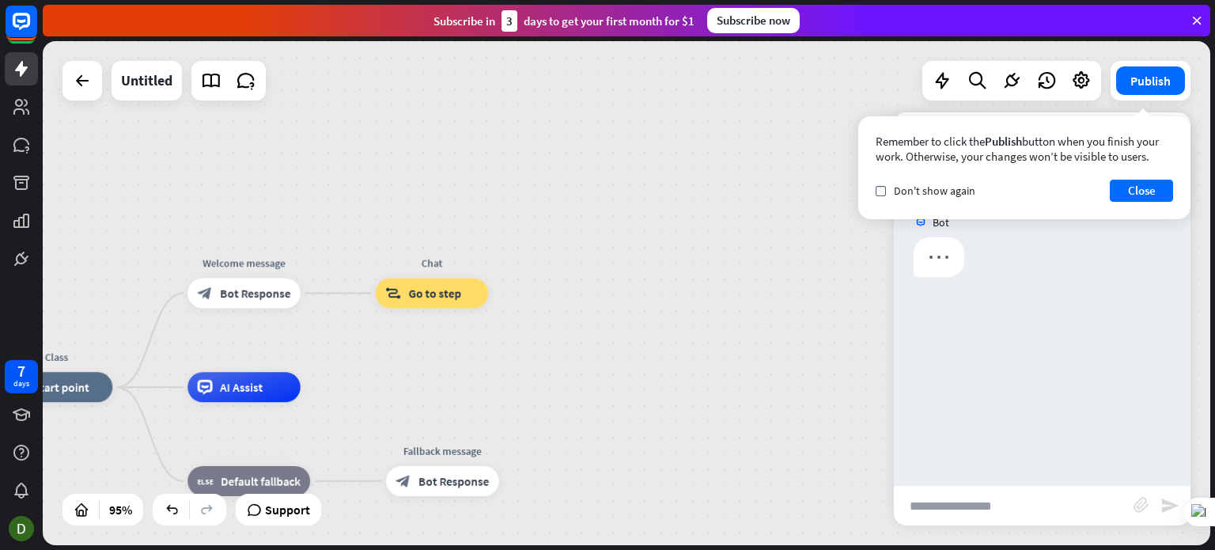
paste input "**********"
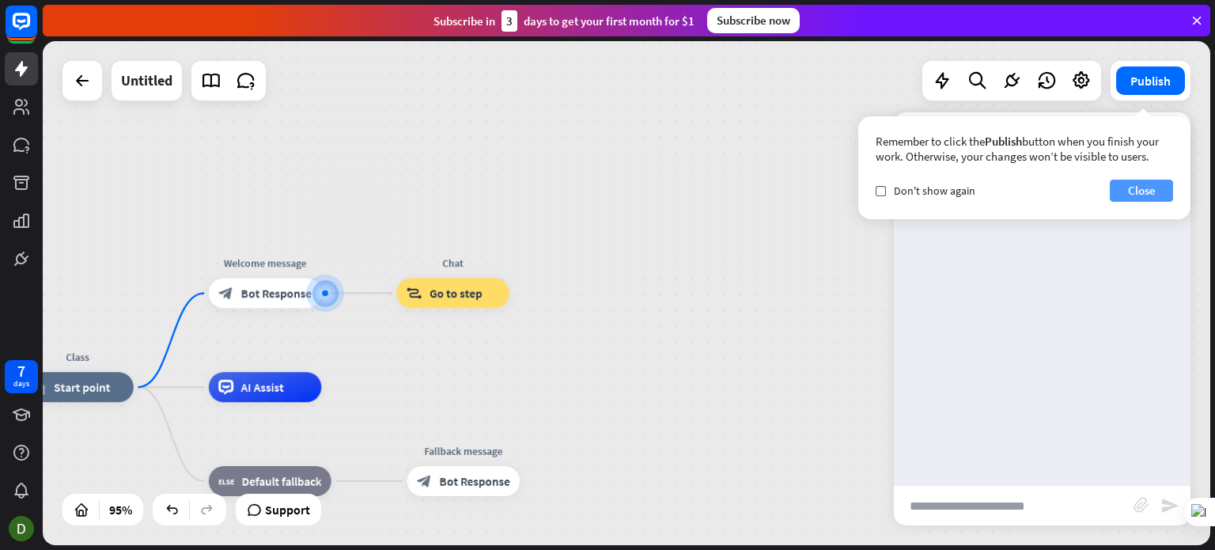
type input "**********"
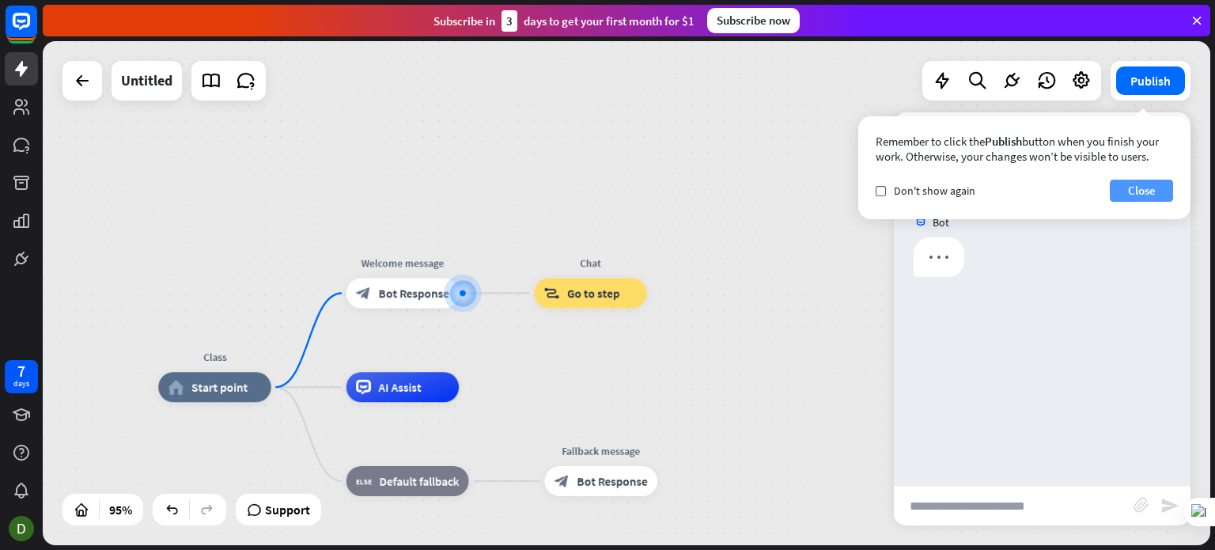
click at [1126, 191] on button "Close" at bounding box center [1141, 191] width 63 height 22
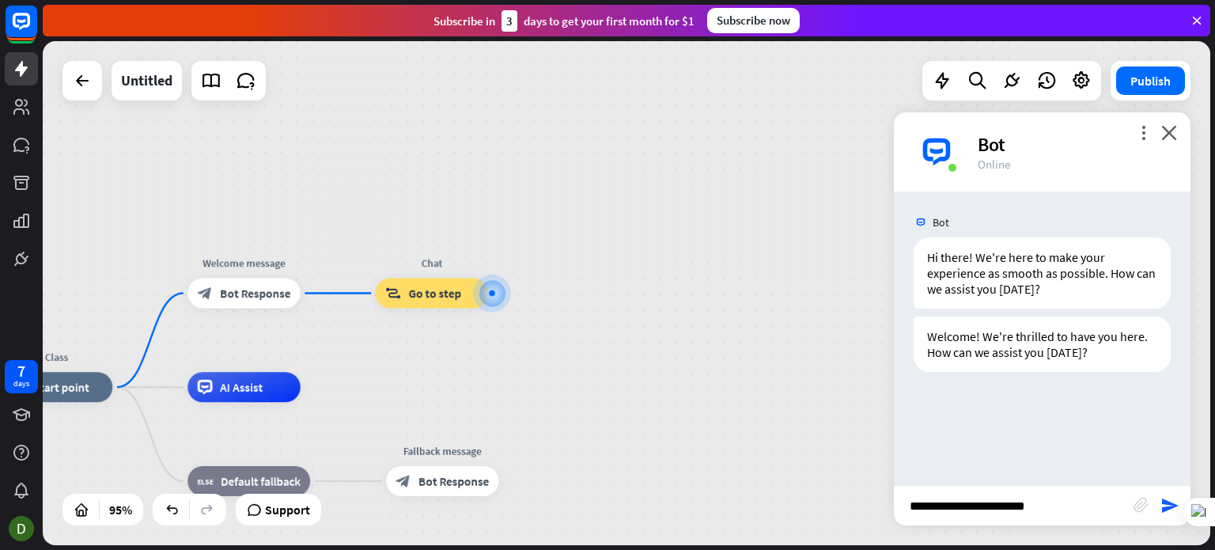
click at [1053, 506] on input "**********" at bounding box center [1014, 506] width 240 height 40
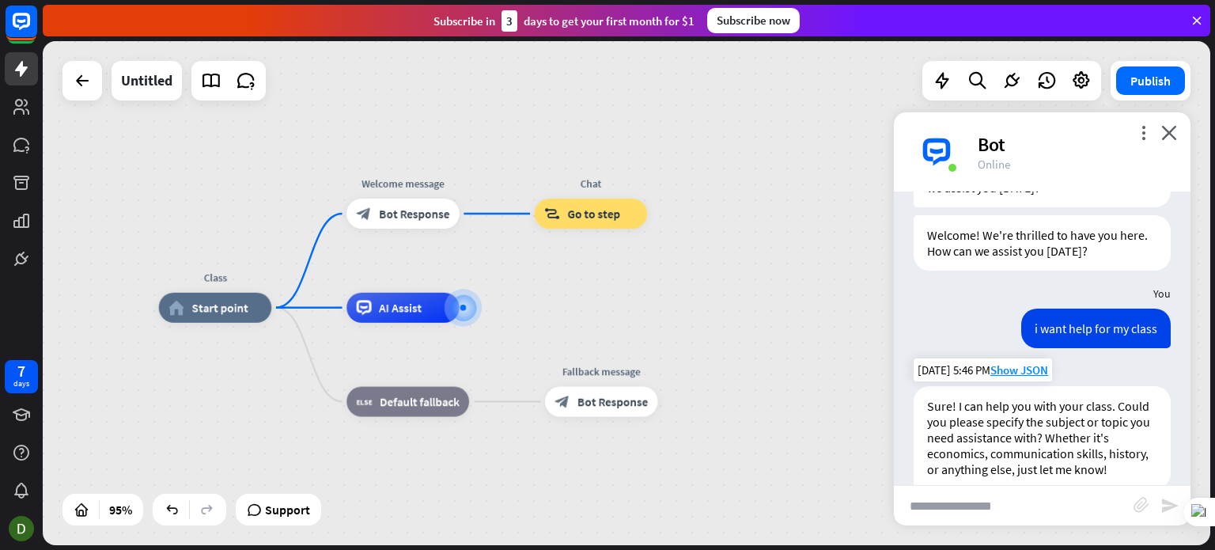
scroll to position [145, 0]
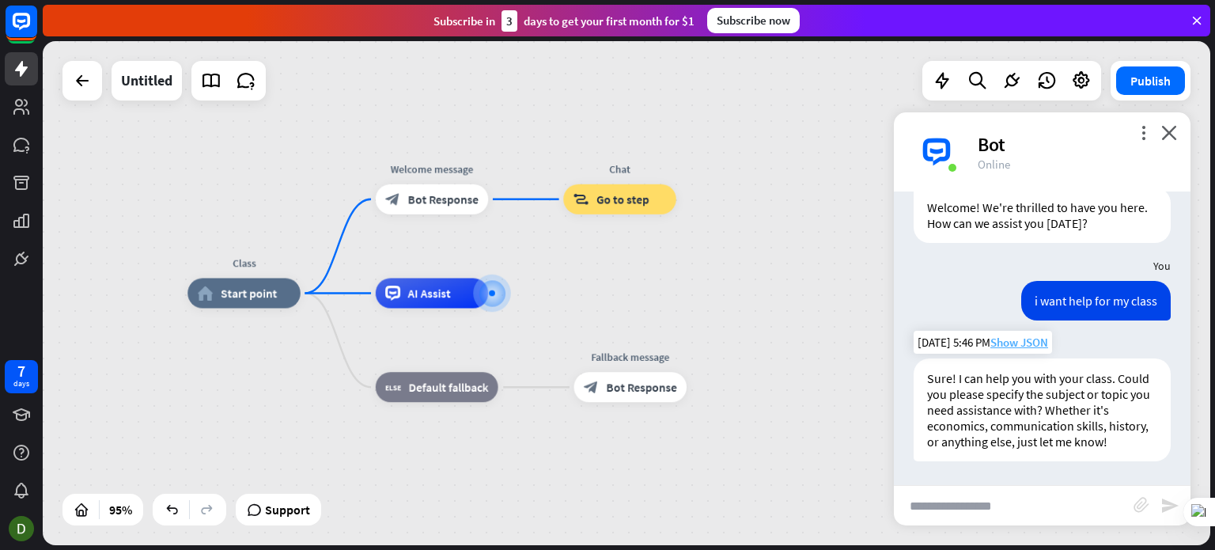
click at [1023, 335] on span "Show JSON" at bounding box center [1019, 342] width 58 height 15
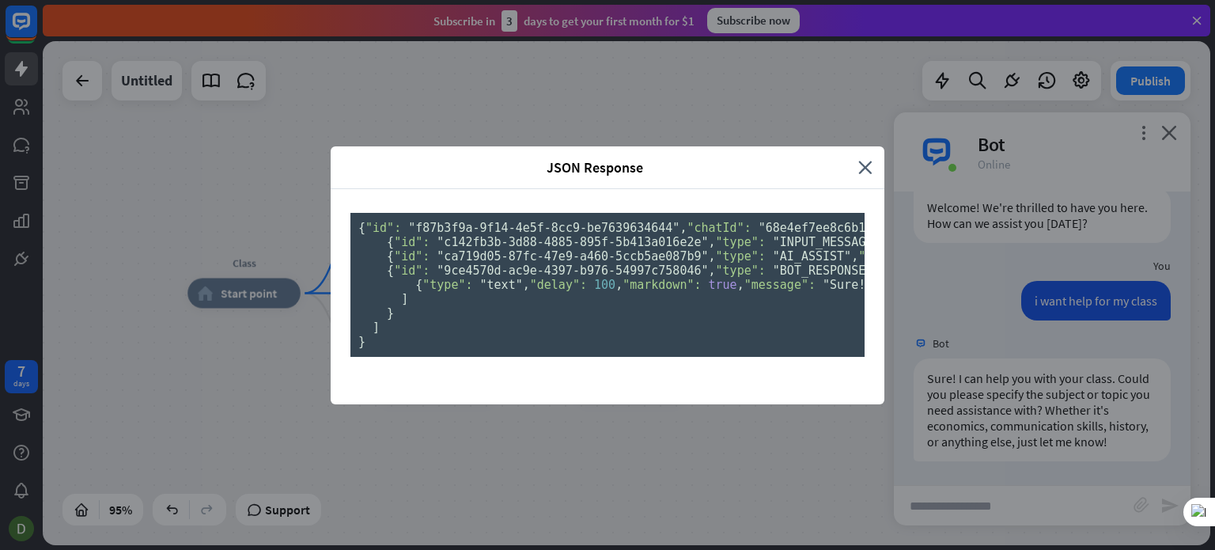
scroll to position [0, 0]
click at [867, 146] on div "JSON Response close" at bounding box center [608, 167] width 554 height 43
click at [859, 158] on icon "close" at bounding box center [865, 167] width 14 height 18
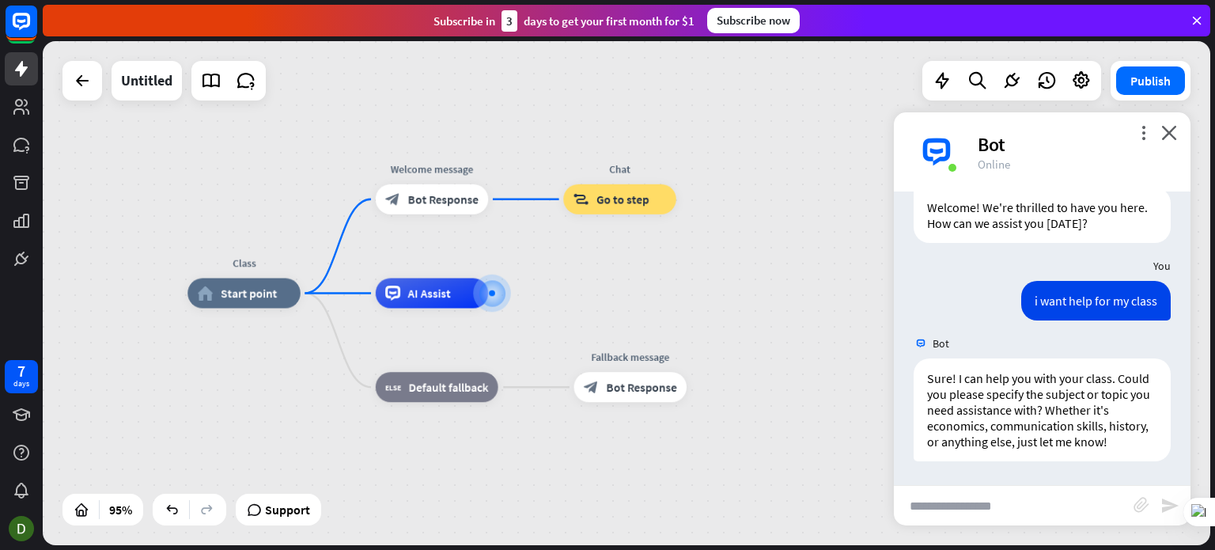
click at [1009, 509] on input "text" at bounding box center [1014, 506] width 240 height 40
type input "****"
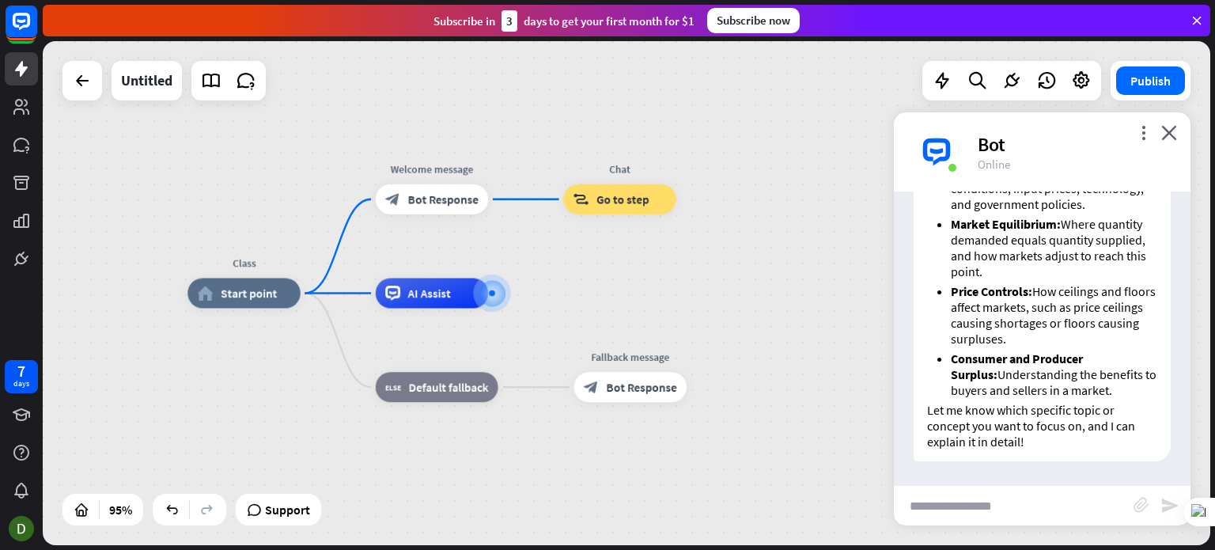
scroll to position [513, 0]
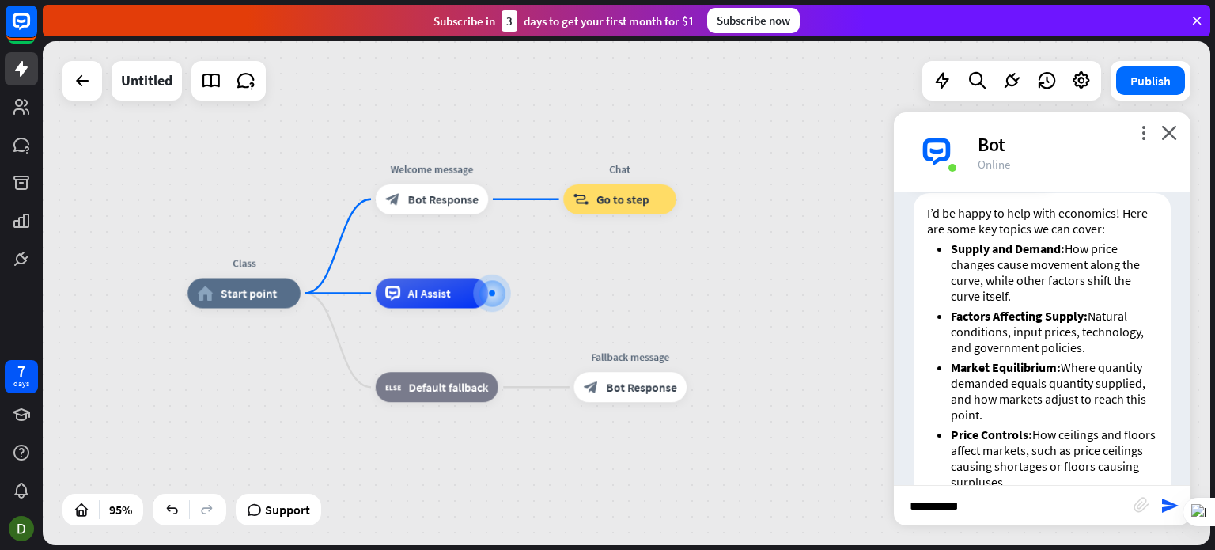
type input "**********"
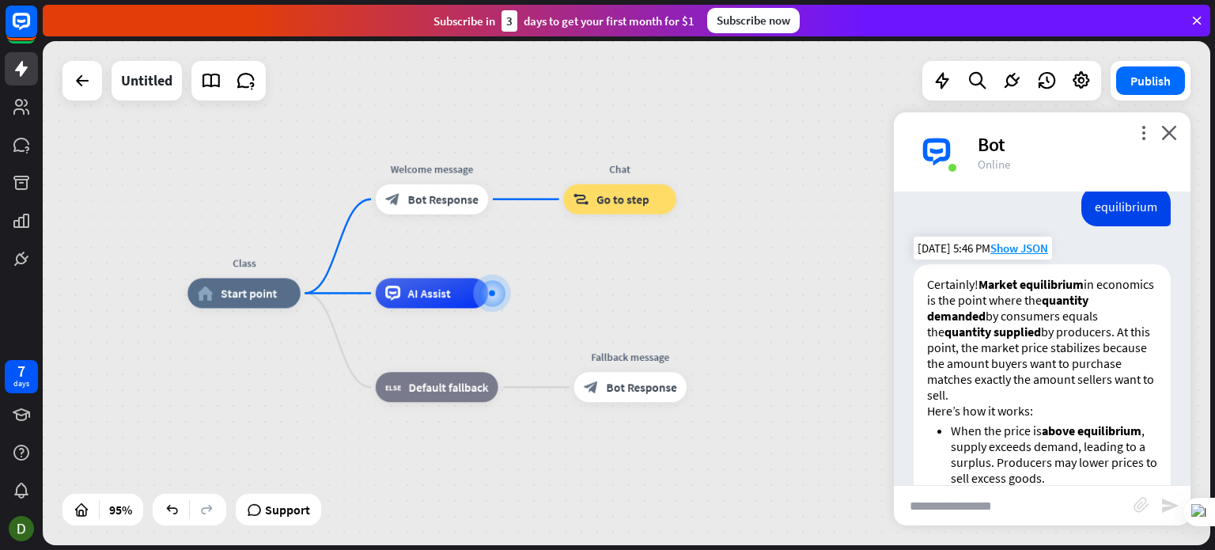
scroll to position [889, 0]
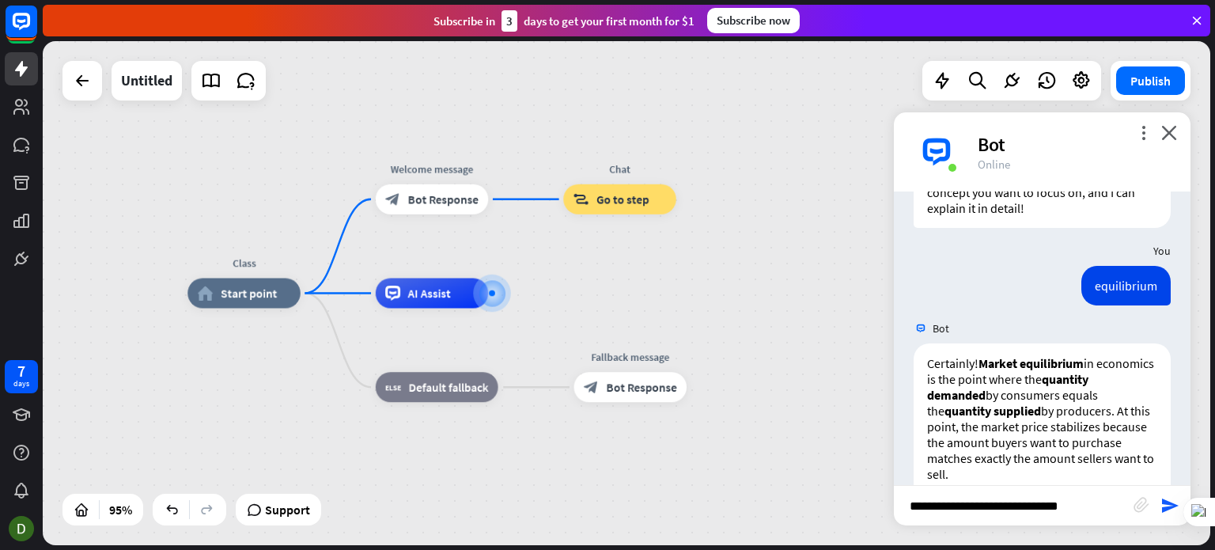
type input "**********"
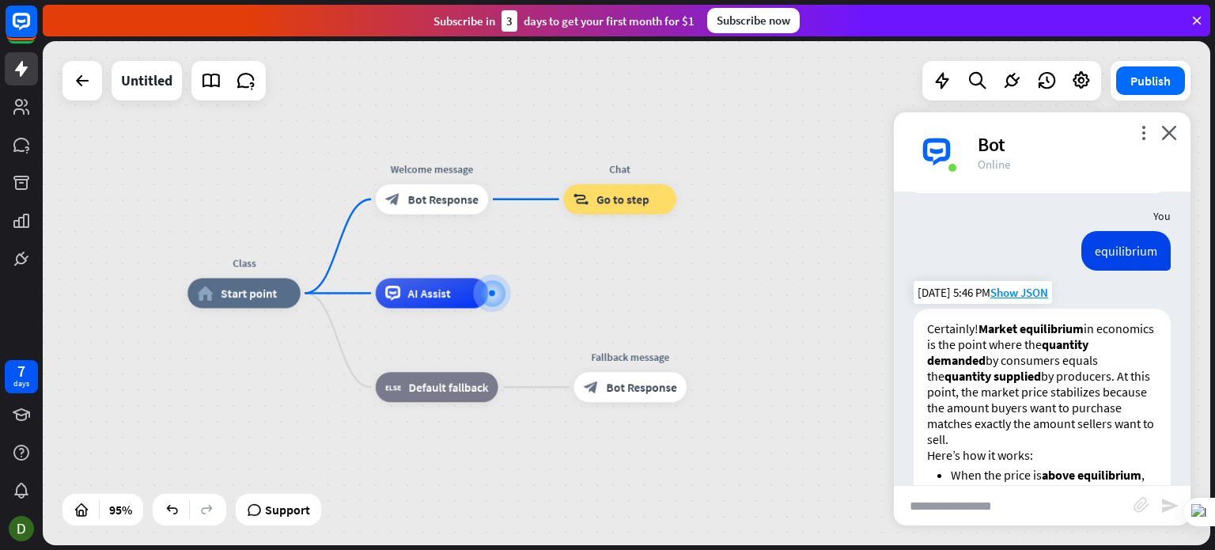
scroll to position [838, 0]
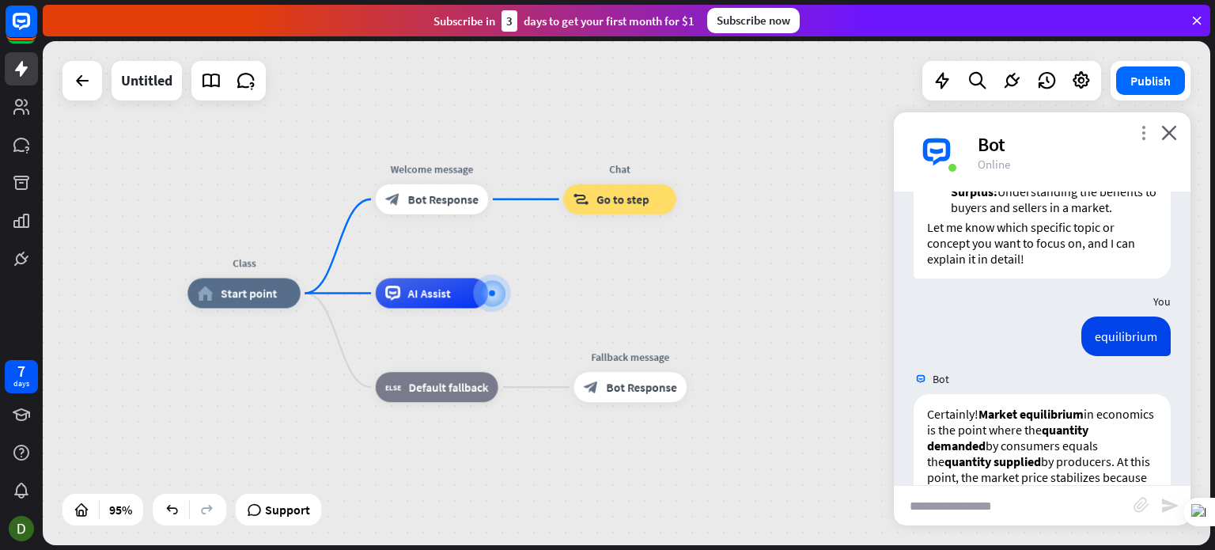
click at [1143, 132] on icon "more_vert" at bounding box center [1143, 132] width 15 height 15
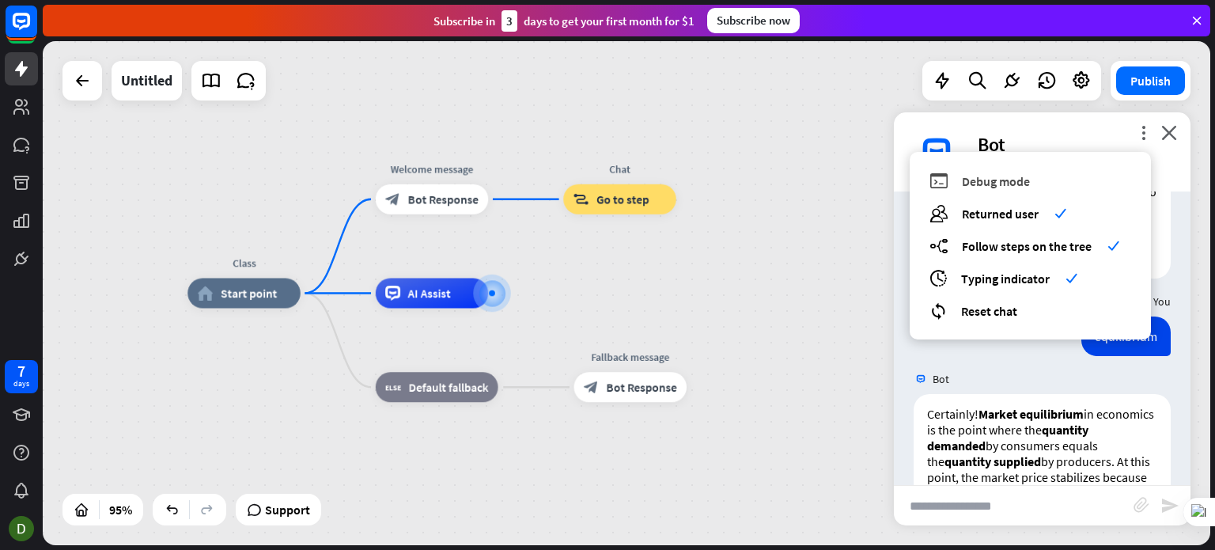
click at [956, 184] on div "debug Debug mode" at bounding box center [1030, 181] width 202 height 18
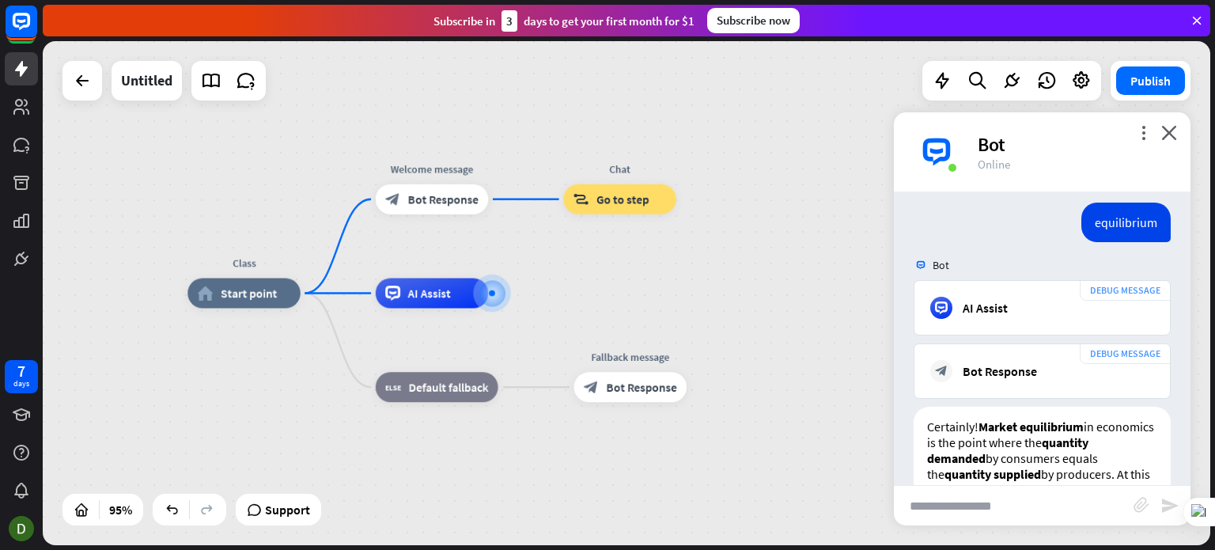
scroll to position [1711, 0]
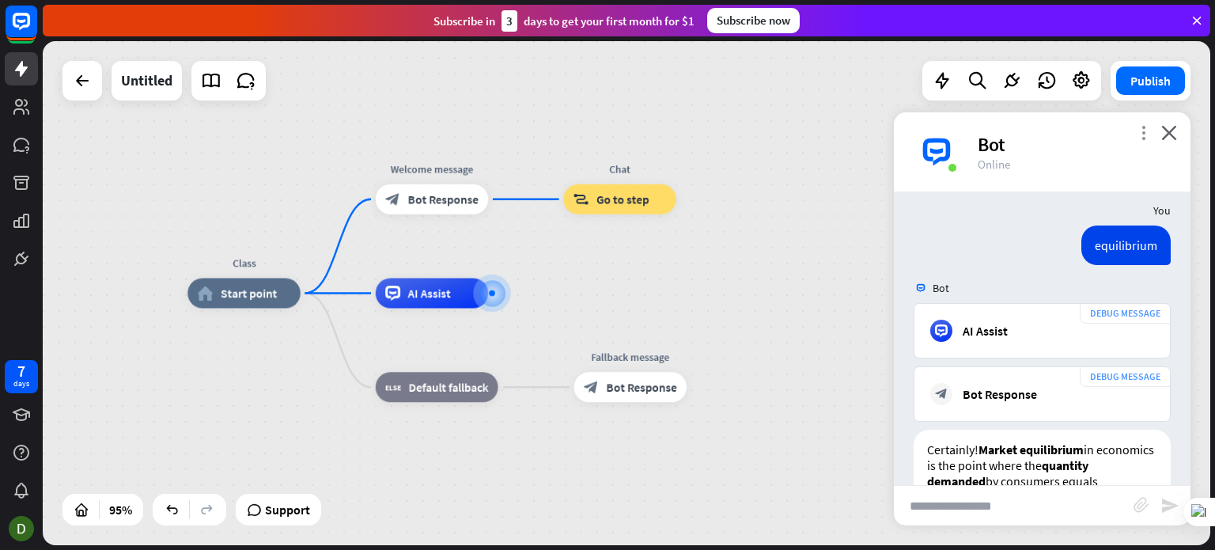
click at [1139, 132] on icon "more_vert" at bounding box center [1143, 132] width 15 height 15
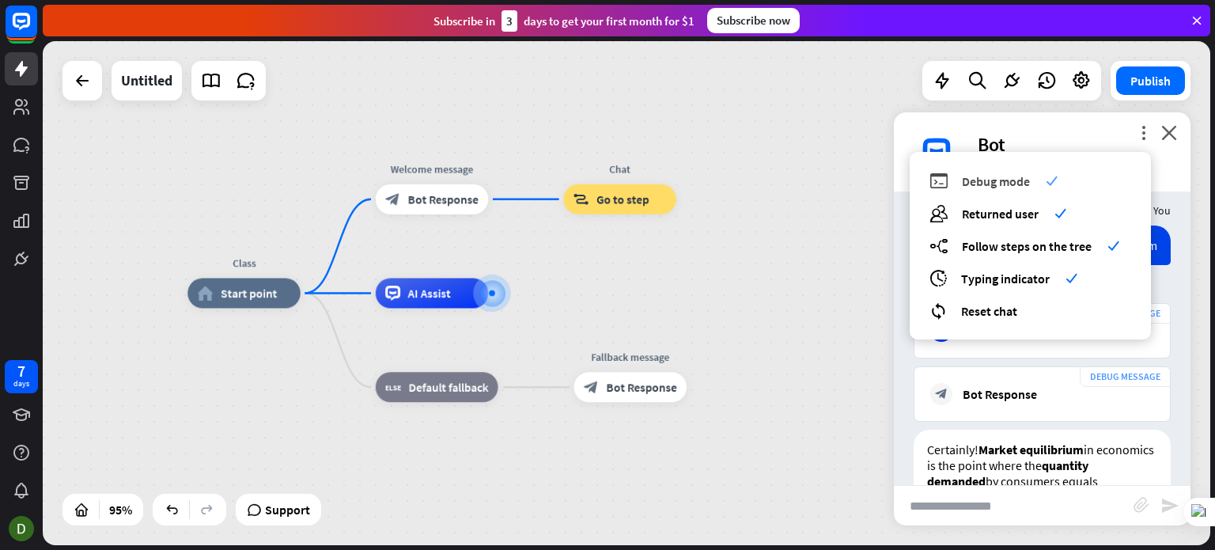
click at [994, 187] on span "Debug mode" at bounding box center [996, 181] width 68 height 16
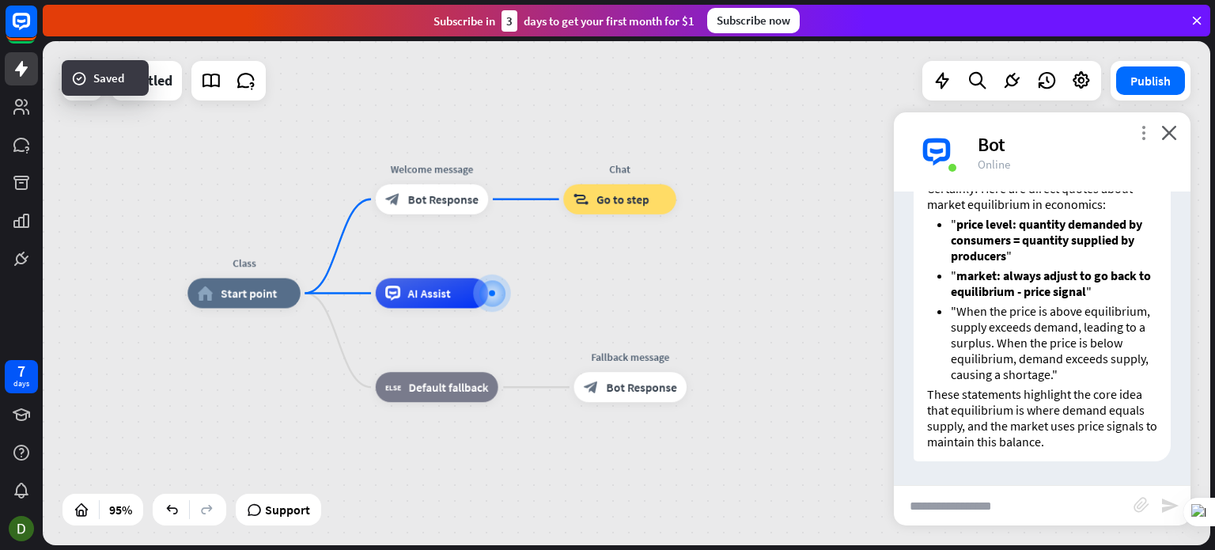
scroll to position [1709, 0]
click at [1142, 135] on icon "more_vert" at bounding box center [1143, 132] width 15 height 15
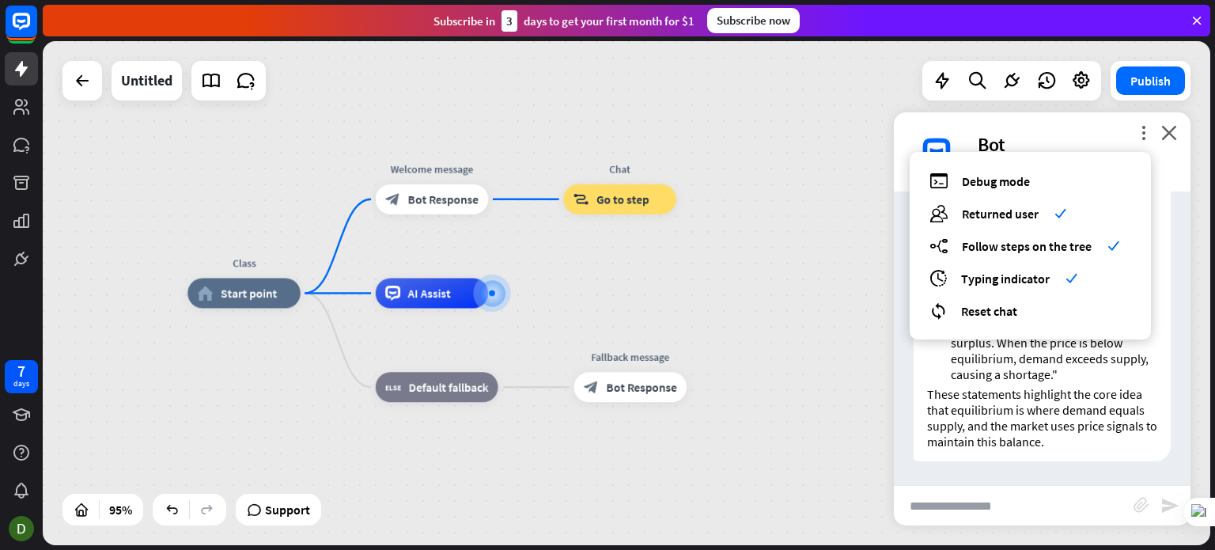
click at [1049, 386] on p "These statements highlight the core idea that equilibrium is where demand equal…" at bounding box center [1042, 417] width 230 height 63
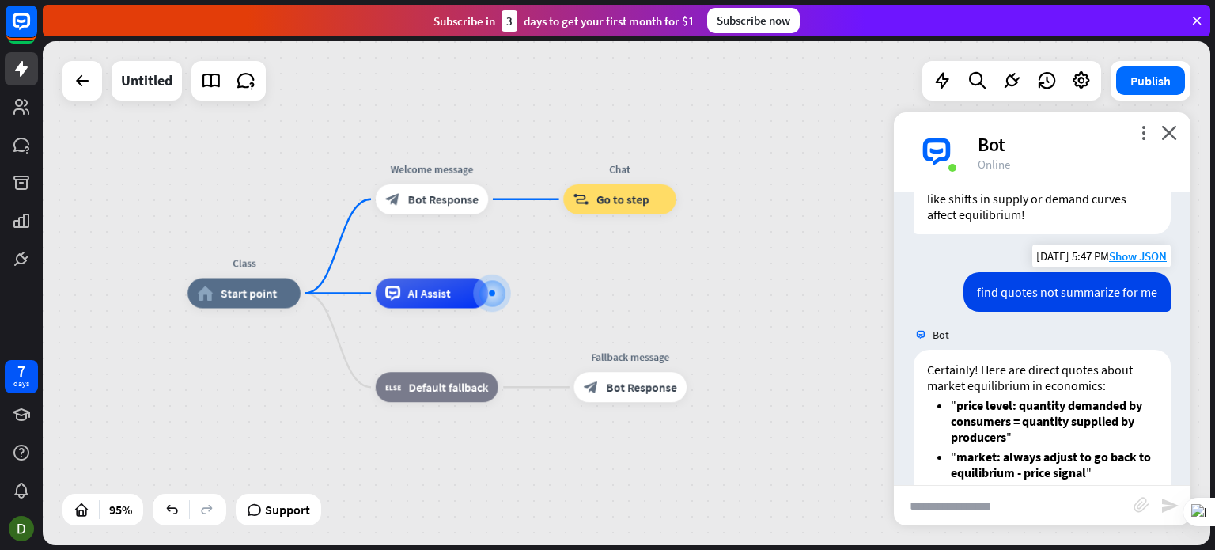
scroll to position [1471, 0]
